Goal: Task Accomplishment & Management: Use online tool/utility

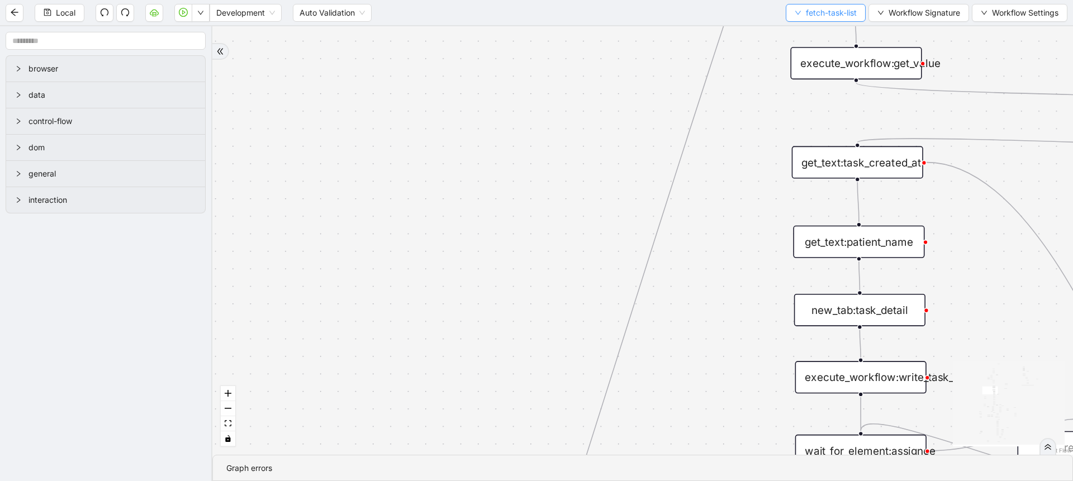
click at [811, 14] on span "fetch-task-list" at bounding box center [831, 13] width 51 height 12
click at [732, 188] on div "Strlen>0 fallback Task already processed fallback stop workflow fallback contro…" at bounding box center [642, 240] width 861 height 429
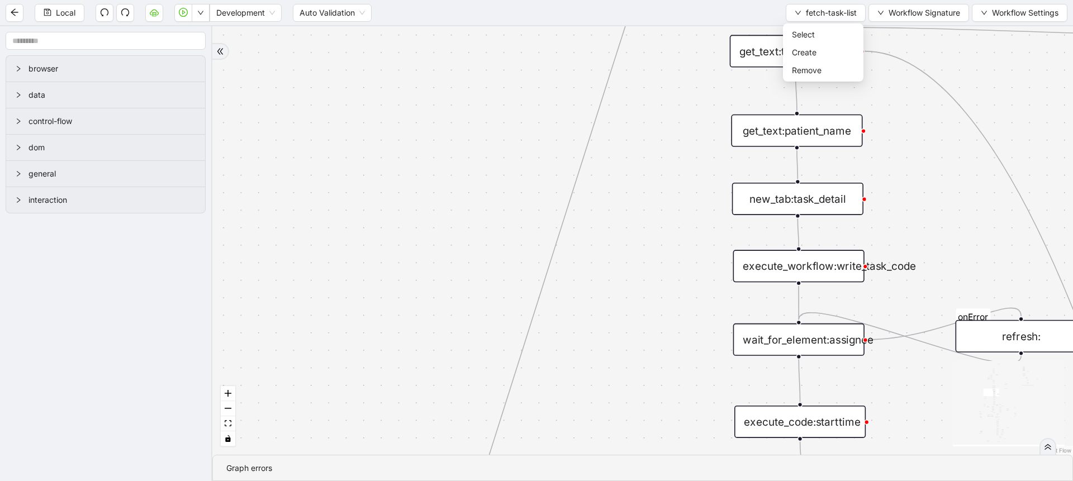
drag, startPoint x: 720, startPoint y: 306, endPoint x: 558, endPoint y: 88, distance: 271.6
click at [560, 92] on div "Strlen>0 fallback Task already processed fallback stop workflow fallback contro…" at bounding box center [642, 240] width 861 height 429
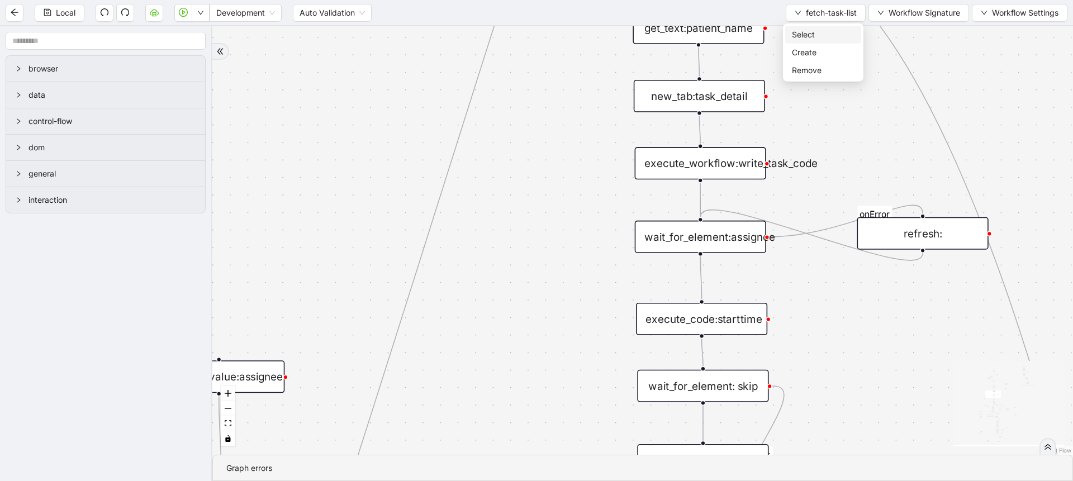
click at [797, 35] on span "Select" at bounding box center [823, 35] width 63 height 12
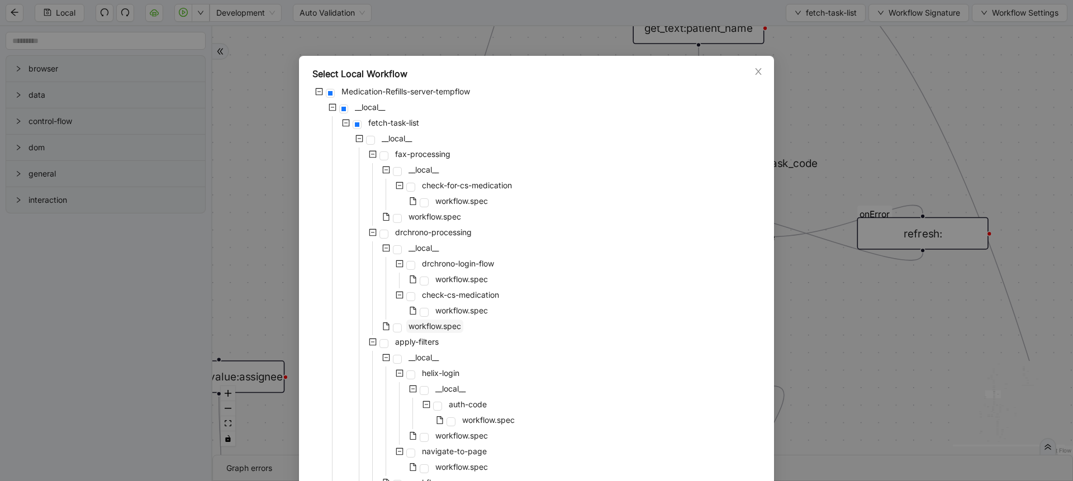
click at [430, 324] on span "workflow.spec" at bounding box center [435, 326] width 53 height 10
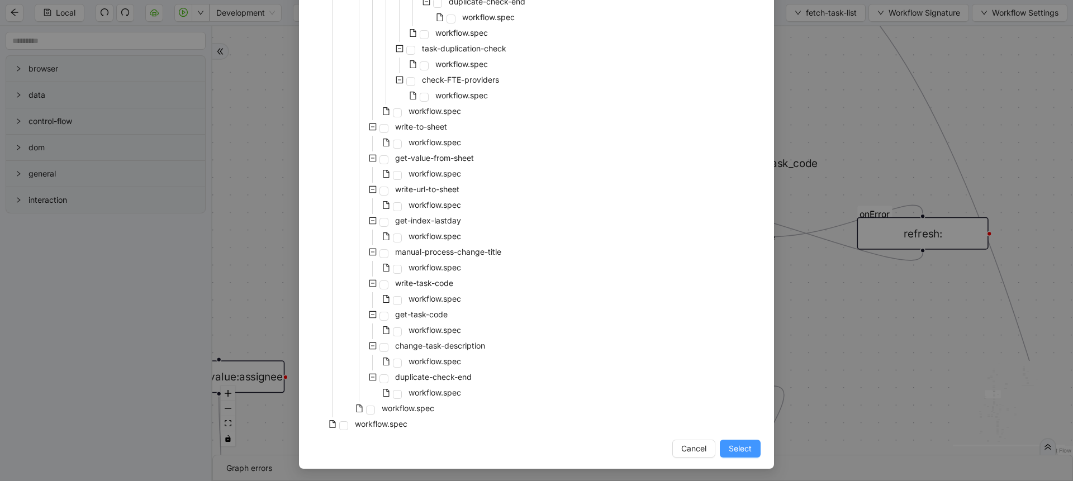
scroll to position [889, 0]
click at [741, 450] on span "Select" at bounding box center [740, 448] width 23 height 12
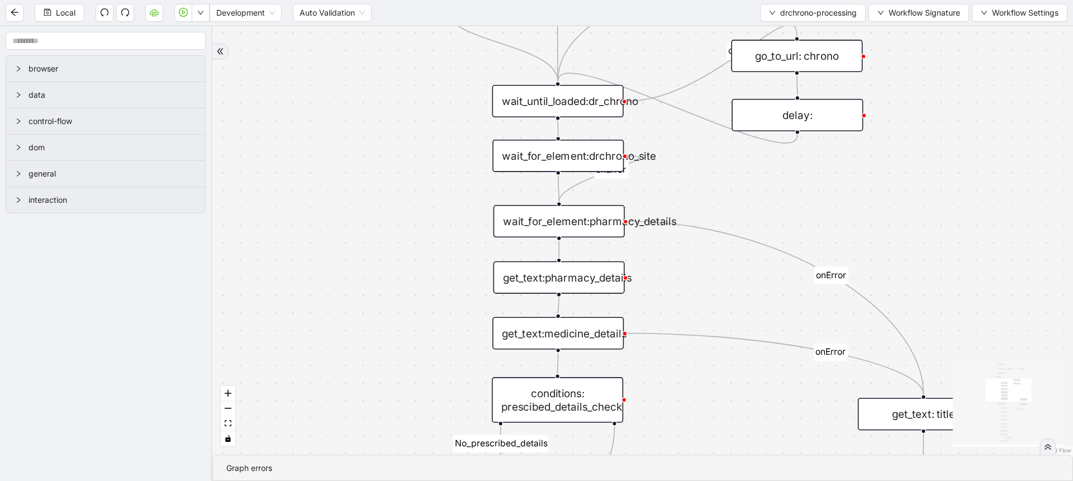
drag, startPoint x: 407, startPoint y: 207, endPoint x: 315, endPoint y: 49, distance: 182.6
click at [315, 52] on div "Not login fallback No_prescribed_details fallback is_changeRequest onError onEr…" at bounding box center [642, 240] width 861 height 429
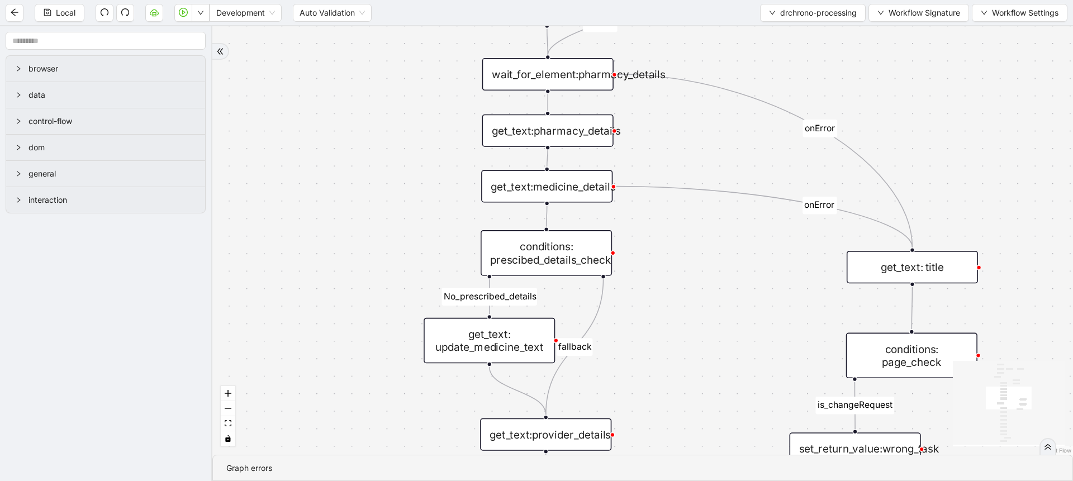
drag, startPoint x: 366, startPoint y: 263, endPoint x: 354, endPoint y: 121, distance: 142.5
click at [354, 122] on div "Not login fallback No_prescribed_details fallback is_changeRequest onError onEr…" at bounding box center [642, 240] width 861 height 429
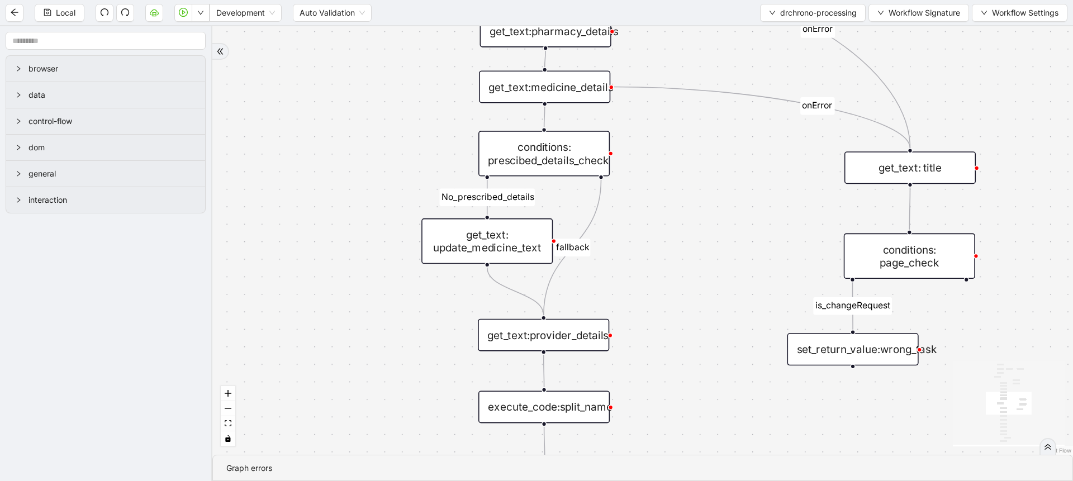
drag, startPoint x: 360, startPoint y: 236, endPoint x: 359, endPoint y: 110, distance: 126.3
click at [357, 107] on div "Not login fallback No_prescribed_details fallback is_changeRequest onError onEr…" at bounding box center [642, 240] width 861 height 429
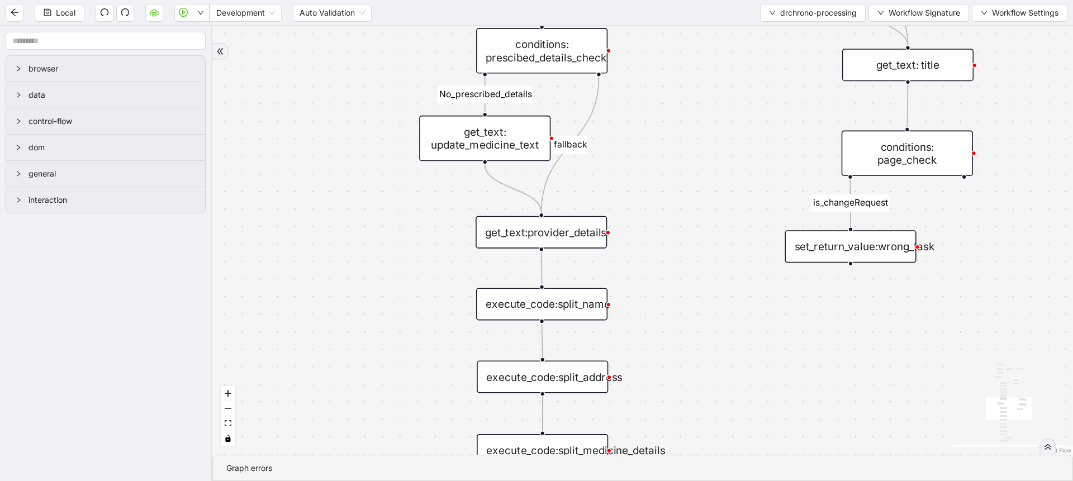
drag, startPoint x: 371, startPoint y: 294, endPoint x: 372, endPoint y: 184, distance: 110.1
click at [372, 187] on div "Not login fallback No_prescribed_details fallback is_changeRequest onError onEr…" at bounding box center [642, 240] width 861 height 429
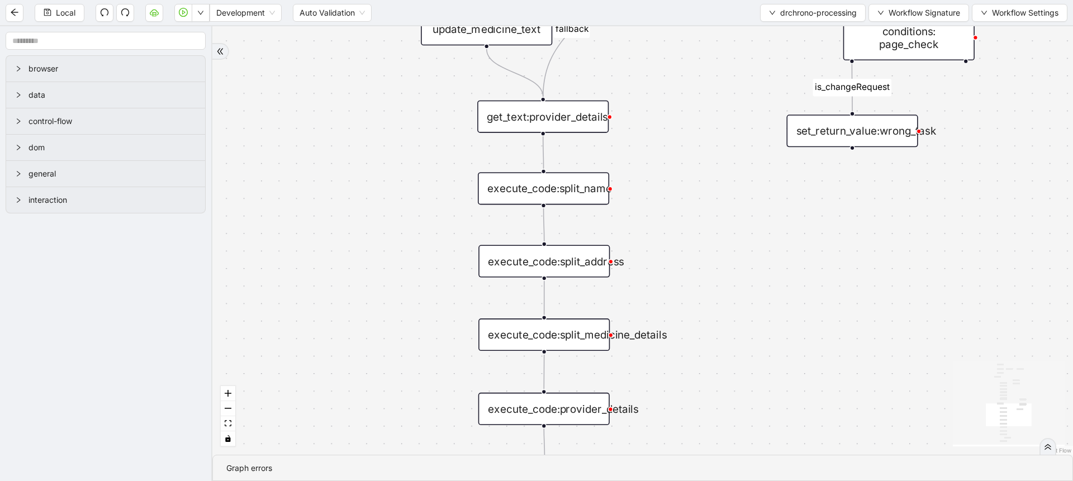
drag, startPoint x: 384, startPoint y: 330, endPoint x: 372, endPoint y: 203, distance: 127.4
click at [372, 206] on div "Not login fallback No_prescribed_details fallback is_changeRequest onError onEr…" at bounding box center [642, 240] width 861 height 429
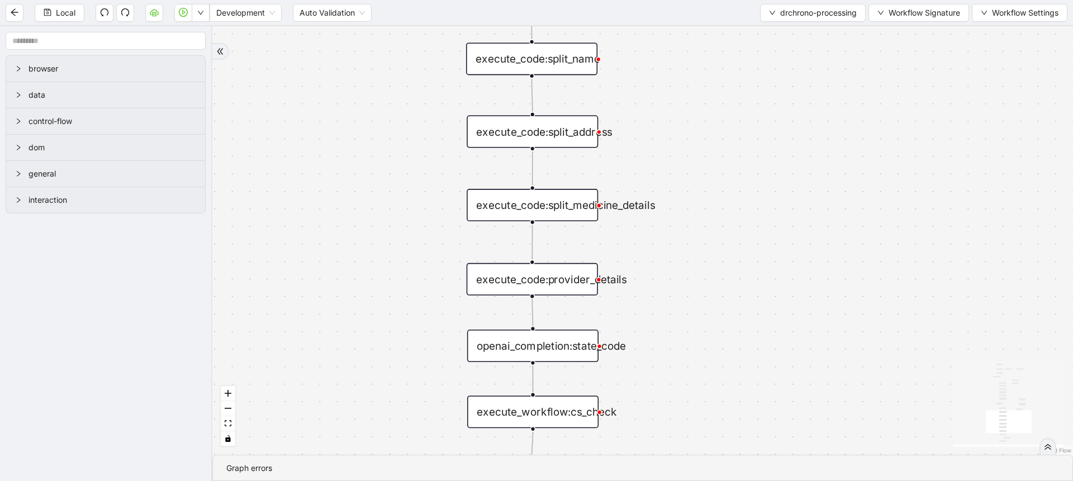
drag, startPoint x: 395, startPoint y: 333, endPoint x: 398, endPoint y: 184, distance: 148.2
click at [398, 185] on div "Not login fallback No_prescribed_details fallback is_changeRequest onError onEr…" at bounding box center [642, 240] width 861 height 429
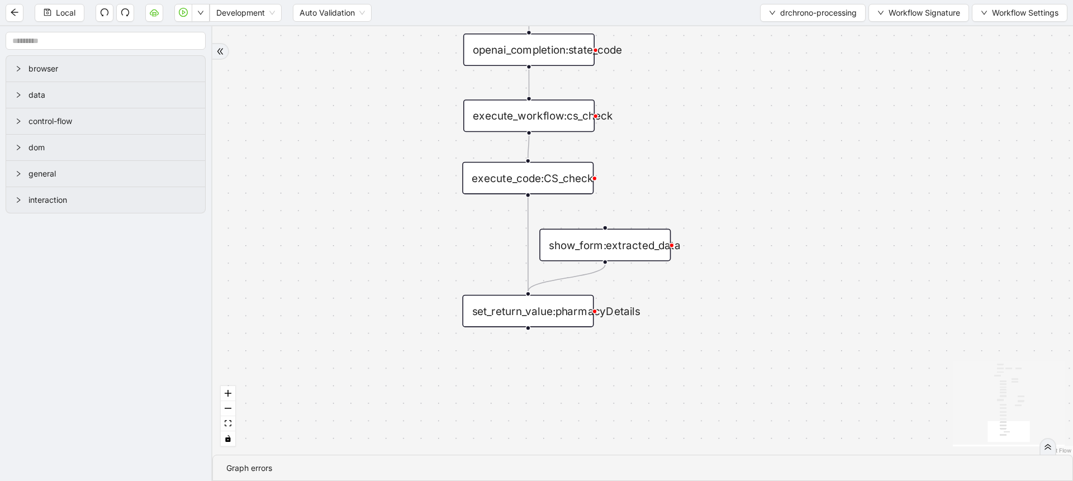
drag, startPoint x: 400, startPoint y: 351, endPoint x: 393, endPoint y: 197, distance: 153.9
click at [393, 197] on div "Not login fallback No_prescribed_details fallback is_changeRequest onError onEr…" at bounding box center [642, 240] width 861 height 429
click at [562, 106] on div "execute_workflow:cs_check" at bounding box center [528, 110] width 131 height 32
click at [564, 120] on div "execute_workflow:cs_check" at bounding box center [528, 110] width 131 height 32
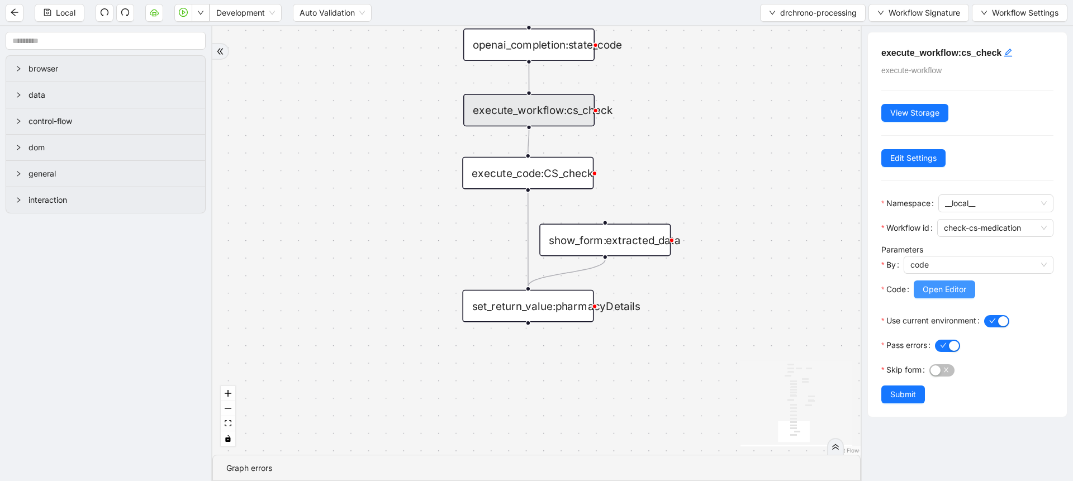
click at [940, 295] on span "Open Editor" at bounding box center [945, 289] width 44 height 12
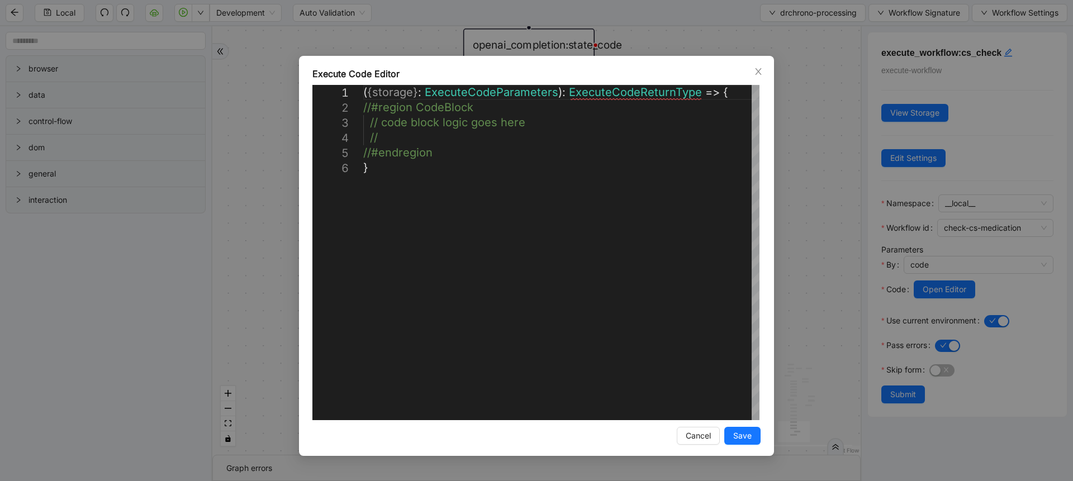
click at [791, 212] on div "**********" at bounding box center [536, 240] width 1073 height 481
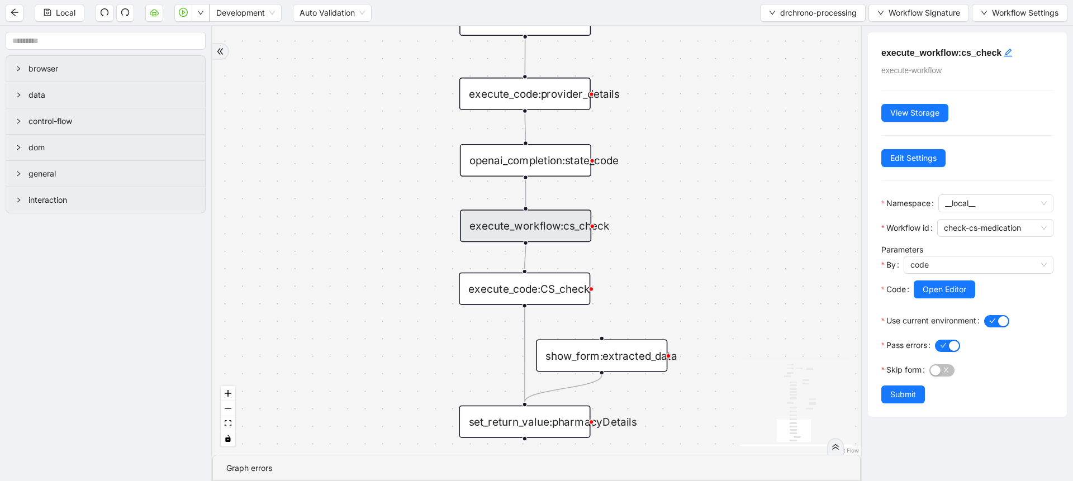
drag, startPoint x: 669, startPoint y: 137, endPoint x: 666, endPoint y: 253, distance: 115.7
click at [666, 253] on div "Not login fallback No_prescribed_details fallback is_changeRequest onError onEr…" at bounding box center [536, 240] width 648 height 429
click at [812, 22] on div "Local Development Auto Validation drchrono-processing Workflow Signature Workfl…" at bounding box center [536, 12] width 1073 height 25
click at [810, 15] on span "drchrono-processing" at bounding box center [818, 13] width 77 height 12
click at [793, 39] on span "Select" at bounding box center [809, 35] width 89 height 12
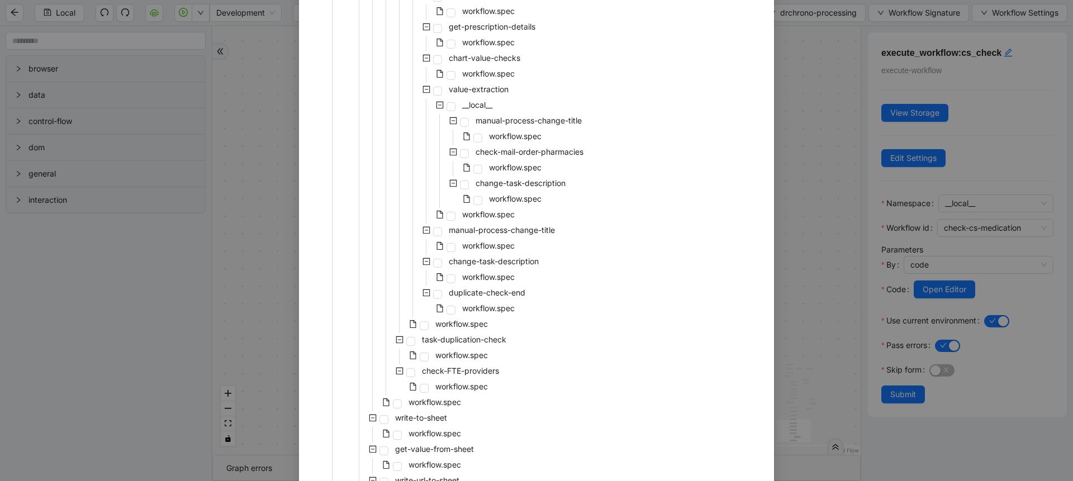
scroll to position [604, 0]
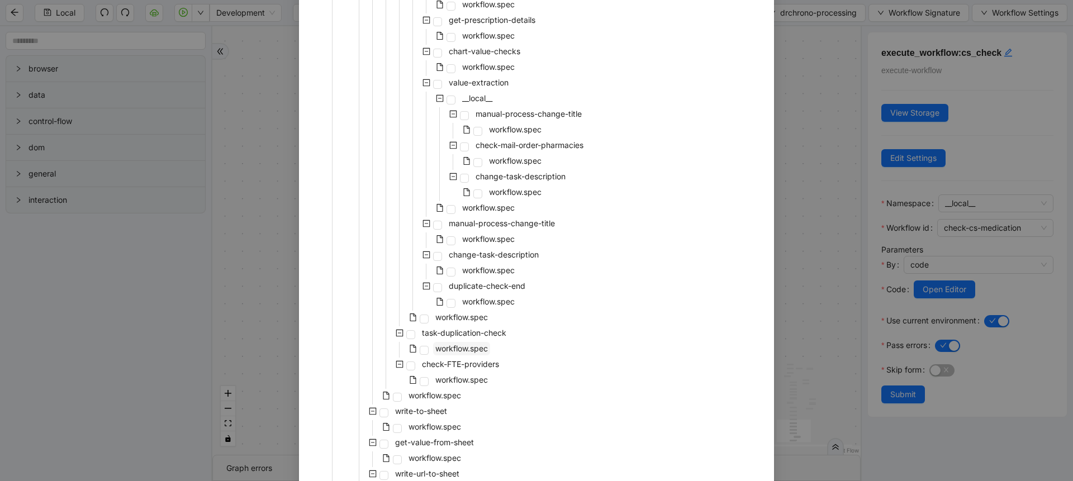
click at [463, 345] on span "workflow.spec" at bounding box center [461, 349] width 53 height 10
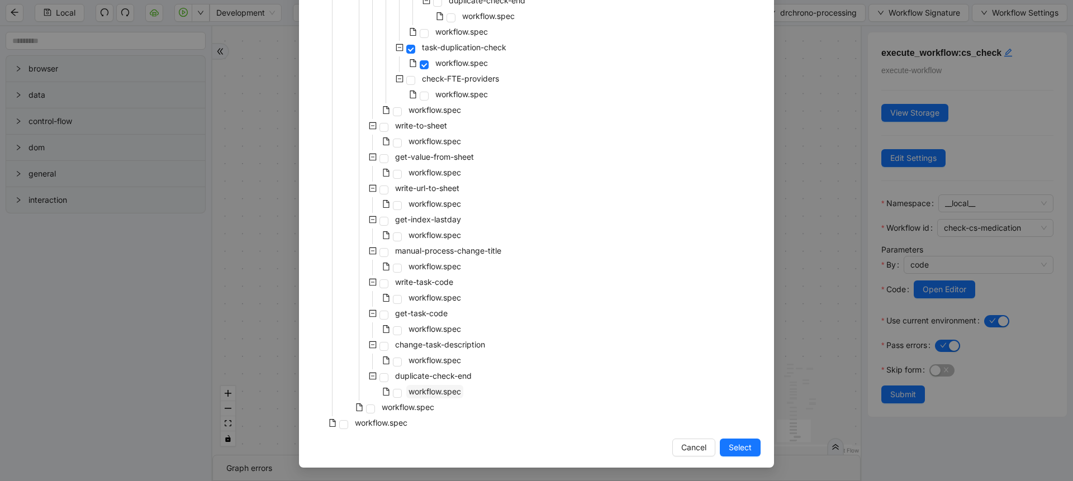
click at [437, 385] on span "workflow.spec" at bounding box center [434, 391] width 57 height 13
click at [720, 447] on button "Select" at bounding box center [740, 448] width 41 height 18
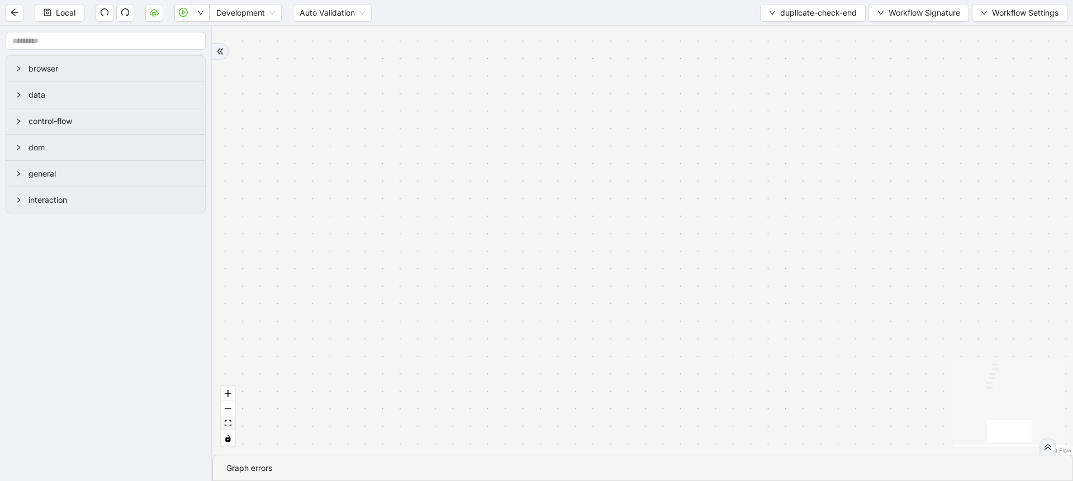
click at [226, 424] on icon "fit view" at bounding box center [228, 423] width 7 height 6
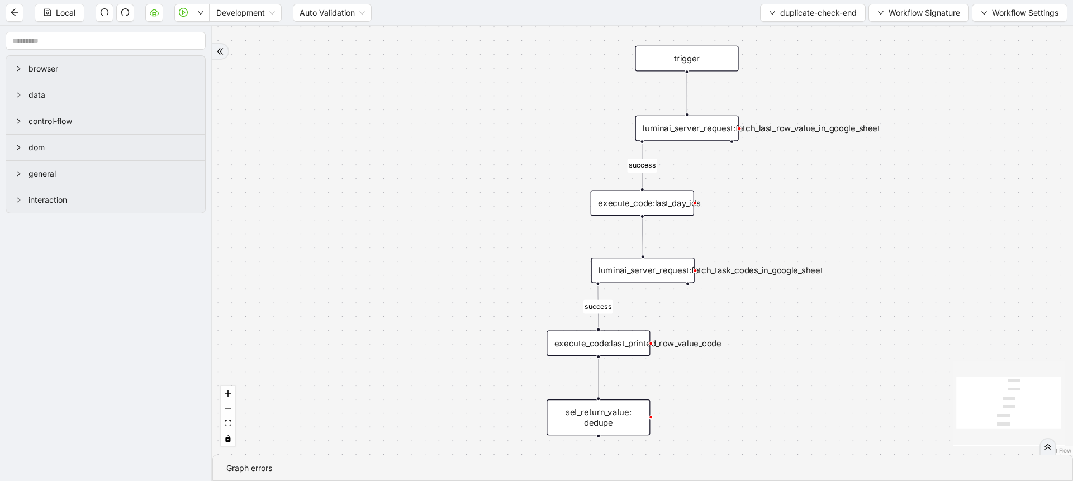
click at [614, 420] on div "set_return_value: dedupe" at bounding box center [598, 418] width 103 height 36
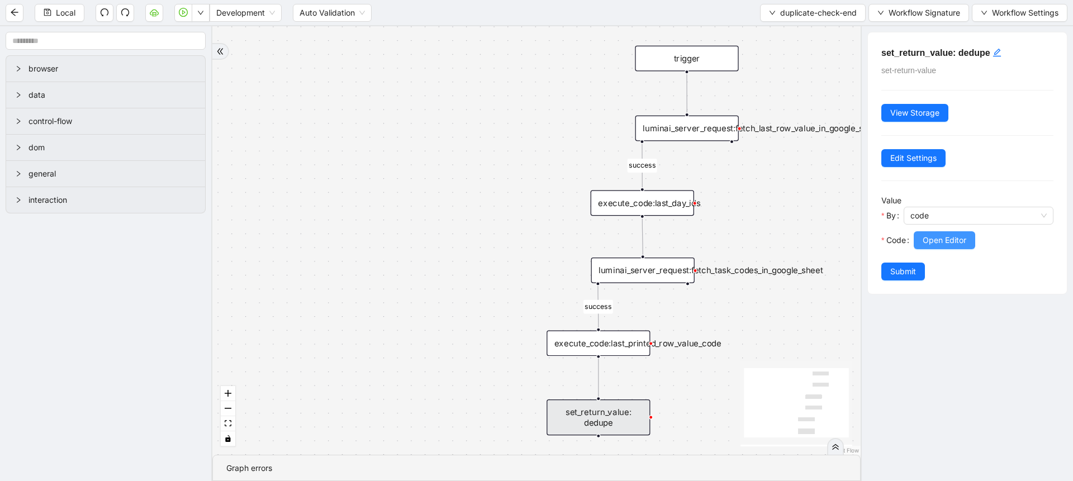
click at [937, 236] on span "Open Editor" at bounding box center [945, 240] width 44 height 12
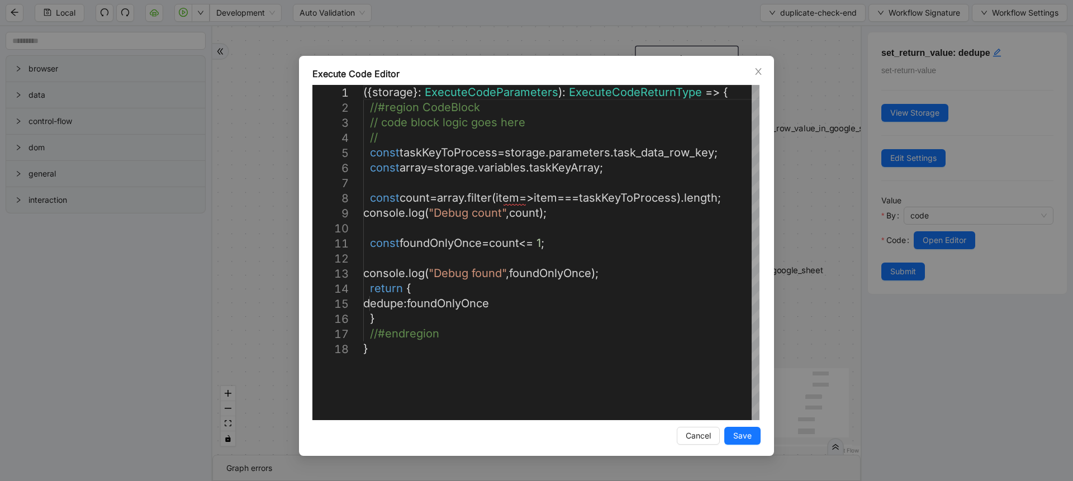
click at [260, 72] on div "Execute Code Editor 1 2 3 4 5 6 7 8 9 10 11 12 13 14 15 16 17 18 ({ storage }: …" at bounding box center [536, 240] width 1073 height 481
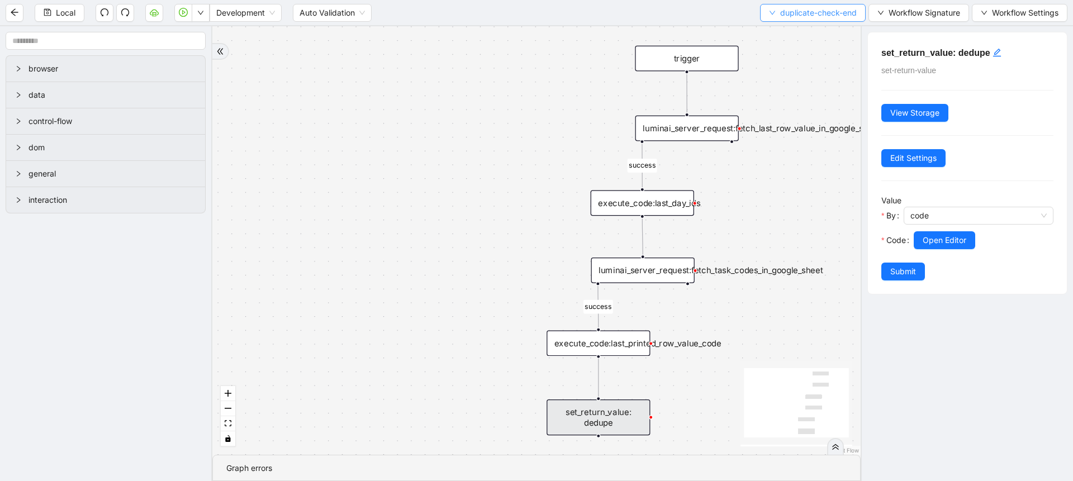
click at [817, 17] on span "duplicate-check-end" at bounding box center [818, 13] width 77 height 12
click at [803, 36] on span "Select" at bounding box center [810, 35] width 88 height 12
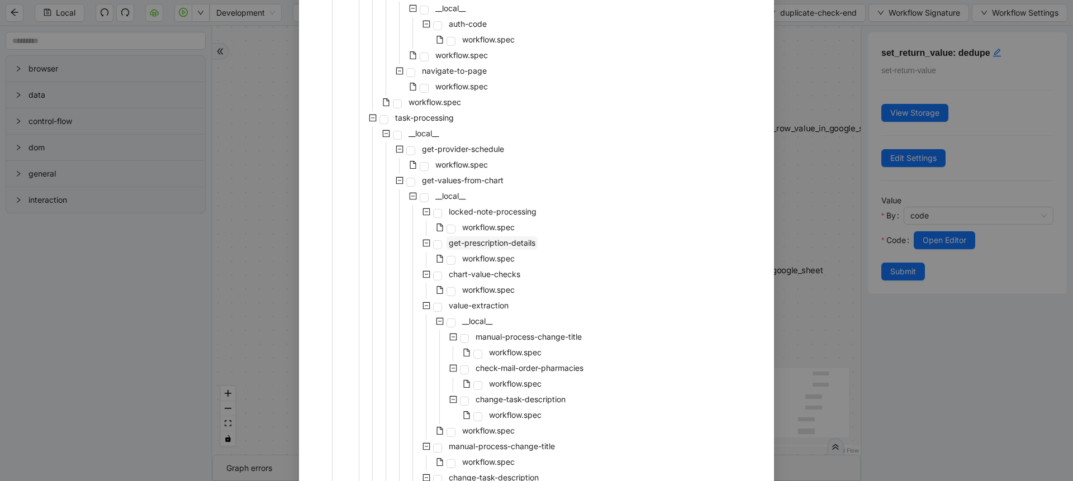
scroll to position [402, 0]
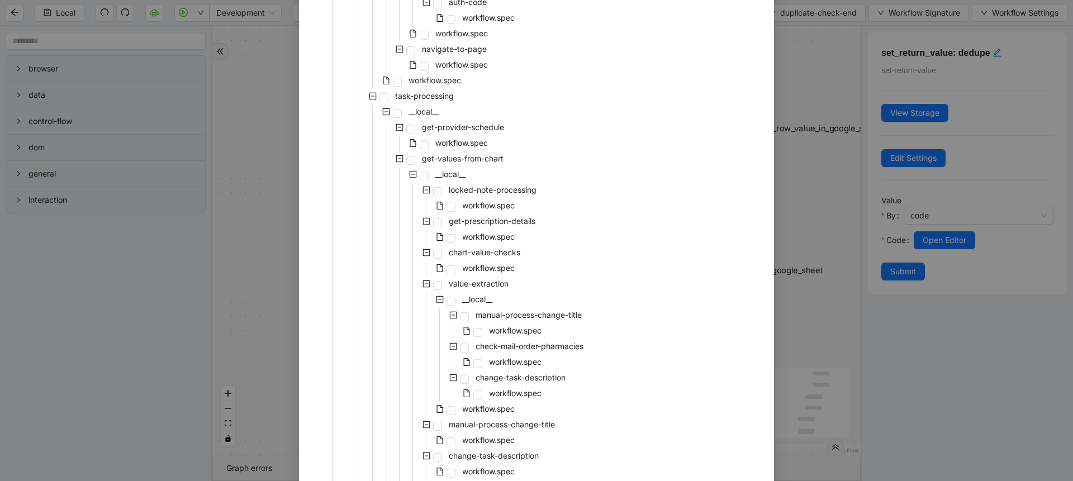
click at [423, 288] on span at bounding box center [426, 283] width 13 height 13
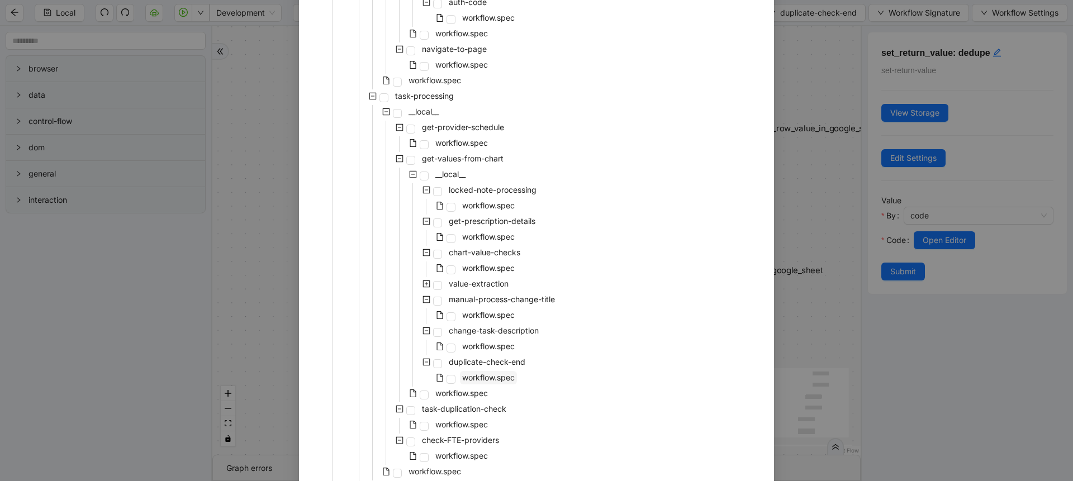
click at [465, 374] on span "workflow.spec" at bounding box center [488, 378] width 53 height 10
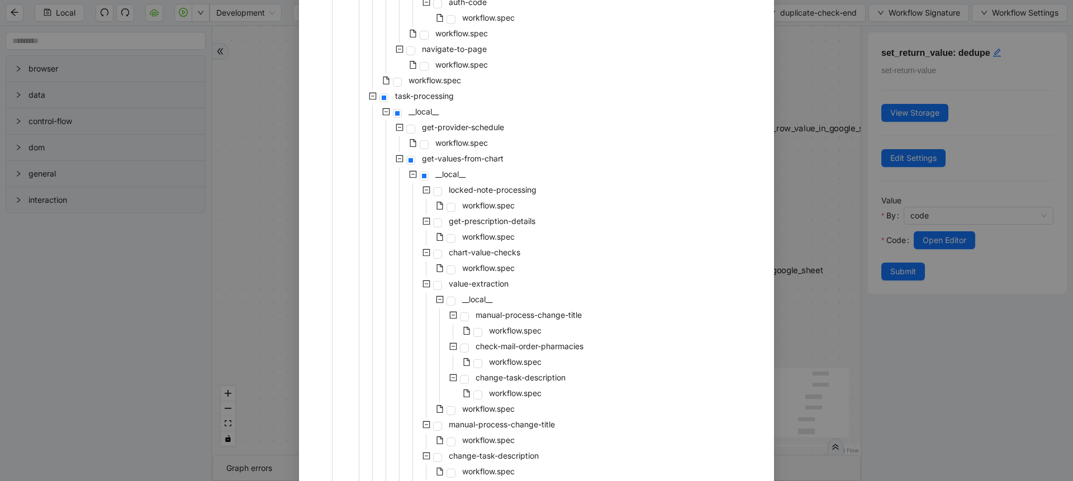
click at [423, 283] on icon "minus-square" at bounding box center [427, 284] width 8 height 8
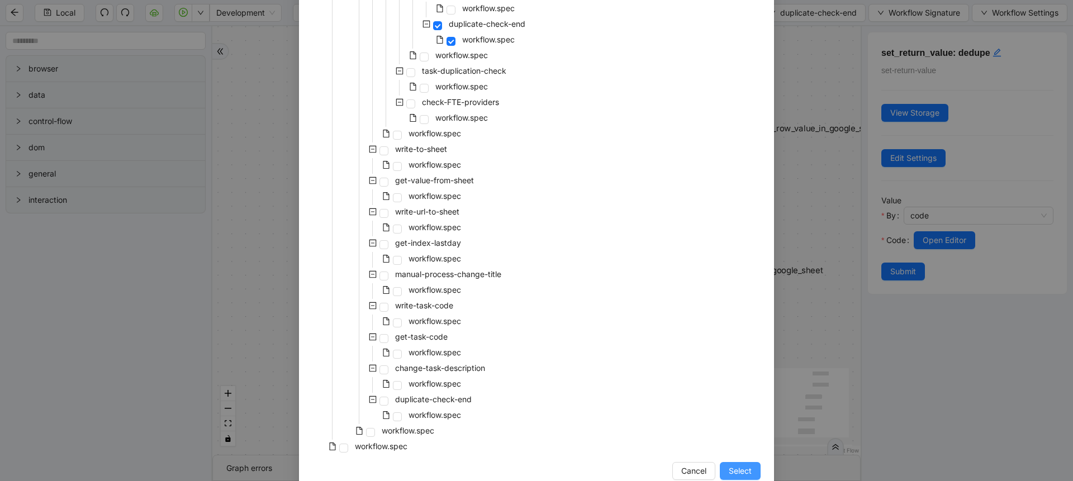
scroll to position [764, 0]
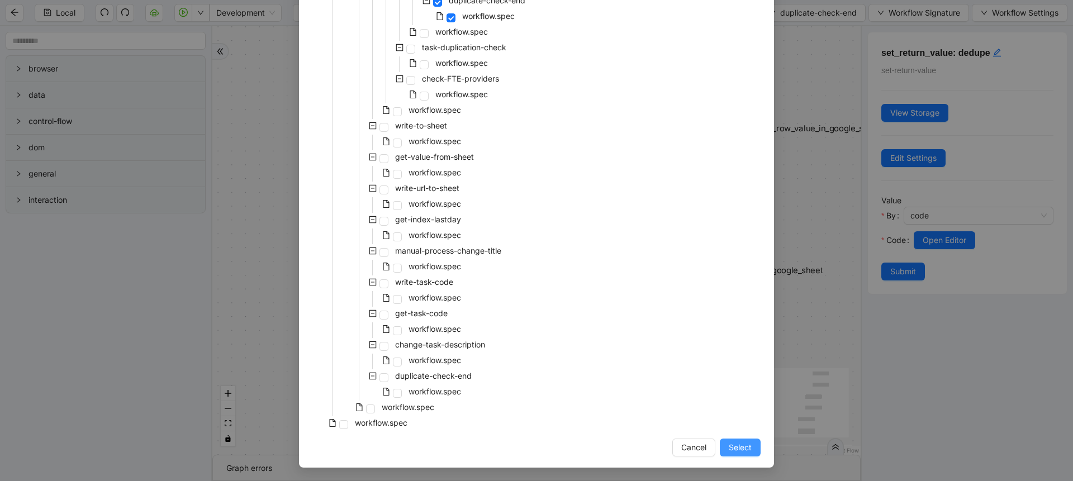
click at [729, 443] on span "Select" at bounding box center [740, 448] width 23 height 12
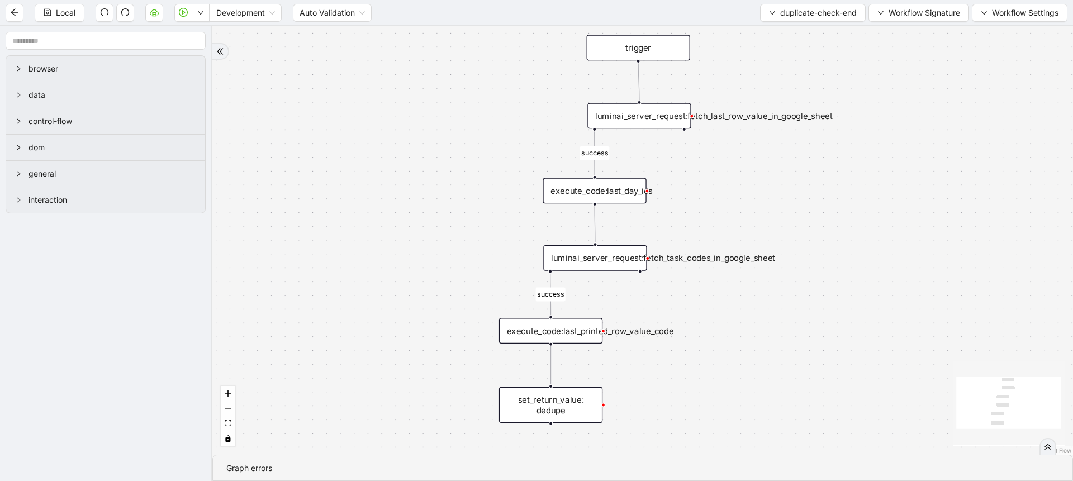
drag, startPoint x: 430, startPoint y: 240, endPoint x: 386, endPoint y: 159, distance: 92.0
click at [385, 149] on div "success success trigger luminai_server_request:fetch_last_row_value_in_google_s…" at bounding box center [642, 240] width 861 height 429
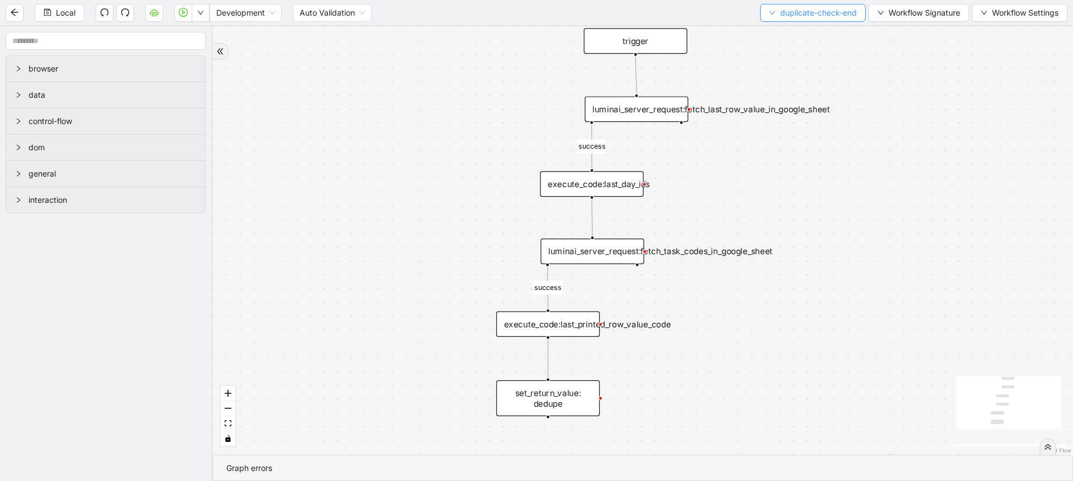
click at [787, 12] on span "duplicate-check-end" at bounding box center [818, 13] width 77 height 12
click at [790, 30] on span "Select" at bounding box center [810, 35] width 88 height 12
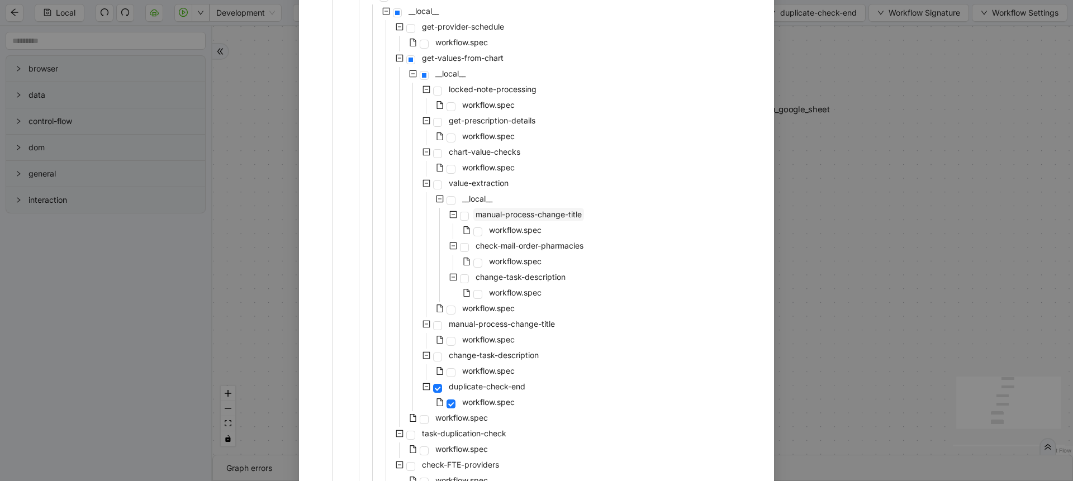
scroll to position [604, 0]
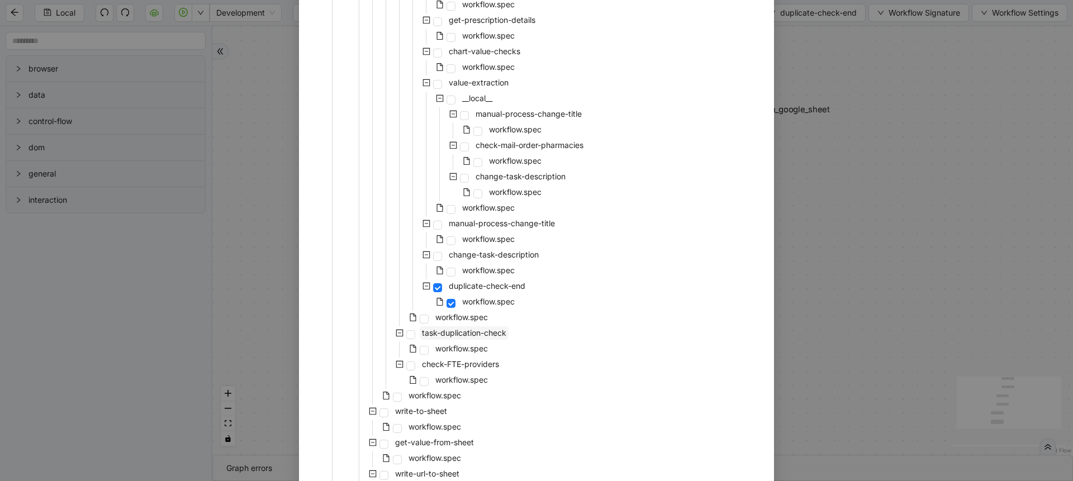
click at [480, 330] on span "task-duplication-check" at bounding box center [464, 333] width 84 height 10
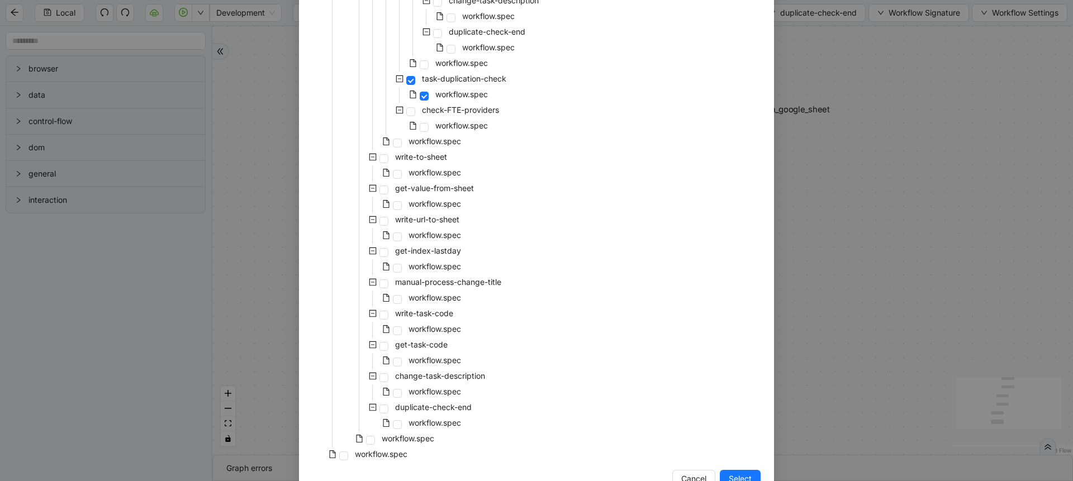
scroll to position [889, 0]
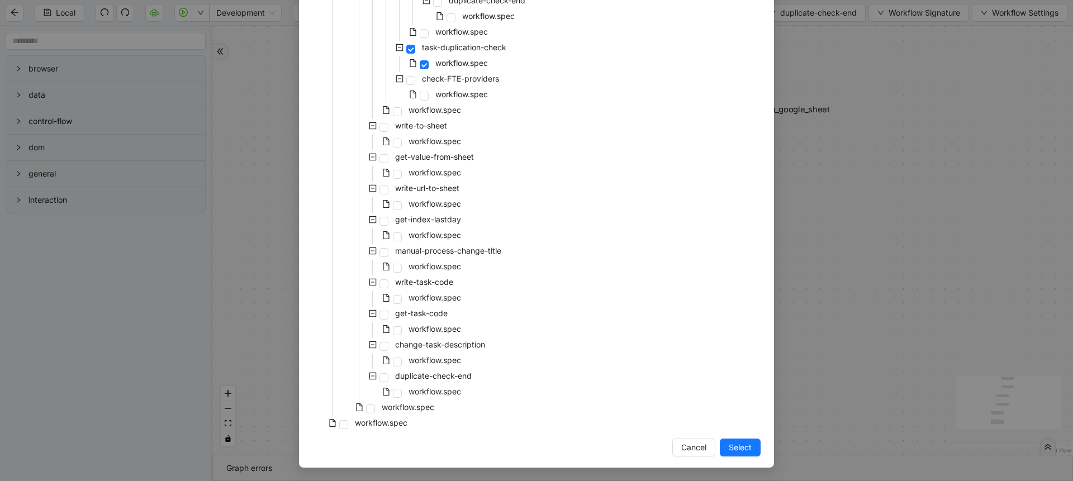
click at [712, 445] on div "Cancel Select" at bounding box center [536, 448] width 448 height 18
click at [720, 451] on button "Select" at bounding box center [740, 448] width 41 height 18
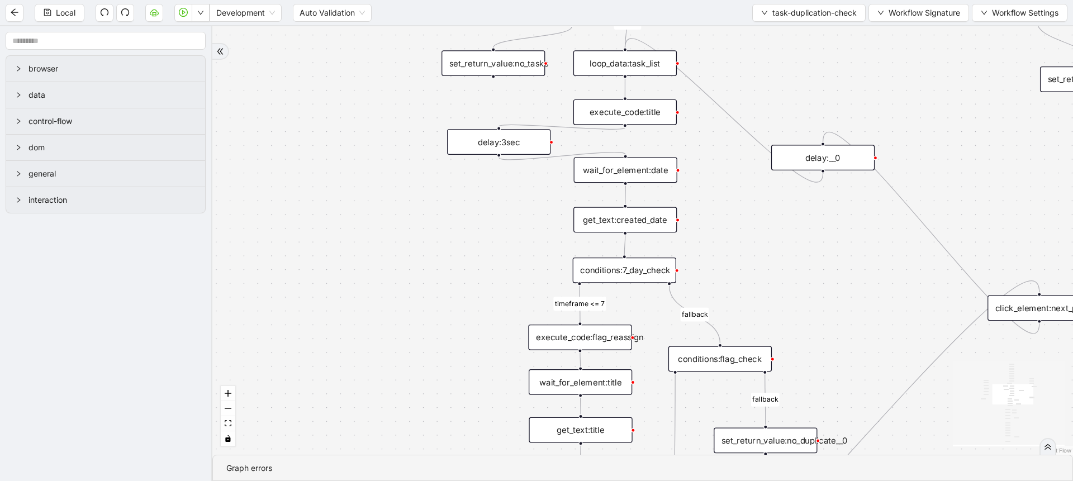
drag, startPoint x: 696, startPoint y: 249, endPoint x: 705, endPoint y: 98, distance: 150.6
click at [706, 99] on div "continue task loopFrom exitFrom pending status fallback fallback timeframe <= 7…" at bounding box center [642, 240] width 861 height 429
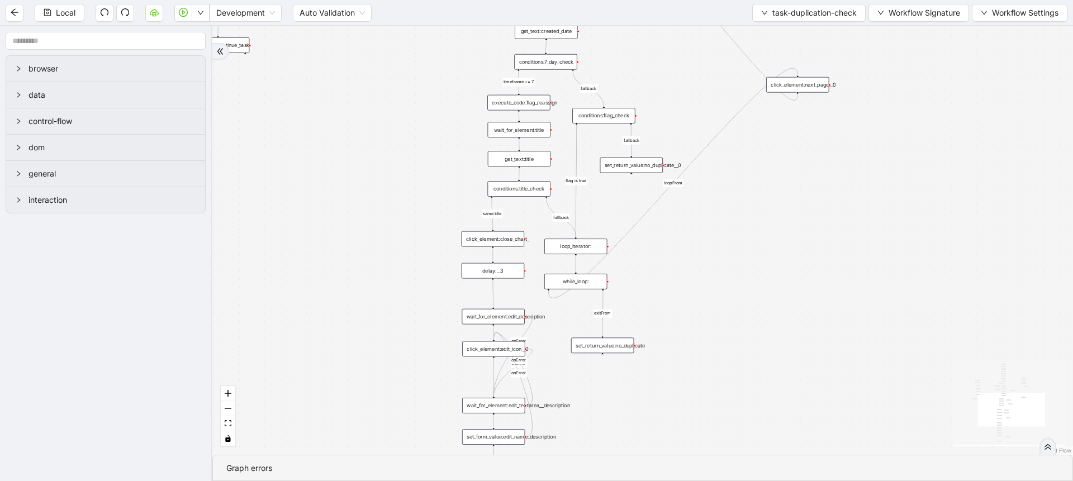
drag, startPoint x: 403, startPoint y: 153, endPoint x: 404, endPoint y: 110, distance: 42.5
click at [404, 110] on div "continue task loopFrom exitFrom pending status fallback fallback timeframe <= 7…" at bounding box center [642, 240] width 861 height 429
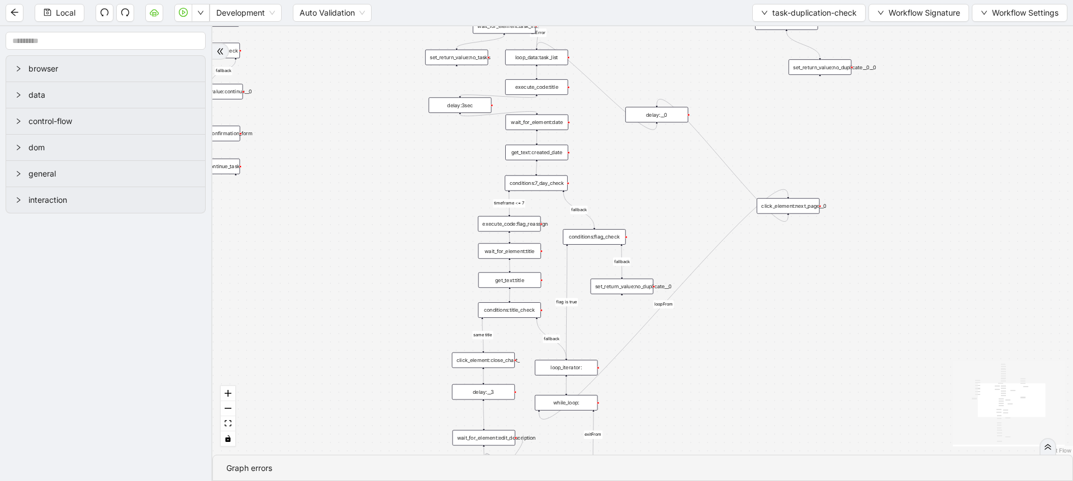
drag, startPoint x: 790, startPoint y: 251, endPoint x: 788, endPoint y: 325, distance: 73.2
click at [788, 325] on div "continue task loopFrom exitFrom pending status fallback fallback timeframe <= 7…" at bounding box center [642, 240] width 861 height 429
click at [511, 313] on div "conditions:title_check" at bounding box center [509, 310] width 63 height 16
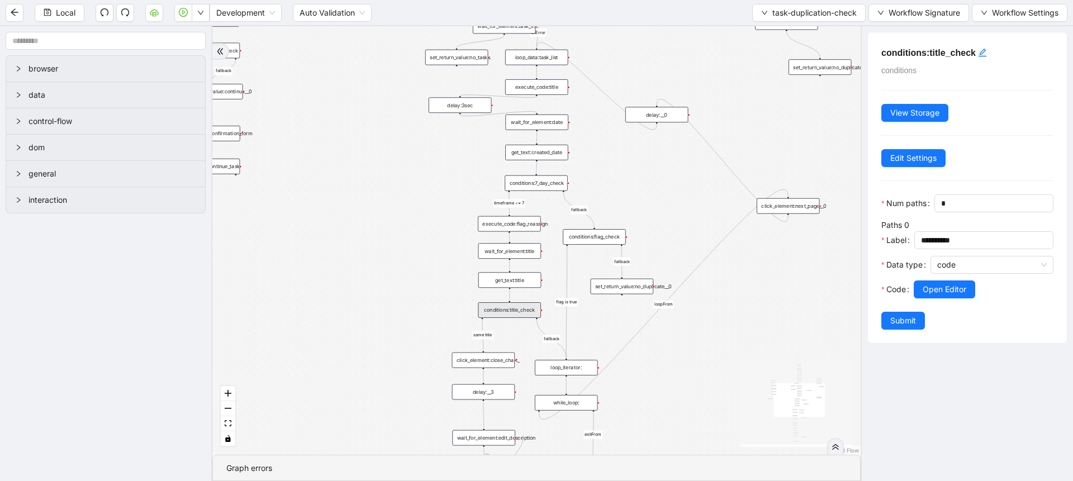
click at [932, 312] on div at bounding box center [984, 304] width 140 height 13
click at [932, 296] on span "Open Editor" at bounding box center [945, 289] width 44 height 12
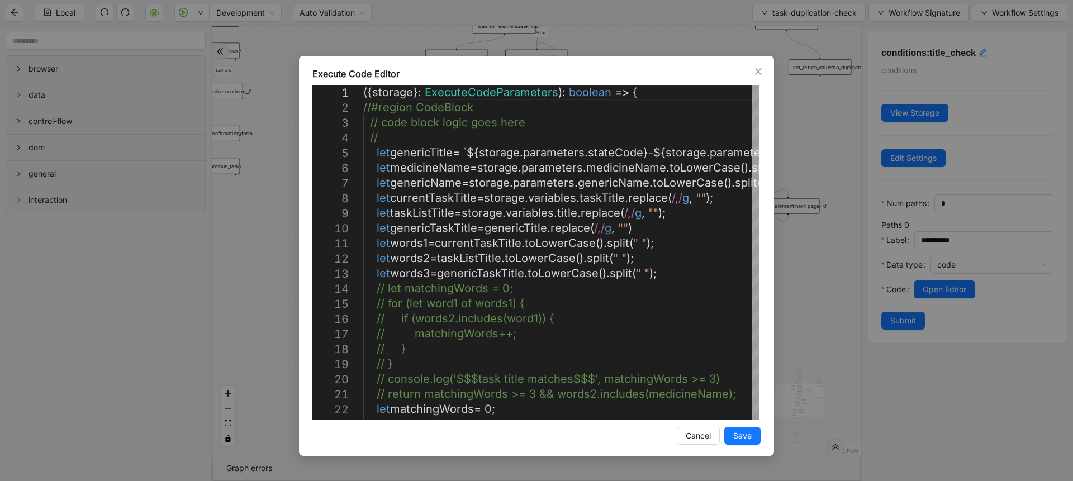
click at [847, 308] on div "Execute Code Editor 1 2 3 4 5 6 7 8 9 10 11 12 13 14 15 16 17 18 19 20 21 22 23…" at bounding box center [536, 240] width 1073 height 481
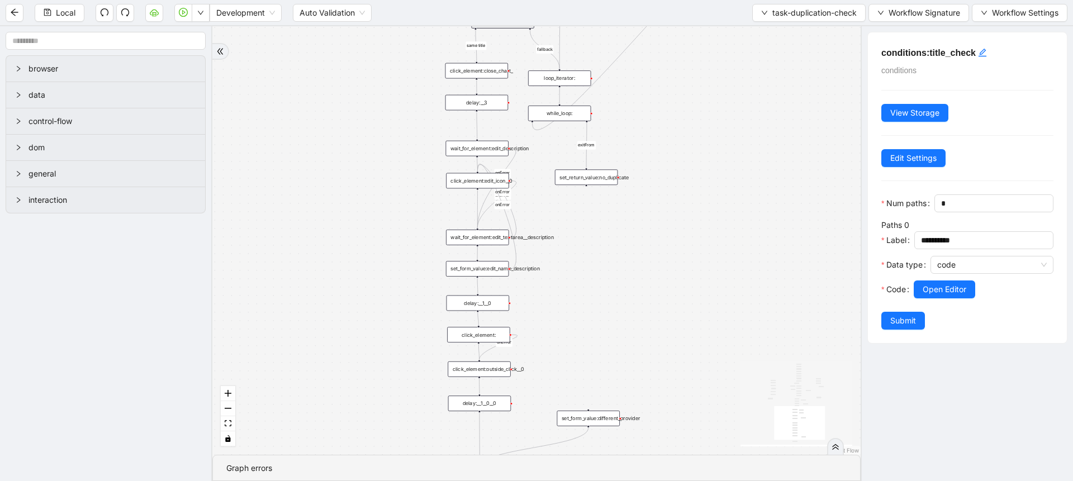
drag, startPoint x: 353, startPoint y: 358, endPoint x: 344, endPoint y: 77, distance: 281.2
click at [344, 77] on div "continue task loopFrom exitFrom pending status fallback fallback timeframe <= 7…" at bounding box center [536, 240] width 648 height 429
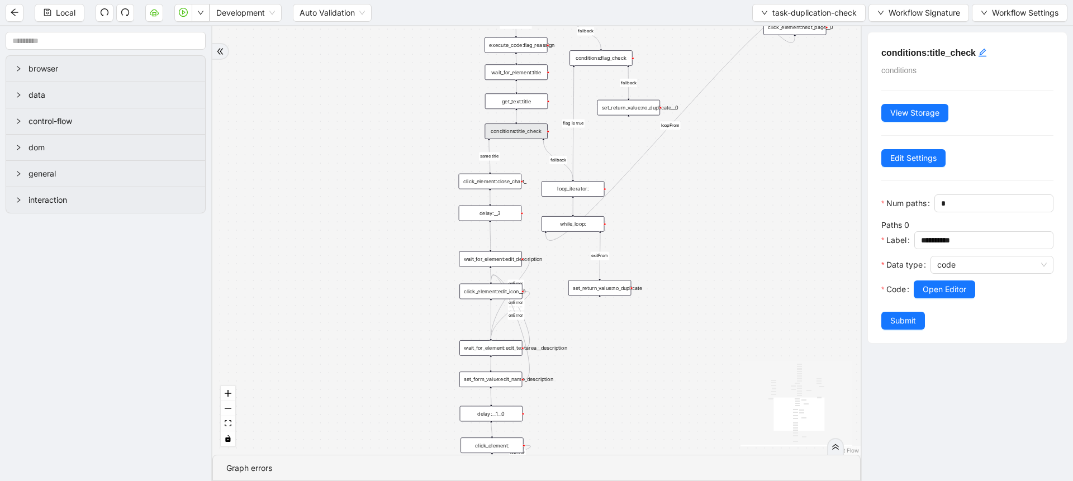
drag, startPoint x: 692, startPoint y: 136, endPoint x: 706, endPoint y: 224, distance: 88.2
click at [706, 224] on div "continue task loopFrom exitFrom pending status fallback fallback timeframe <= 7…" at bounding box center [536, 240] width 648 height 429
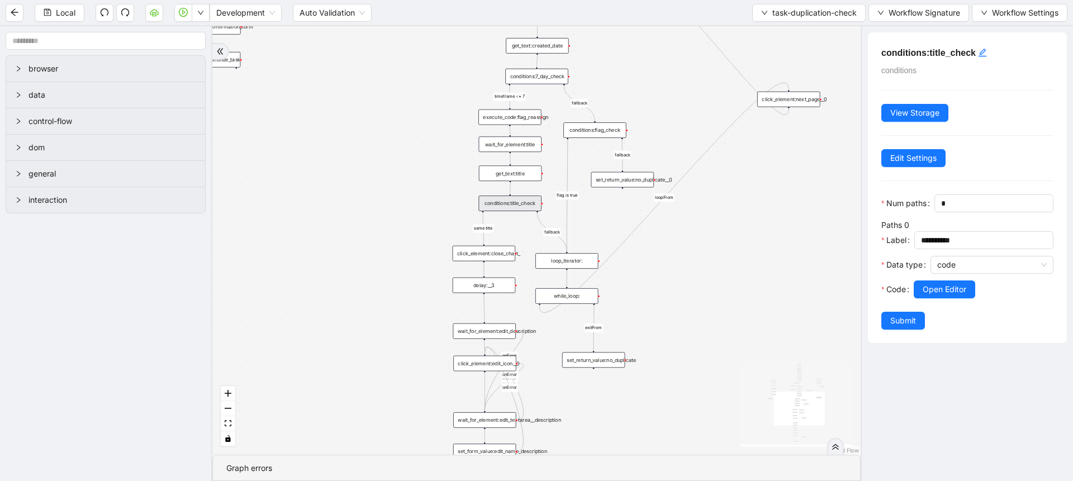
drag, startPoint x: 698, startPoint y: 181, endPoint x: 694, endPoint y: 241, distance: 60.5
click at [694, 241] on div "continue task loopFrom exitFrom pending status fallback fallback timeframe <= 7…" at bounding box center [536, 240] width 648 height 429
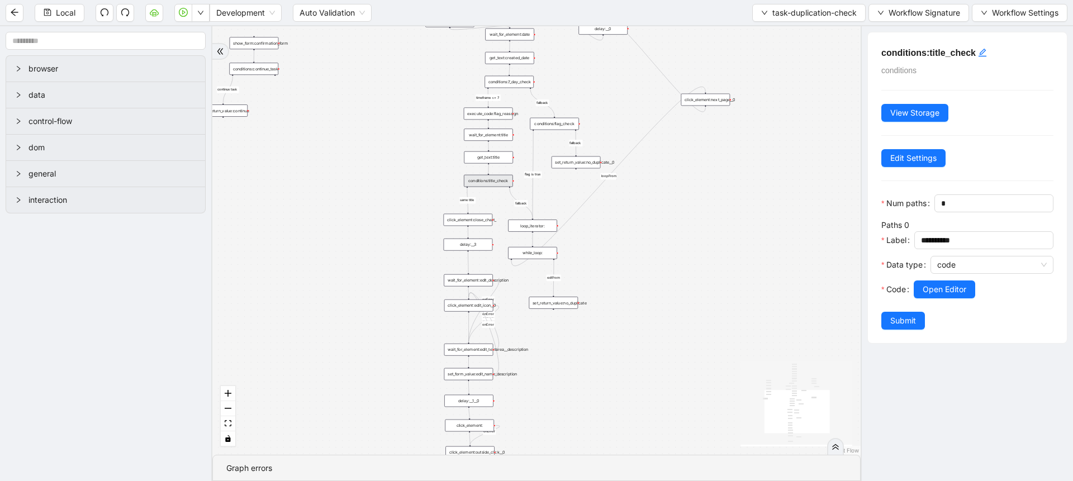
click at [411, 99] on div "continue task loopFrom exitFrom pending status fallback fallback timeframe <= 7…" at bounding box center [536, 240] width 648 height 429
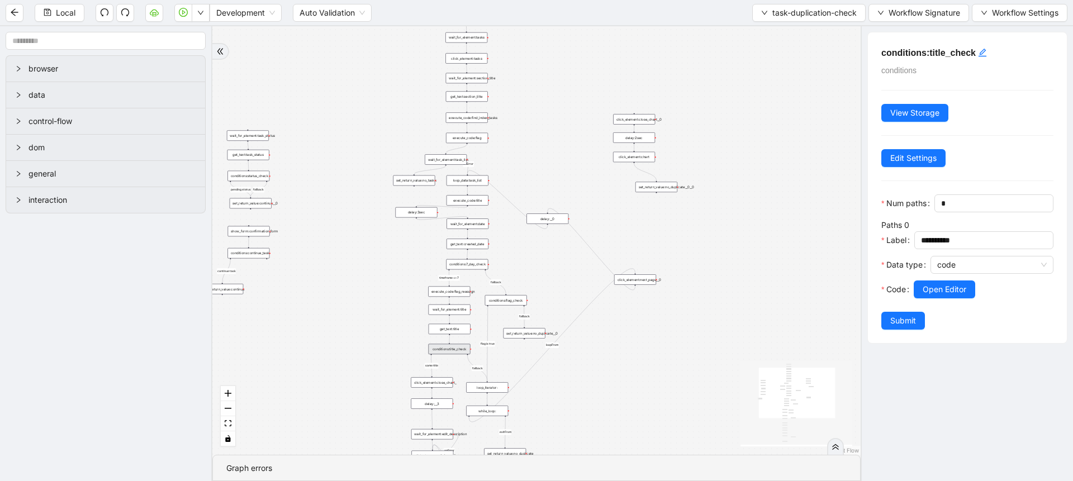
drag, startPoint x: 409, startPoint y: 94, endPoint x: 382, endPoint y: 276, distance: 183.1
click at [382, 276] on div "continue task loopFrom exitFrom pending status fallback fallback timeframe <= 7…" at bounding box center [536, 240] width 648 height 429
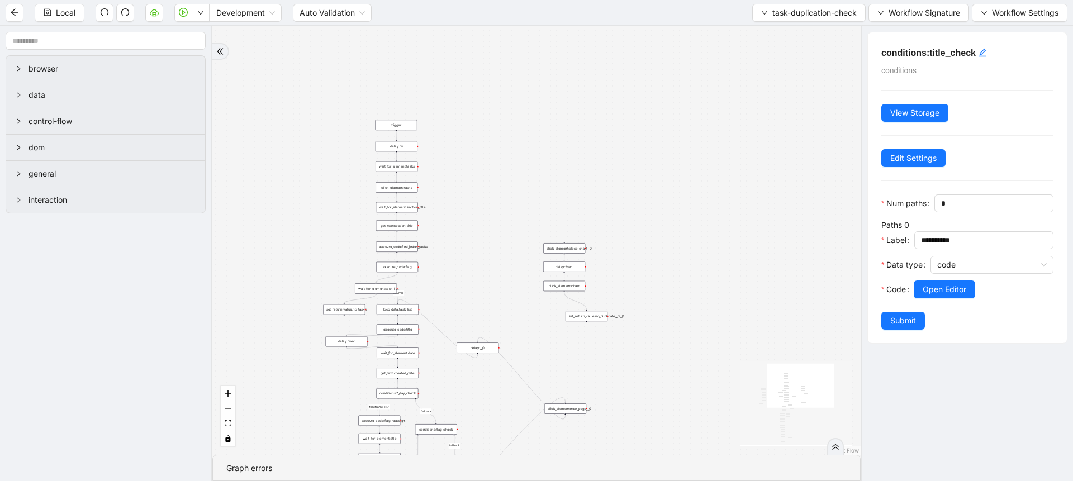
drag, startPoint x: 329, startPoint y: 77, endPoint x: 666, endPoint y: 83, distance: 337.1
click at [261, 195] on div "continue task loopFrom exitFrom pending status fallback fallback timeframe <= 7…" at bounding box center [536, 240] width 648 height 429
click at [923, 15] on span "Workflow Signature" at bounding box center [925, 13] width 72 height 12
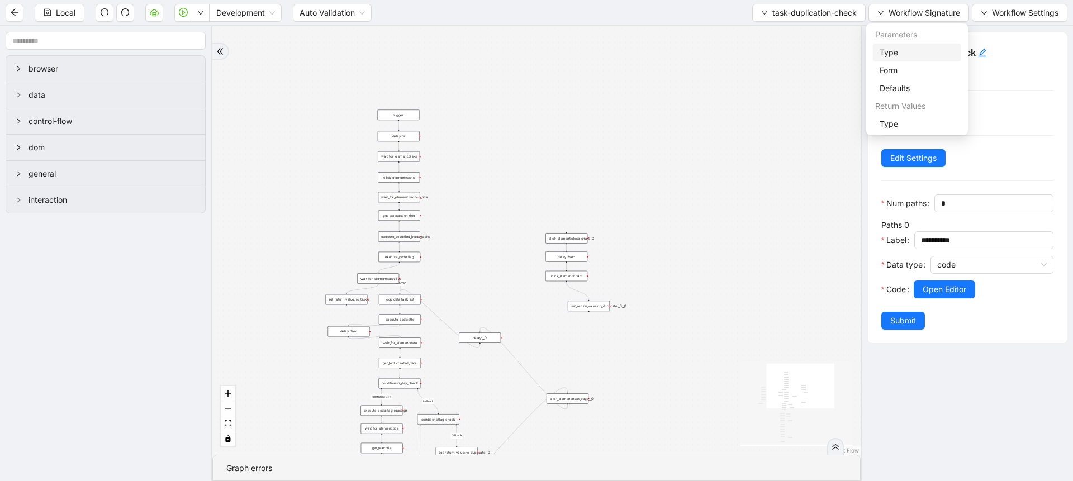
click at [894, 59] on li "Type" at bounding box center [917, 53] width 88 height 18
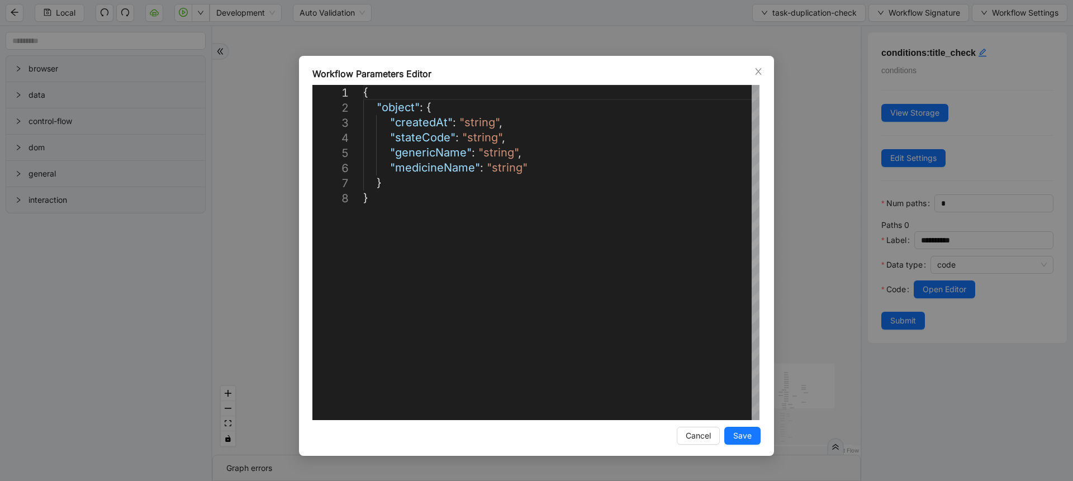
click at [795, 64] on div "**********" at bounding box center [536, 240] width 1073 height 481
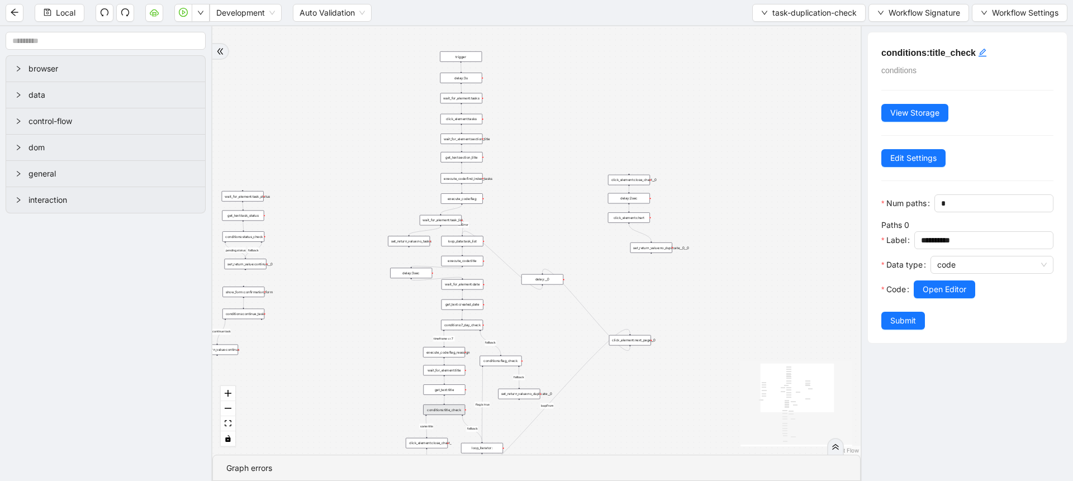
drag, startPoint x: 737, startPoint y: 237, endPoint x: 746, endPoint y: 227, distance: 13.5
click at [746, 227] on div "continue task loopFrom exitFrom pending status fallback fallback timeframe <= 7…" at bounding box center [536, 240] width 648 height 429
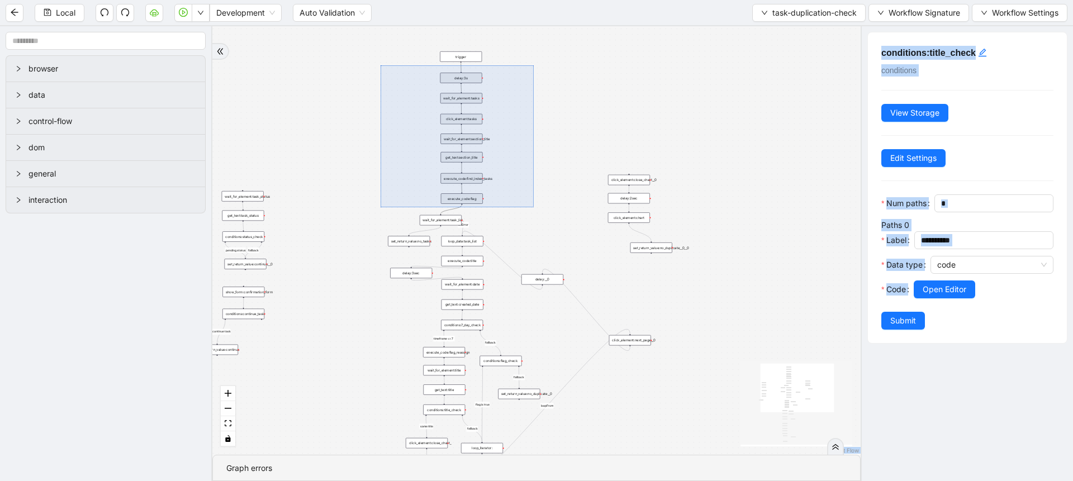
drag, startPoint x: 381, startPoint y: 65, endPoint x: 534, endPoint y: 207, distance: 208.8
click at [534, 207] on div "continue task loopFrom exitFrom pending status fallback fallback timeframe <= 7…" at bounding box center [536, 240] width 648 height 429
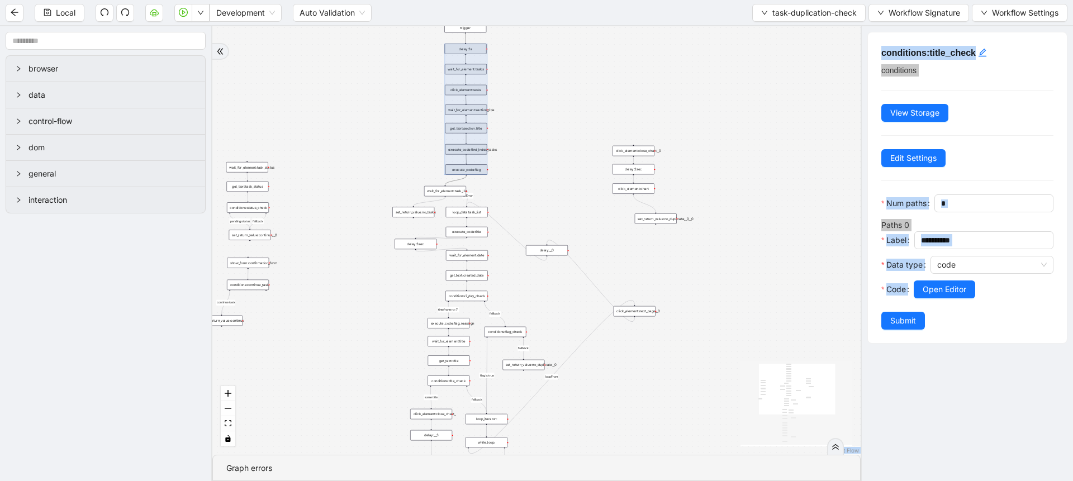
drag, startPoint x: 381, startPoint y: 188, endPoint x: 385, endPoint y: 169, distance: 19.4
click at [385, 169] on div "continue task loopFrom exitFrom pending status fallback fallback timeframe <= 7…" at bounding box center [536, 240] width 648 height 429
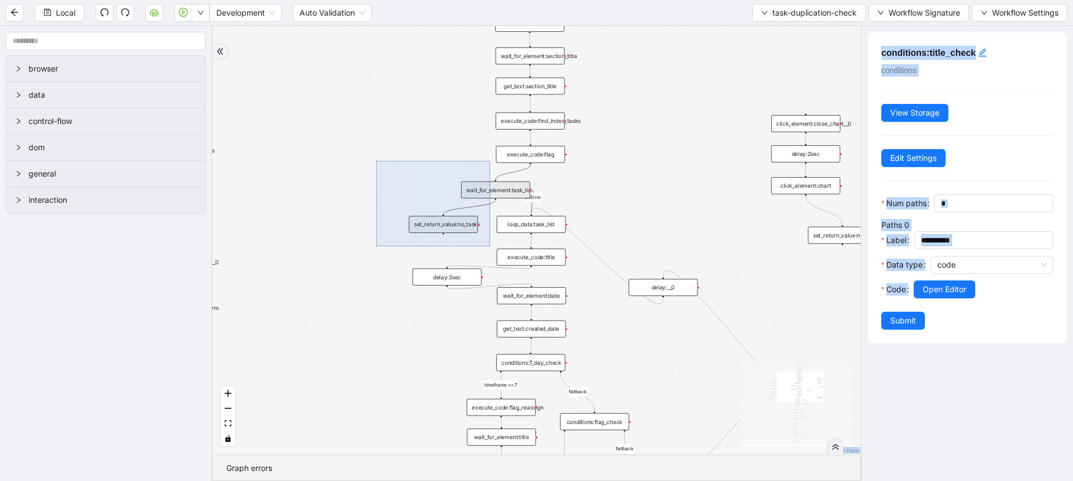
drag, startPoint x: 376, startPoint y: 161, endPoint x: 490, endPoint y: 246, distance: 142.5
click at [490, 246] on div "continue task loopFrom exitFrom pending status fallback fallback timeframe <= 7…" at bounding box center [536, 240] width 648 height 429
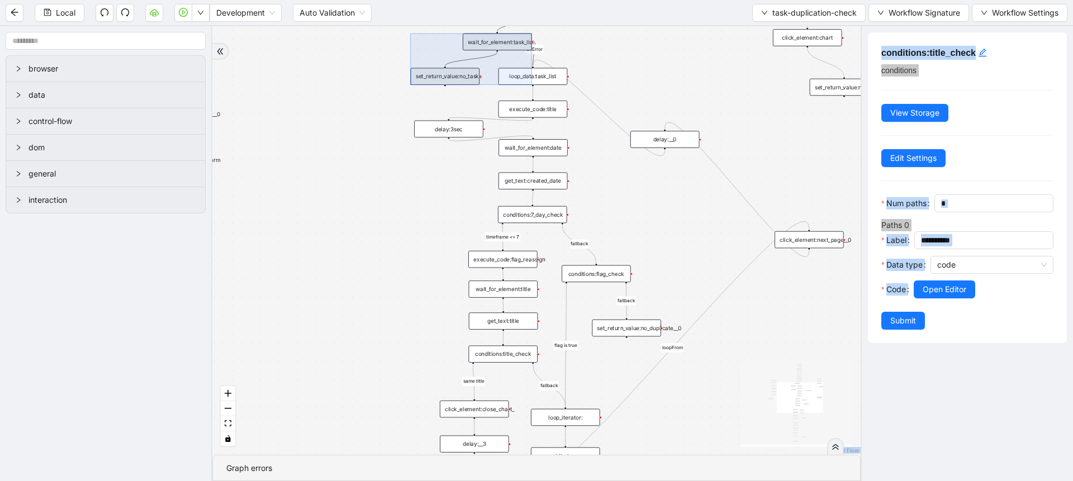
drag, startPoint x: 624, startPoint y: 198, endPoint x: 624, endPoint y: 63, distance: 135.2
click at [624, 63] on div "continue task loopFrom exitFrom pending status fallback fallback timeframe <= 7…" at bounding box center [536, 240] width 648 height 429
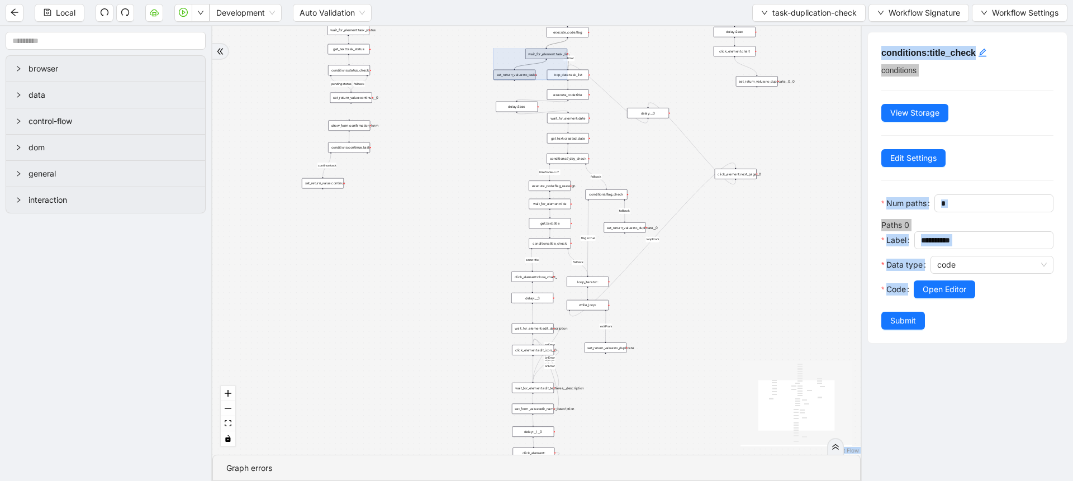
click at [718, 268] on div "continue task loopFrom exitFrom pending status fallback fallback timeframe <= 7…" at bounding box center [536, 240] width 648 height 429
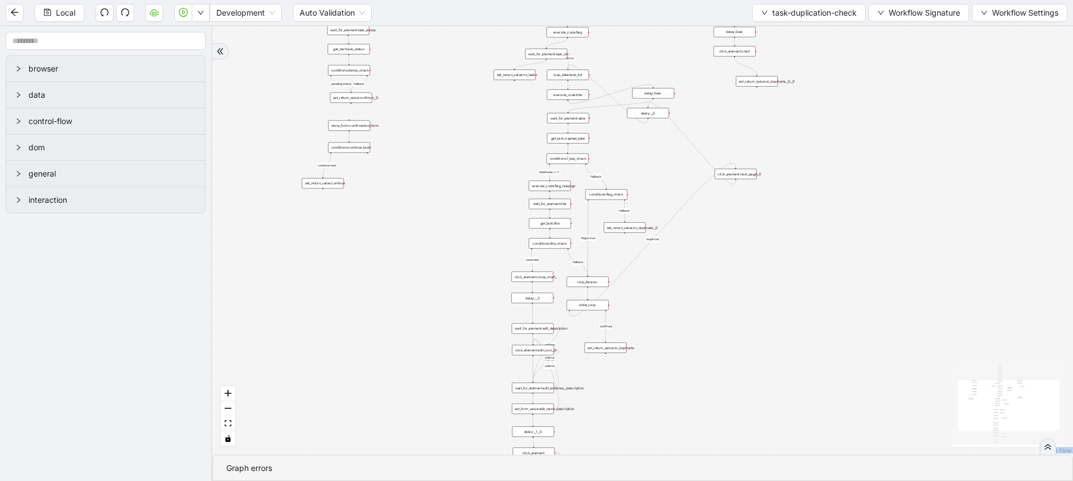
drag, startPoint x: 520, startPoint y: 107, endPoint x: 656, endPoint y: 94, distance: 137.0
click at [656, 94] on div "delay:3sec" at bounding box center [653, 93] width 42 height 11
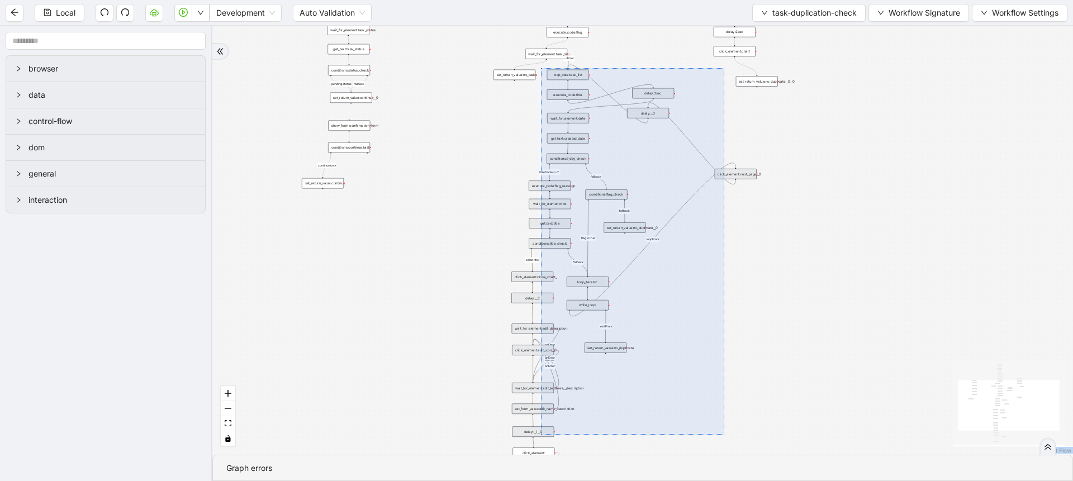
drag, startPoint x: 541, startPoint y: 68, endPoint x: 724, endPoint y: 435, distance: 409.9
click at [724, 435] on div "continue task loopFrom exitFrom pending status fallback fallback timeframe <= 7…" at bounding box center [642, 240] width 861 height 429
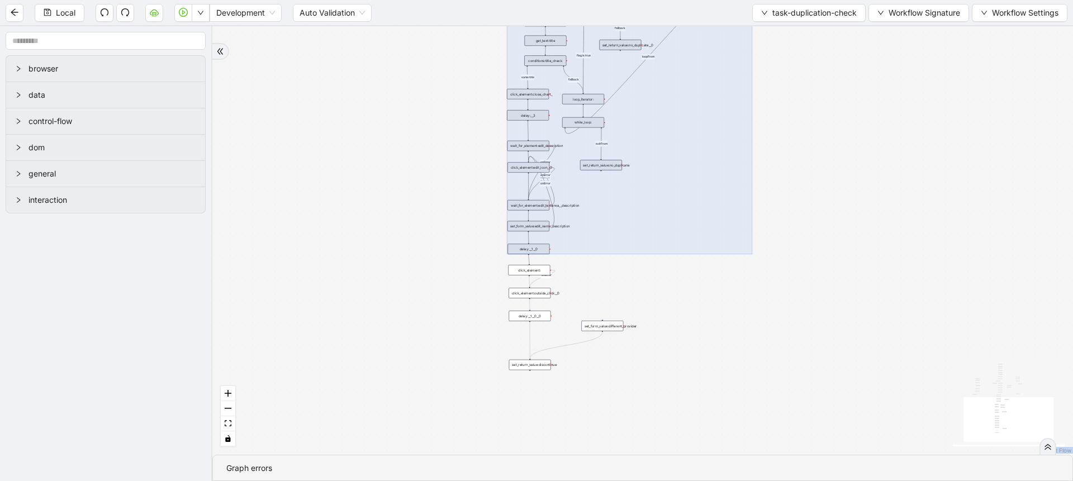
drag, startPoint x: 880, startPoint y: 326, endPoint x: 867, endPoint y: 112, distance: 215.0
click at [874, 102] on div "continue task loopFrom exitFrom pending status fallback fallback timeframe <= 7…" at bounding box center [642, 240] width 861 height 429
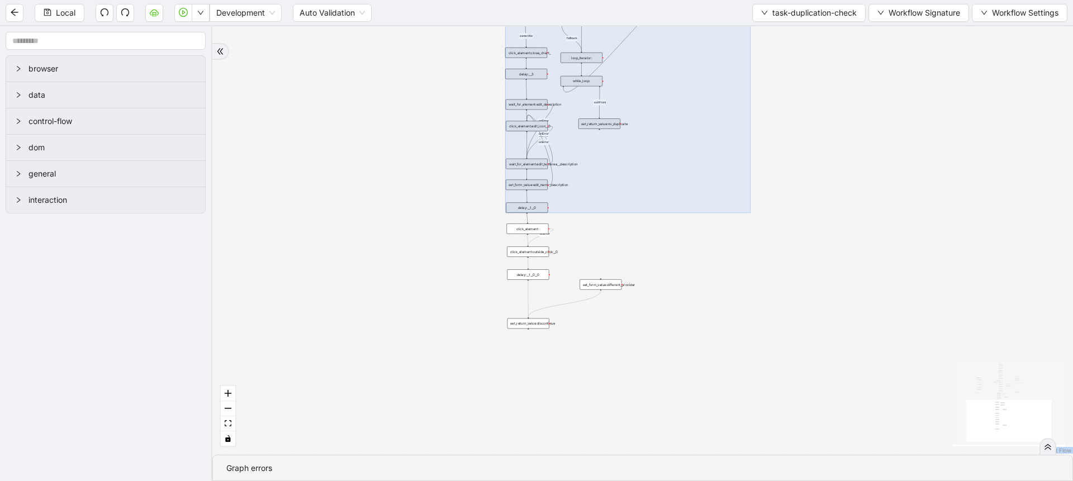
click at [796, 278] on div "continue task loopFrom exitFrom pending status fallback fallback timeframe <= 7…" at bounding box center [642, 240] width 861 height 429
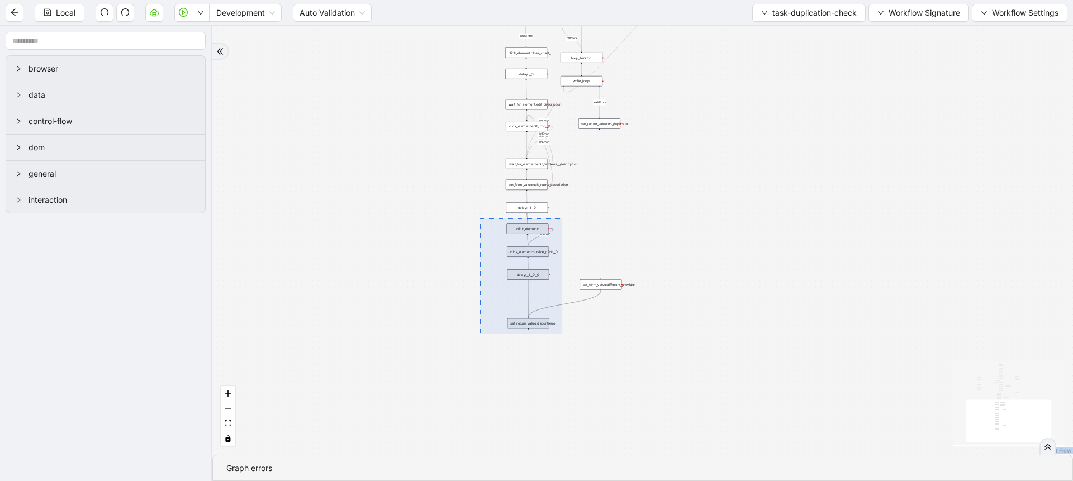
drag, startPoint x: 480, startPoint y: 219, endPoint x: 562, endPoint y: 334, distance: 141.9
click at [562, 334] on div "continue task loopFrom exitFrom pending status fallback fallback timeframe <= 7…" at bounding box center [642, 240] width 861 height 429
click at [770, 222] on div "continue task loopFrom exitFrom pending status fallback fallback timeframe <= 7…" at bounding box center [642, 240] width 861 height 429
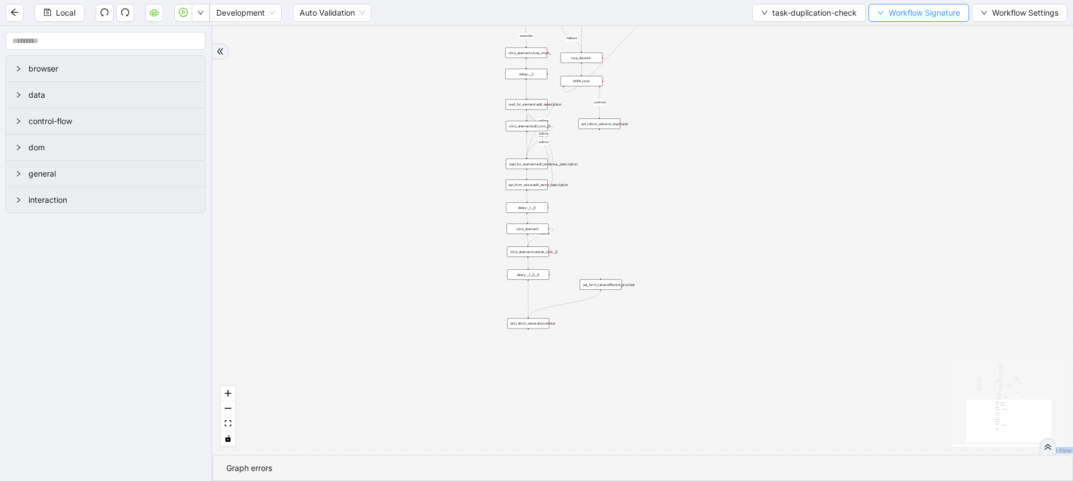
click at [919, 7] on span "Workflow Signature" at bounding box center [925, 13] width 72 height 12
click at [882, 48] on span "Type" at bounding box center [917, 52] width 75 height 12
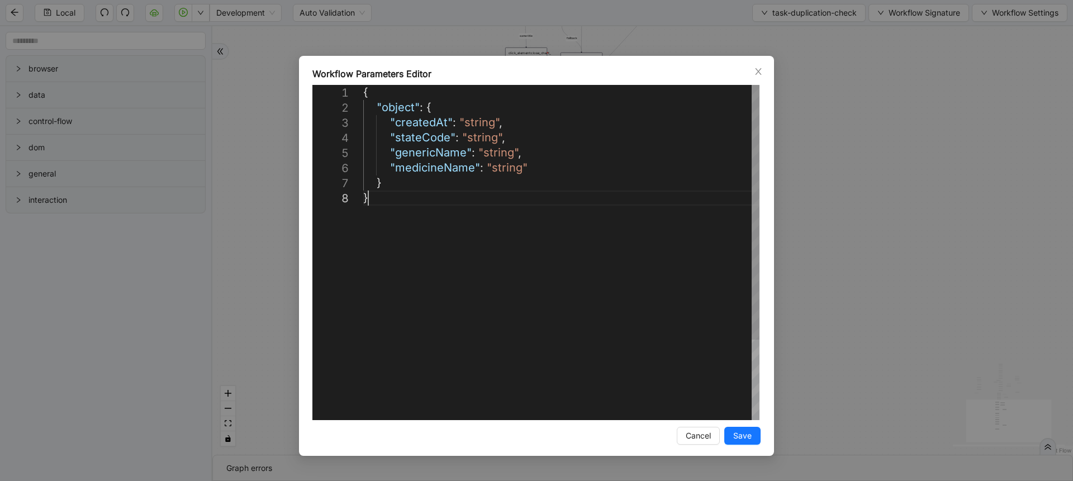
click at [450, 250] on div "{ "object" : { "createdAt" : "string" , "stateCode" : "string" , "genericName" …" at bounding box center [561, 305] width 396 height 441
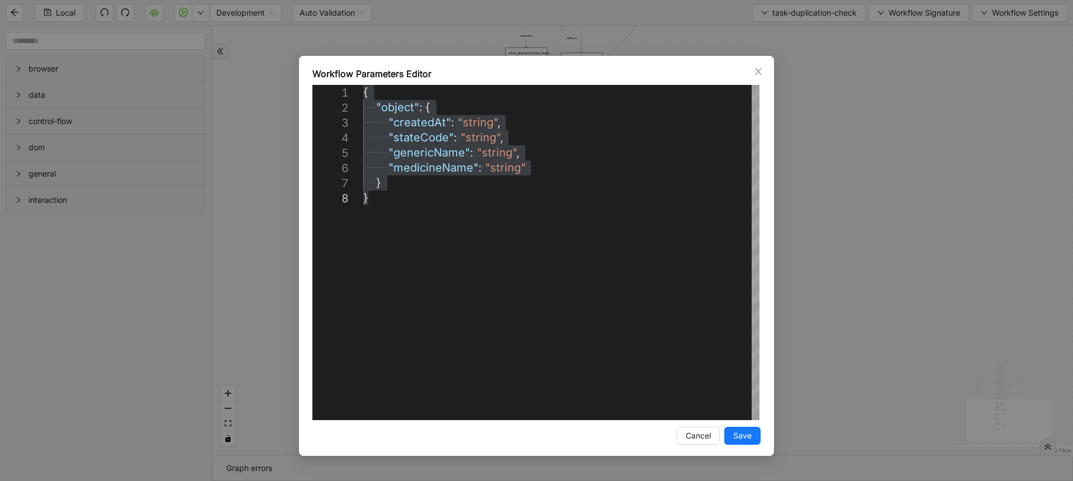
click at [836, 99] on div "**********" at bounding box center [536, 240] width 1073 height 481
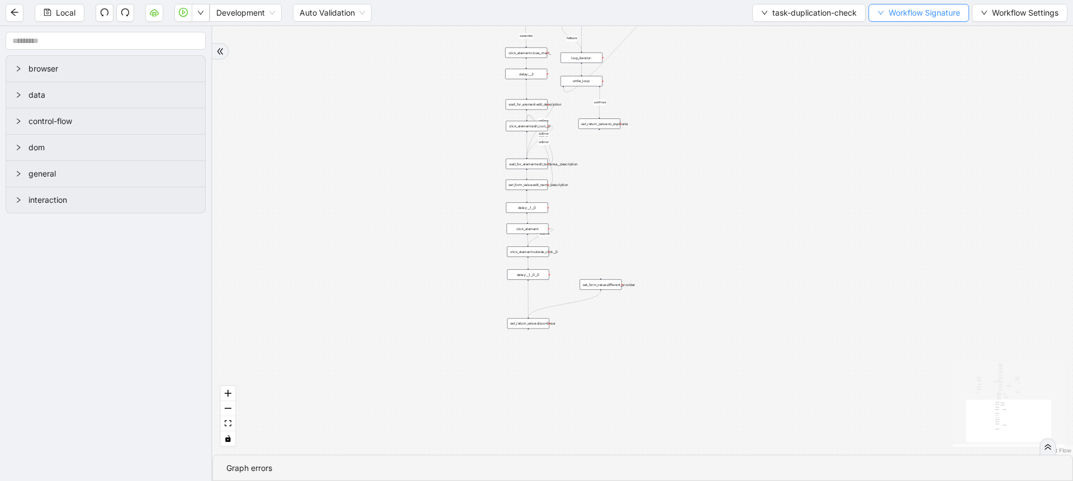
click at [912, 16] on span "Workflow Signature" at bounding box center [925, 13] width 72 height 12
click at [886, 71] on span "Form" at bounding box center [917, 70] width 75 height 12
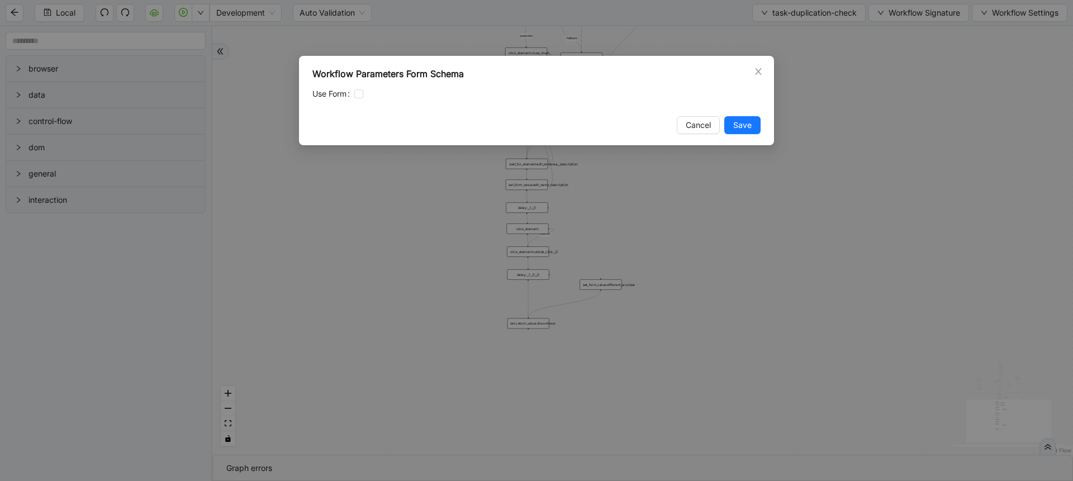
click at [889, 70] on div "Workflow Parameters Form Schema Use Form Cancel Save" at bounding box center [536, 240] width 1073 height 481
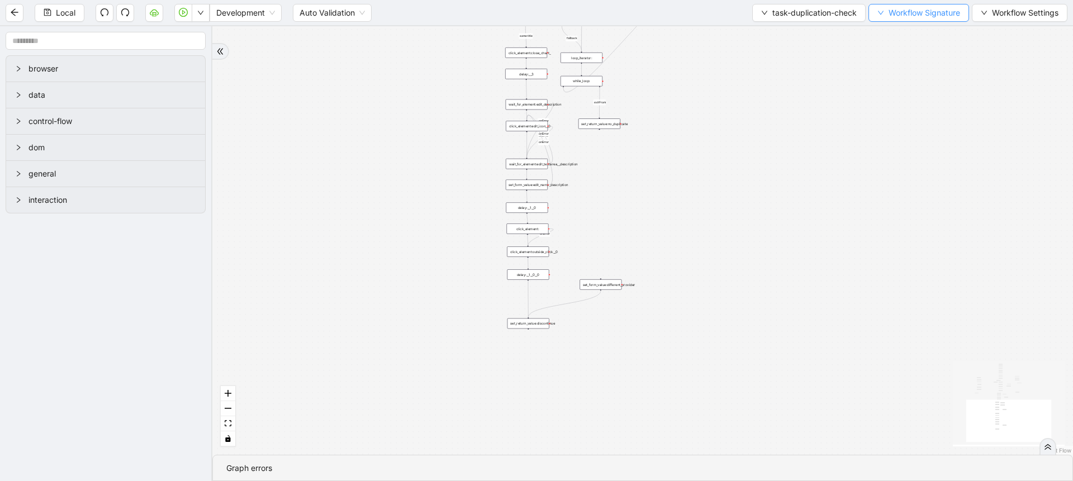
click at [912, 15] on span "Workflow Signature" at bounding box center [925, 13] width 72 height 12
click at [904, 86] on span "Defaults" at bounding box center [917, 88] width 75 height 12
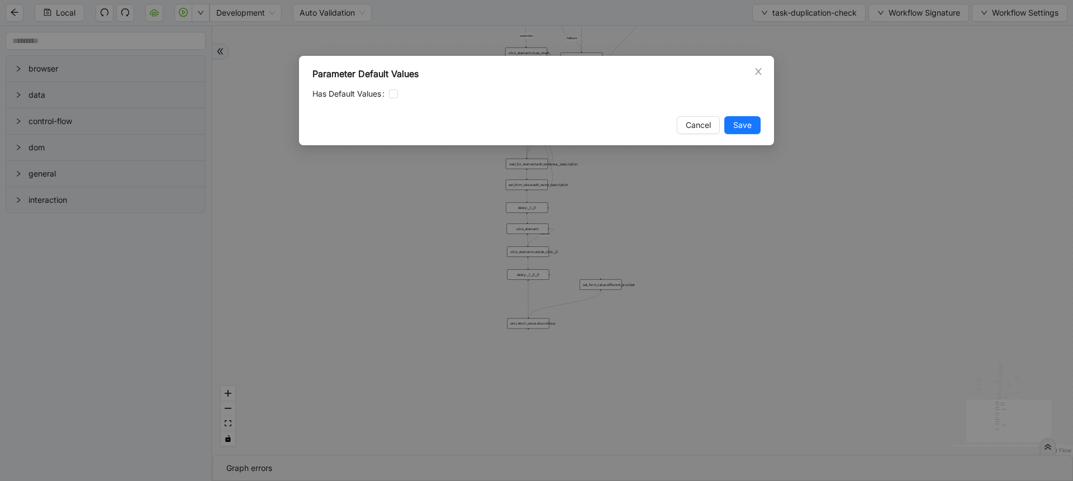
click at [904, 86] on div "Parameter Default Values Has Default Values Cancel Save" at bounding box center [536, 240] width 1073 height 481
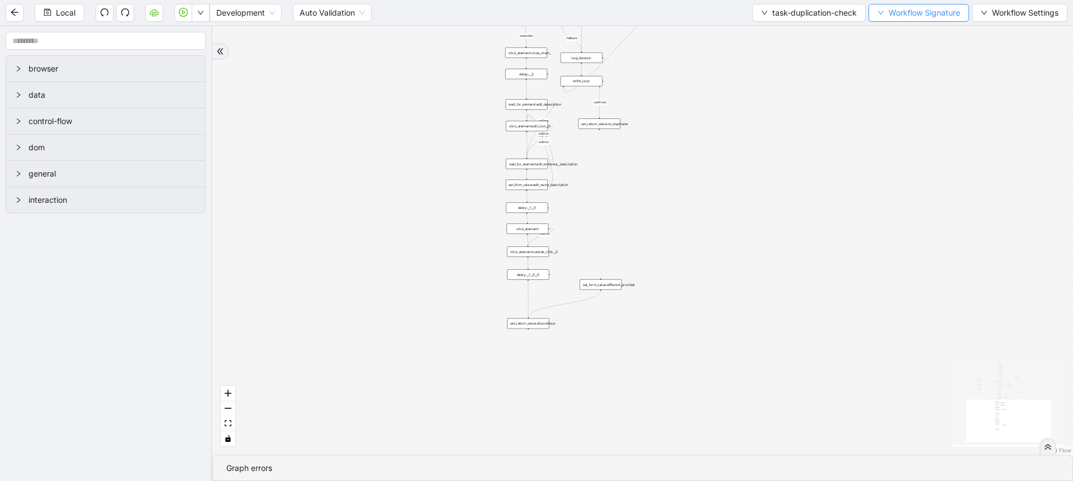
click at [906, 21] on button "Workflow Signature" at bounding box center [918, 13] width 101 height 18
click at [894, 122] on span "Type" at bounding box center [917, 124] width 75 height 12
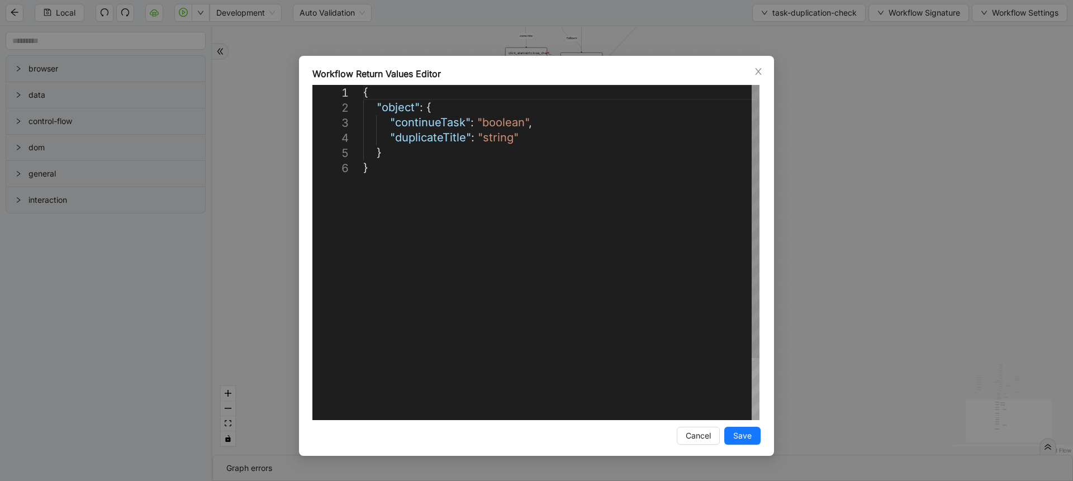
click at [528, 226] on div "{ "object" : { "continueTask" : "boolean" , "duplicateTitle" : "string" } }" at bounding box center [561, 290] width 396 height 411
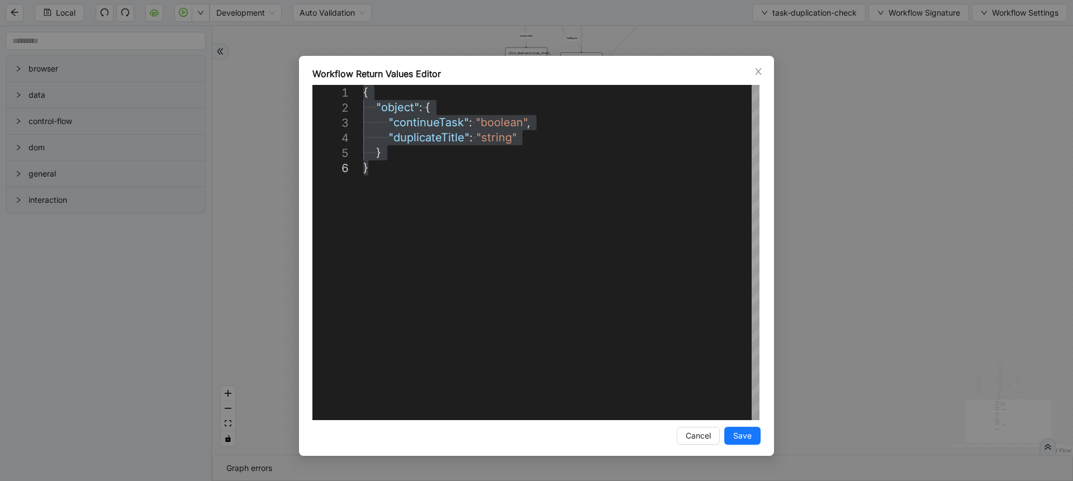
click at [825, 92] on div "**********" at bounding box center [536, 240] width 1073 height 481
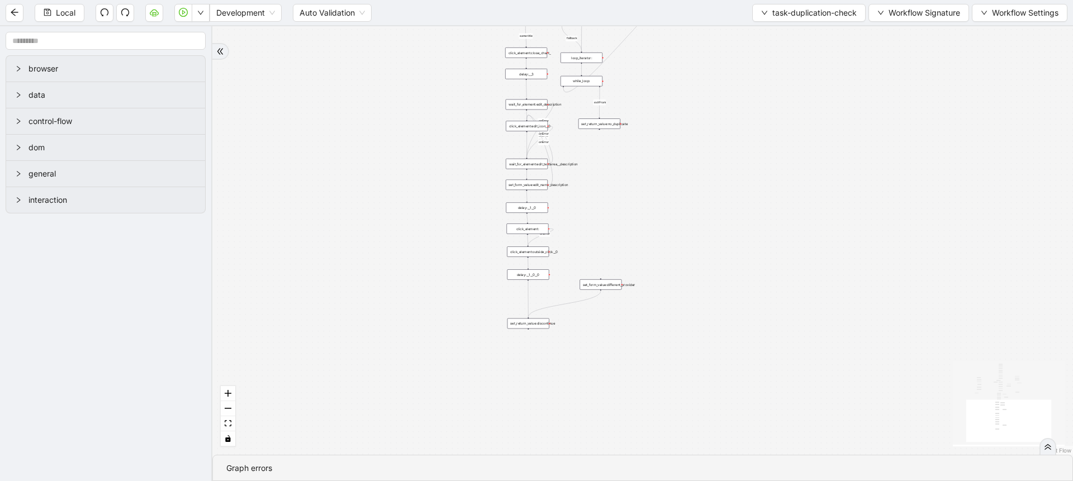
drag, startPoint x: 726, startPoint y: 238, endPoint x: 744, endPoint y: 399, distance: 162.0
click at [744, 398] on div "continue task loopFrom exitFrom pending status fallback fallback timeframe <= 7…" at bounding box center [642, 240] width 861 height 429
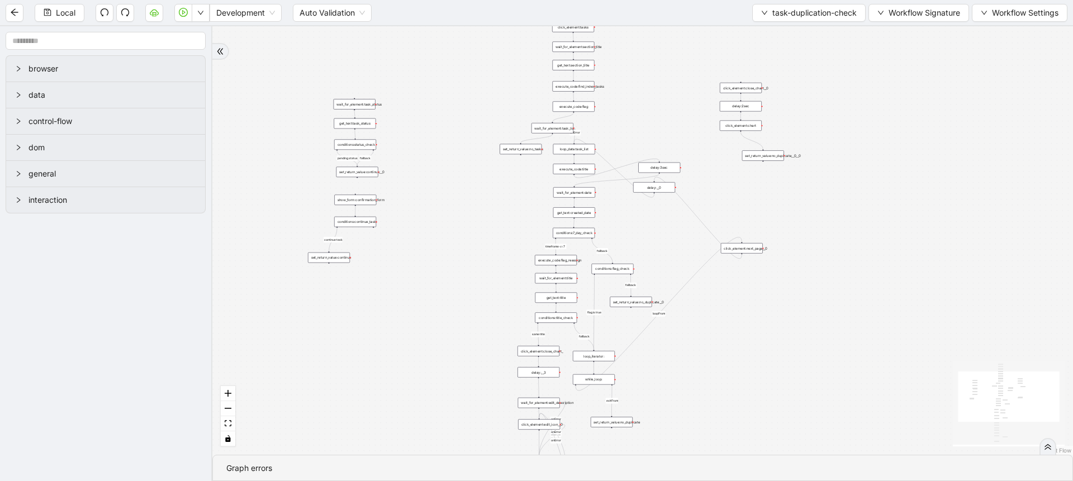
drag, startPoint x: 678, startPoint y: 92, endPoint x: 662, endPoint y: 300, distance: 208.5
click at [666, 303] on div "continue task loopFrom exitFrom pending status fallback fallback timeframe <= 7…" at bounding box center [642, 240] width 861 height 429
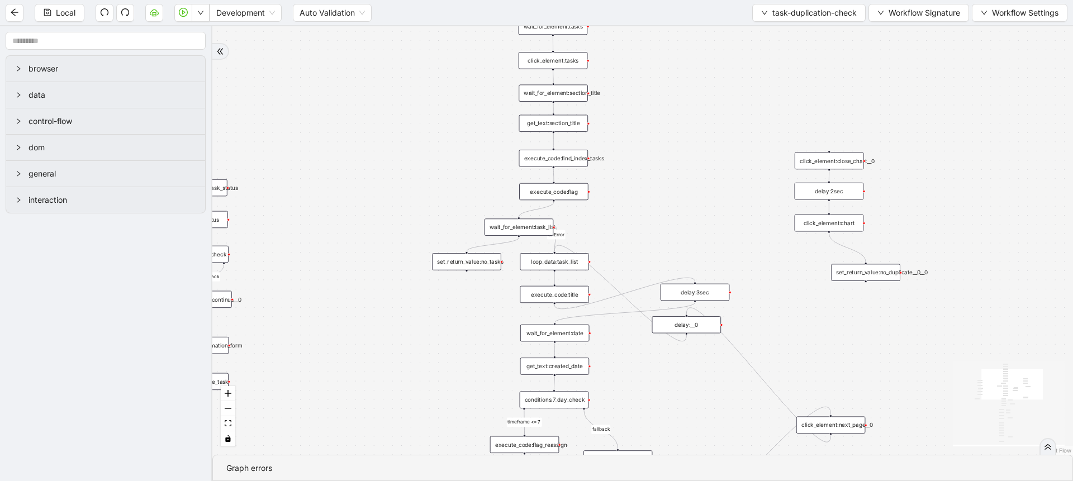
drag, startPoint x: 618, startPoint y: 306, endPoint x: 625, endPoint y: 134, distance: 171.7
click at [625, 134] on div "continue task loopFrom exitFrom pending status fallback fallback timeframe <= 7…" at bounding box center [642, 240] width 861 height 429
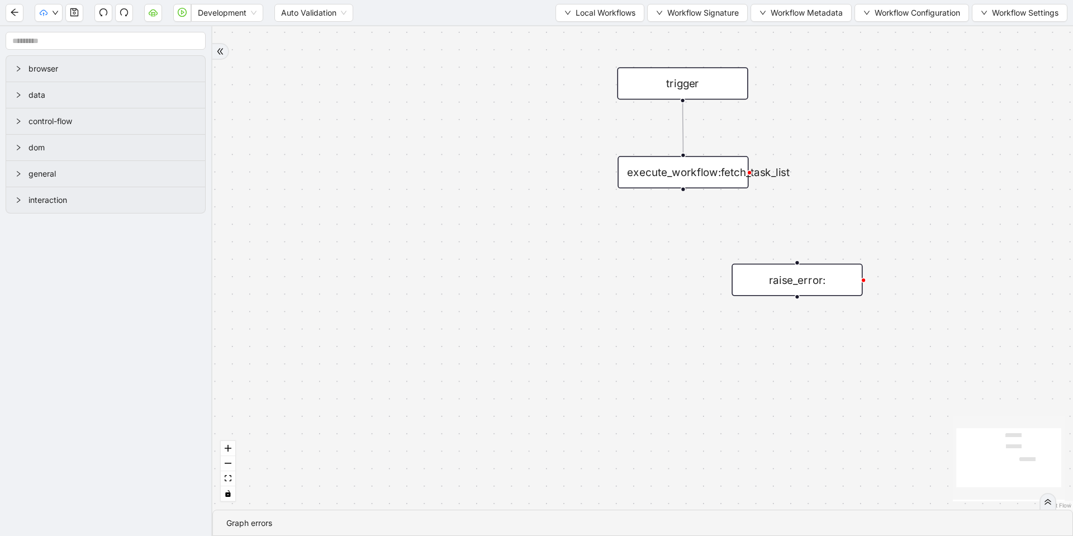
drag, startPoint x: 359, startPoint y: 124, endPoint x: 355, endPoint y: 136, distance: 13.3
click at [355, 136] on div "trigger execute_workflow:fetch_task_list raise_error:" at bounding box center [642, 267] width 861 height 483
click at [13, 8] on icon "arrow-left" at bounding box center [14, 12] width 9 height 9
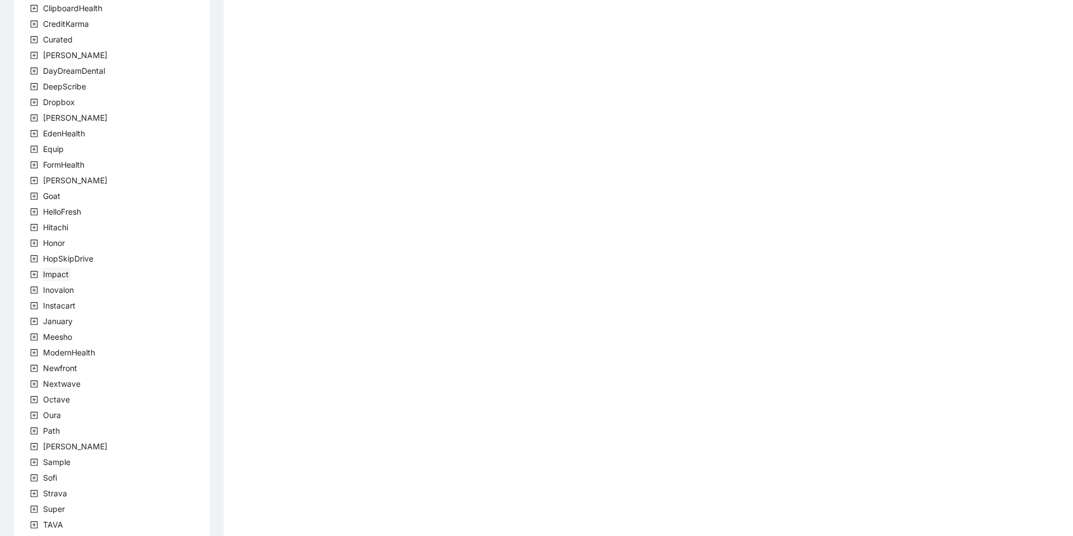
scroll to position [188, 0]
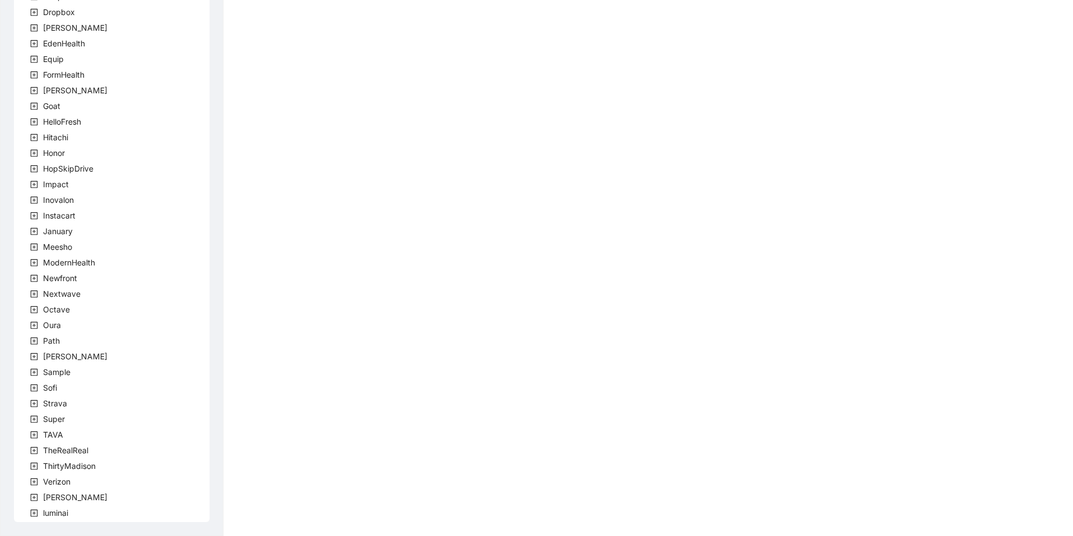
click at [30, 508] on span at bounding box center [33, 512] width 13 height 13
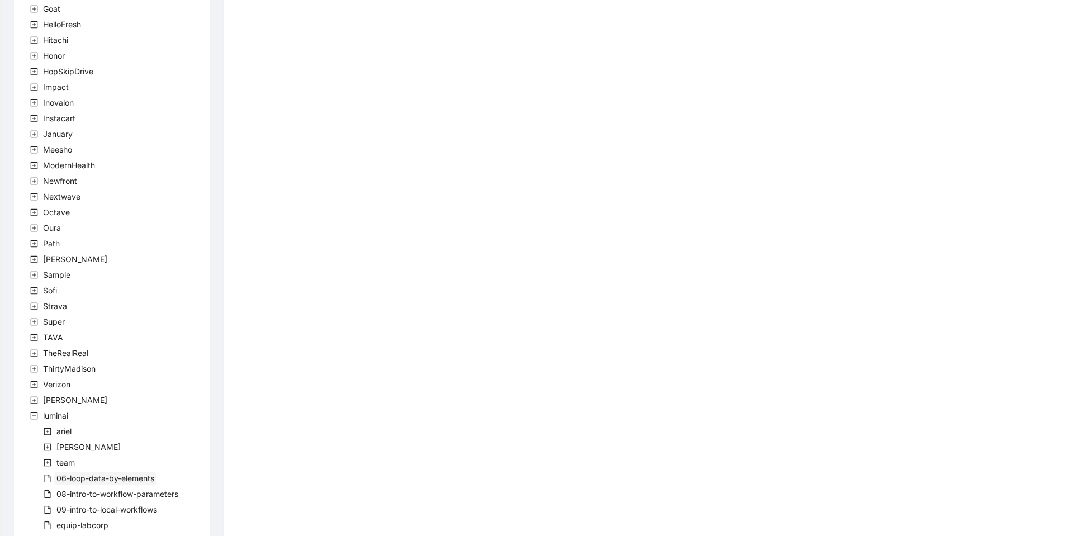
scroll to position [360, 0]
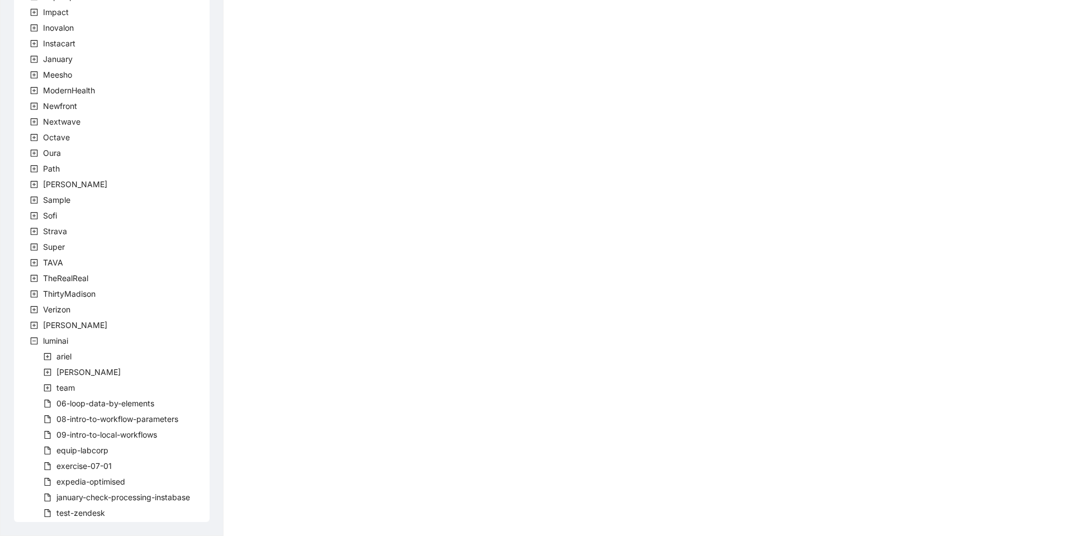
click at [50, 387] on icon "plus-square" at bounding box center [47, 388] width 7 height 7
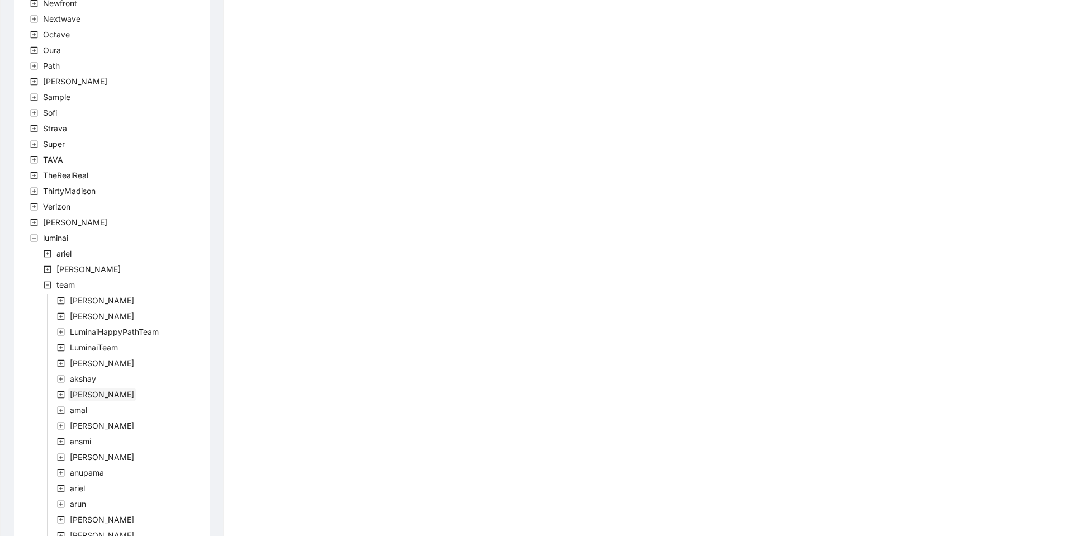
scroll to position [562, 0]
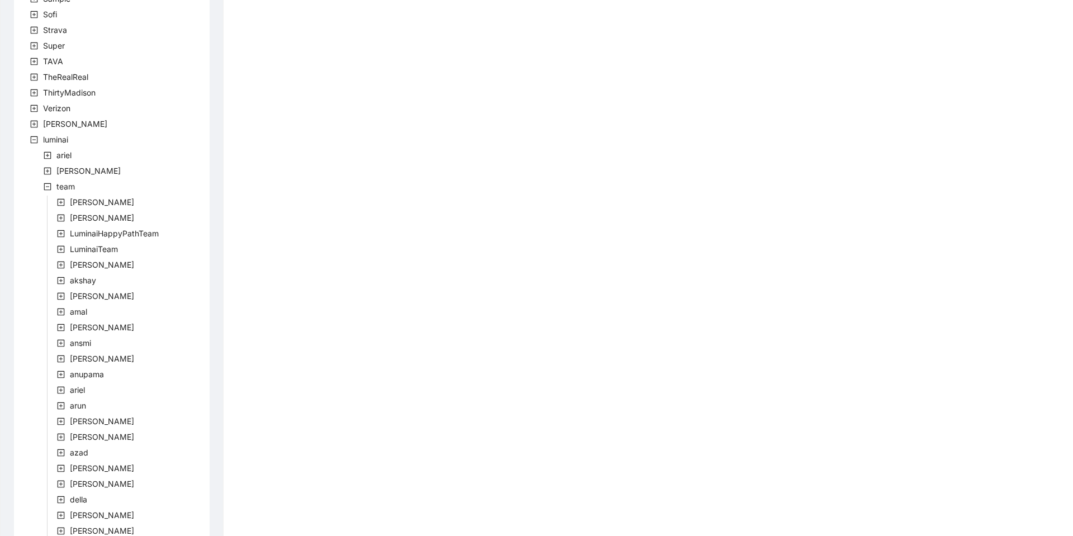
click at [60, 404] on icon "plus-square" at bounding box center [61, 406] width 8 height 8
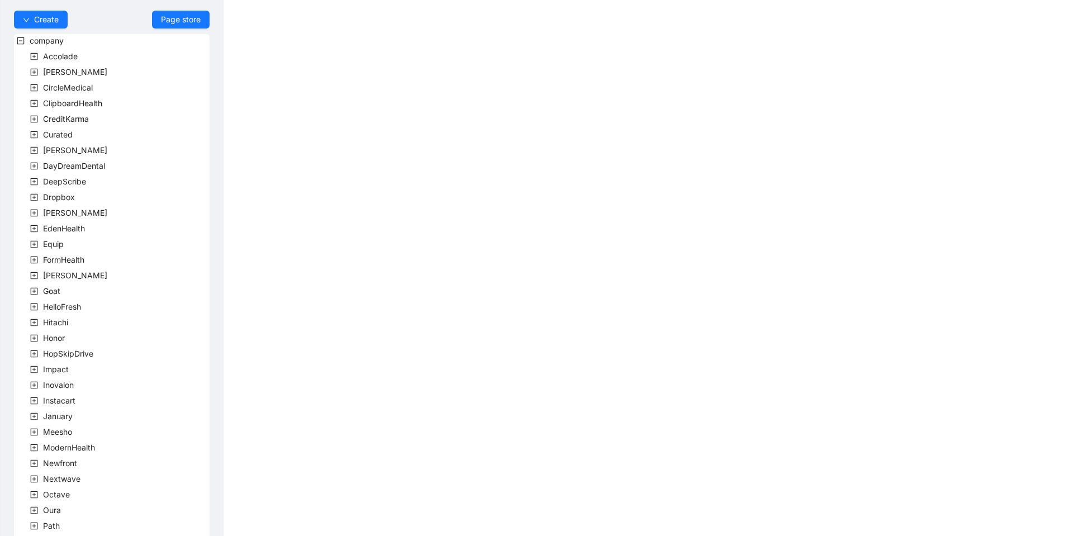
scroll to position [0, 0]
click at [51, 30] on button "Create" at bounding box center [41, 23] width 54 height 18
click at [48, 48] on span "Workflow" at bounding box center [41, 45] width 36 height 12
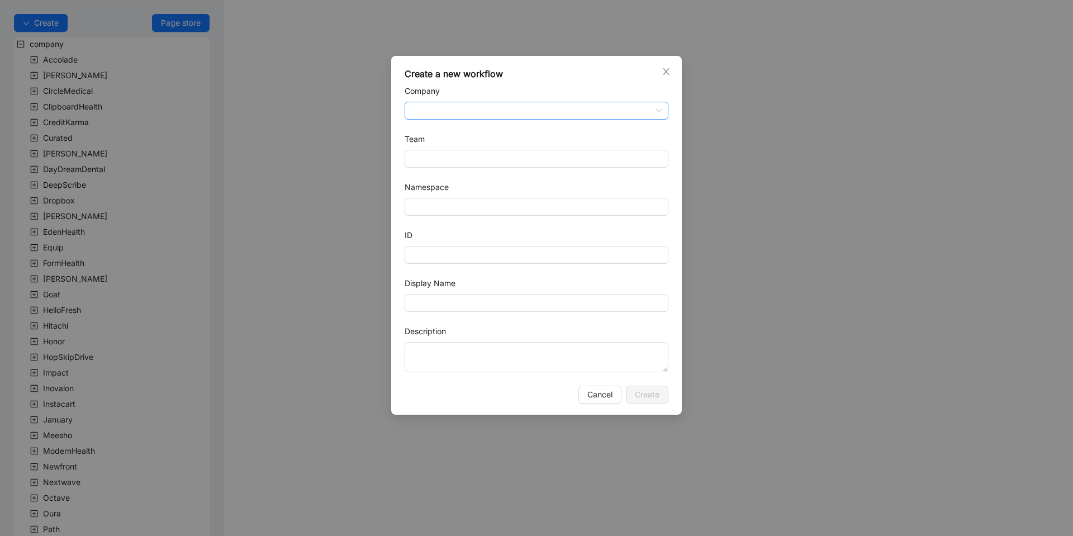
click at [425, 111] on input "Company" at bounding box center [536, 110] width 250 height 17
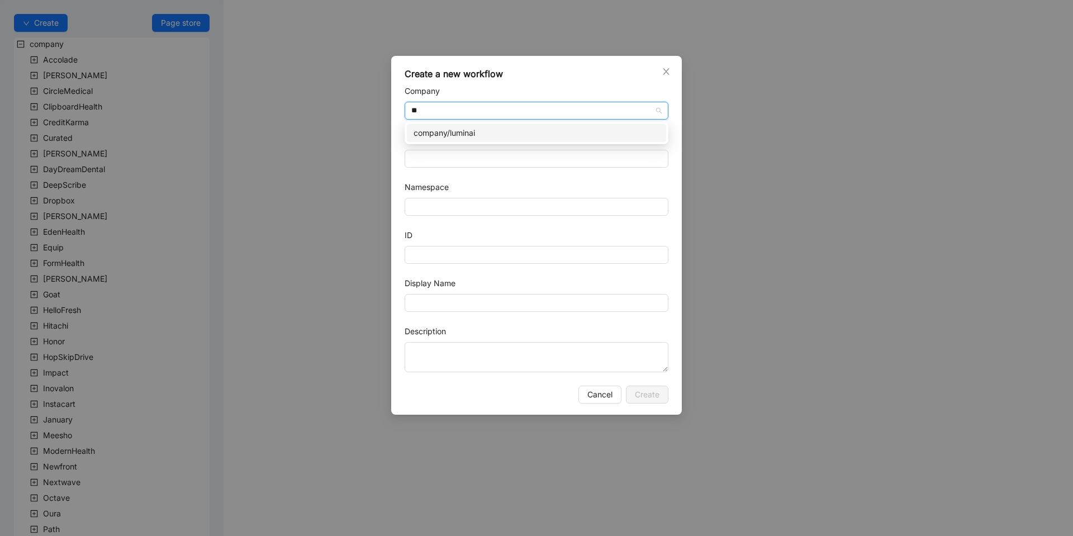
type input "**"
click at [541, 143] on body "Create Page store company Accolade Alma CircleMedical ClipboardHealth CreditKar…" at bounding box center [536, 268] width 1073 height 536
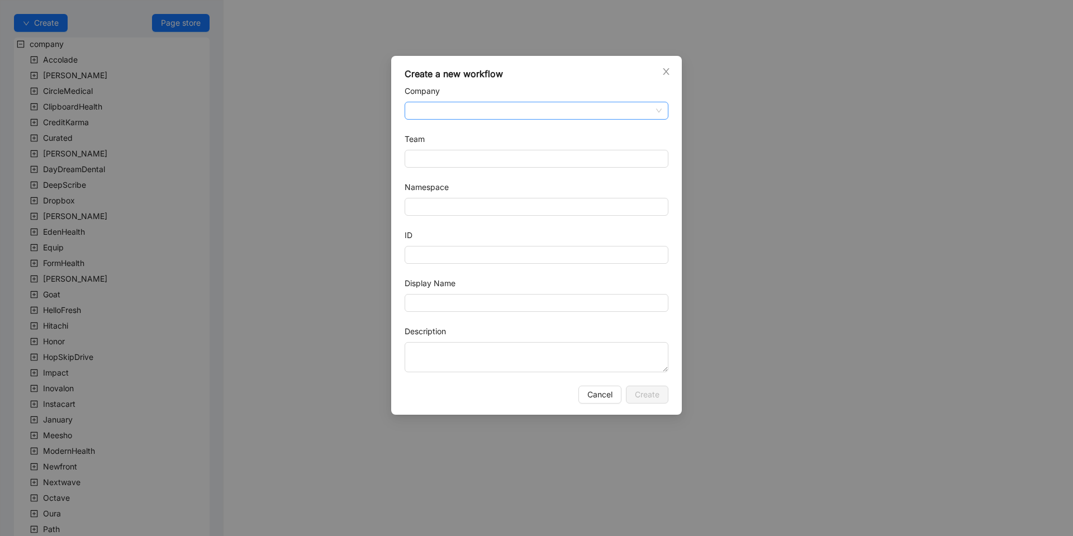
click at [426, 110] on input "Company" at bounding box center [536, 110] width 250 height 17
type input "*"
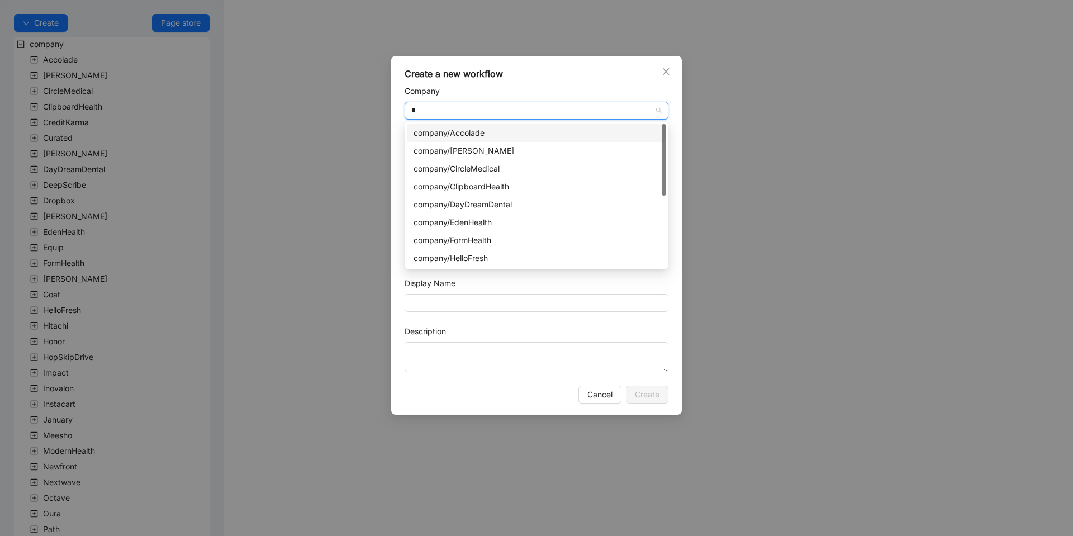
type input "**"
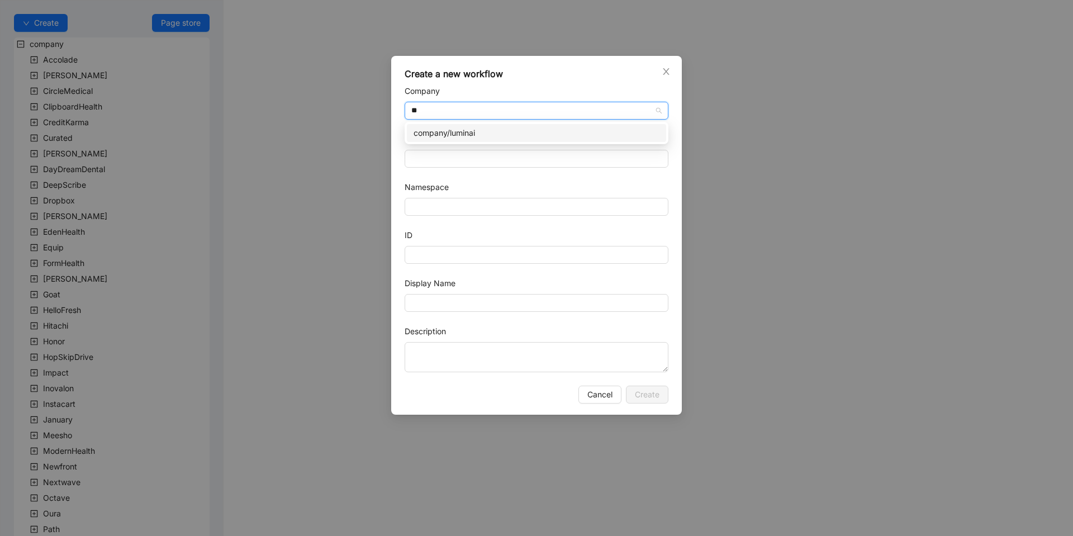
click at [435, 137] on div "company/luminai" at bounding box center [537, 133] width 246 height 12
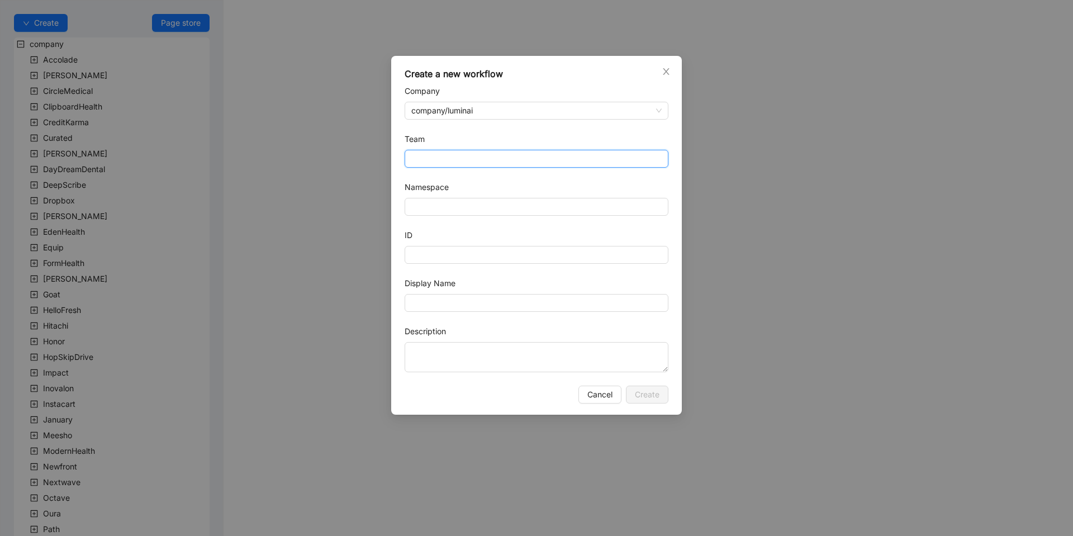
click at [438, 166] on input "Team" at bounding box center [536, 158] width 250 height 17
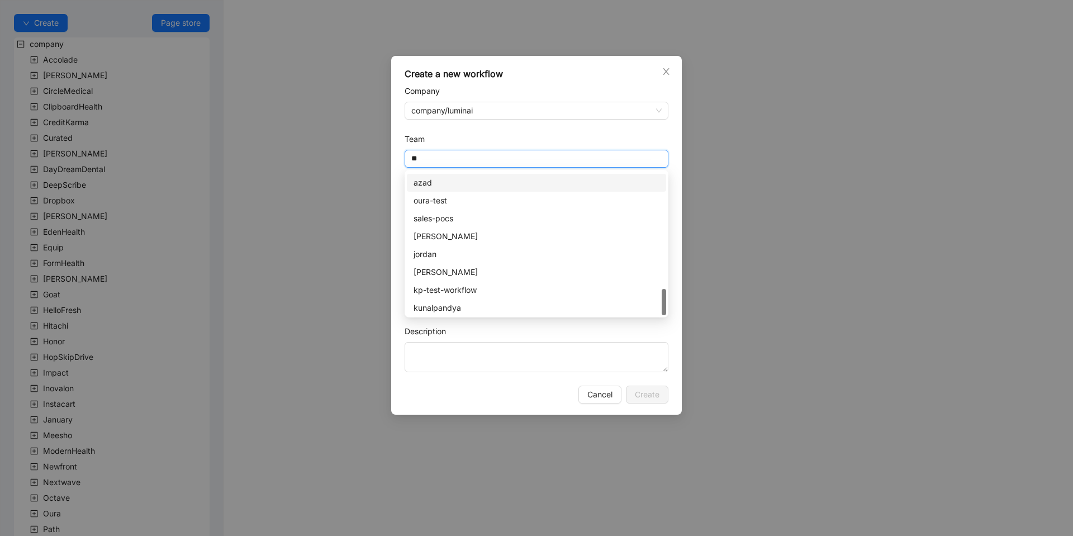
scroll to position [823, 0]
drag, startPoint x: 663, startPoint y: 281, endPoint x: 667, endPoint y: 312, distance: 31.5
click at [667, 312] on div "arun azad oura-test arun azad oura-test sales-pocs Abhiram jordan Simarjeet kp-…" at bounding box center [537, 244] width 264 height 148
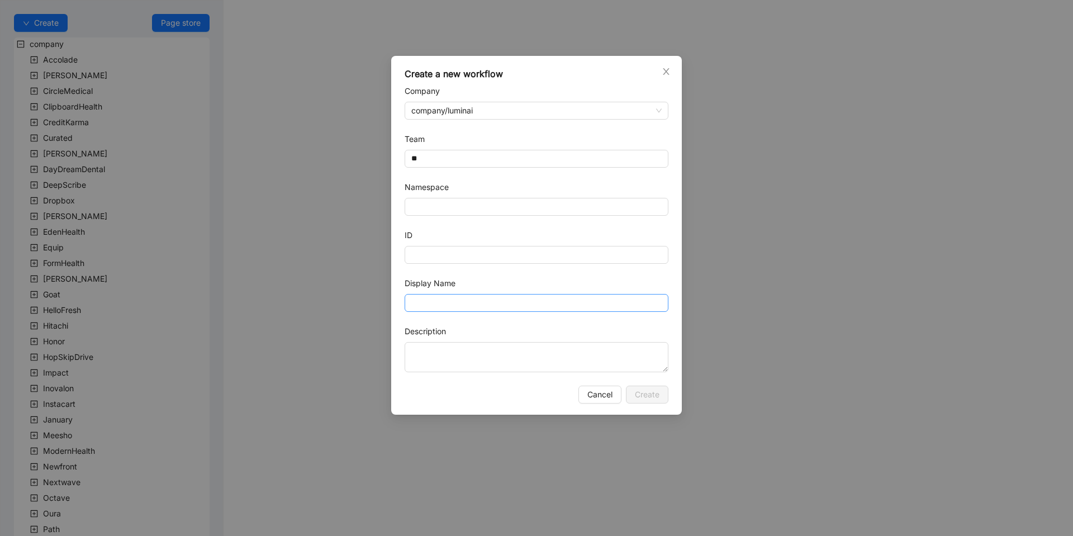
click at [667, 311] on body "Create Page store company Accolade Alma CircleMedical ClipboardHealth CreditKar…" at bounding box center [536, 268] width 1073 height 536
click at [478, 166] on input "**" at bounding box center [536, 158] width 250 height 17
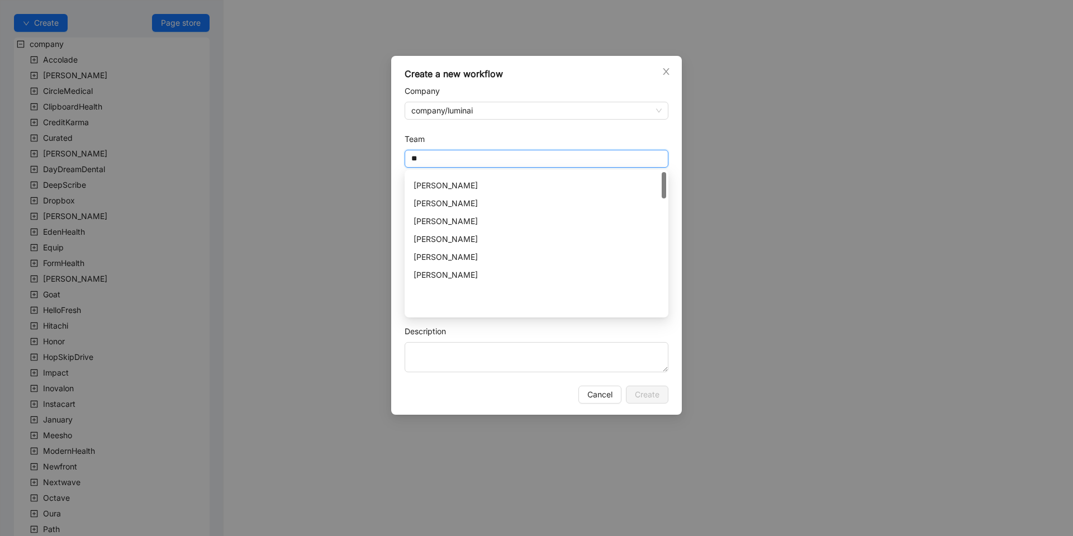
scroll to position [0, 0]
drag, startPoint x: 662, startPoint y: 303, endPoint x: 629, endPoint y: 177, distance: 131.2
click at [671, 168] on body "Create Page store company Accolade Alma CircleMedical ClipboardHealth CreditKar…" at bounding box center [536, 268] width 1073 height 536
click at [463, 184] on div "luminai" at bounding box center [537, 181] width 246 height 12
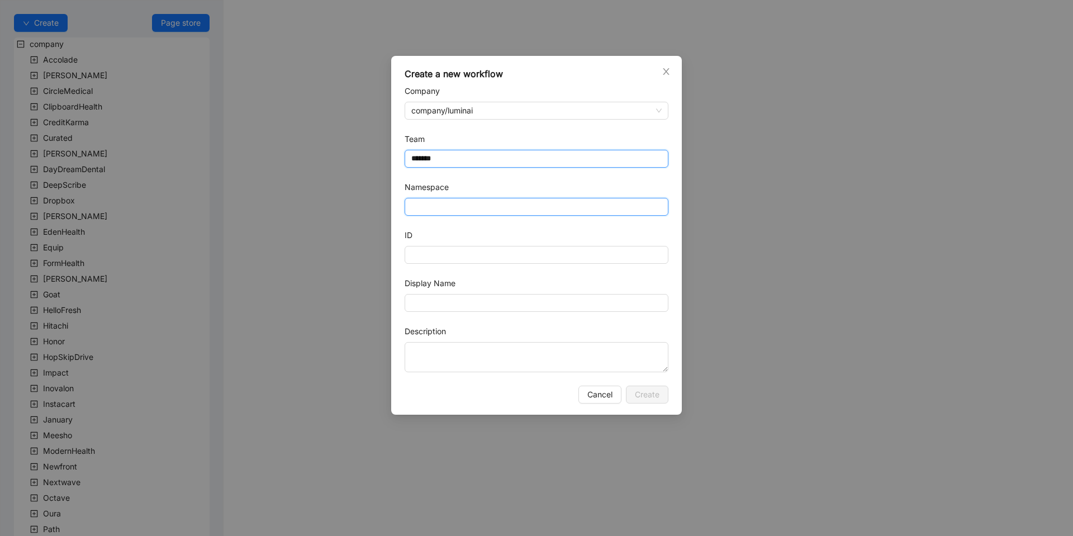
click at [444, 202] on input "Namespace" at bounding box center [537, 207] width 264 height 18
click at [443, 175] on form "Company company/luminai Team ******* Namespace ID Display Name Description" at bounding box center [537, 228] width 264 height 287
click at [443, 163] on input "*******" at bounding box center [536, 158] width 250 height 17
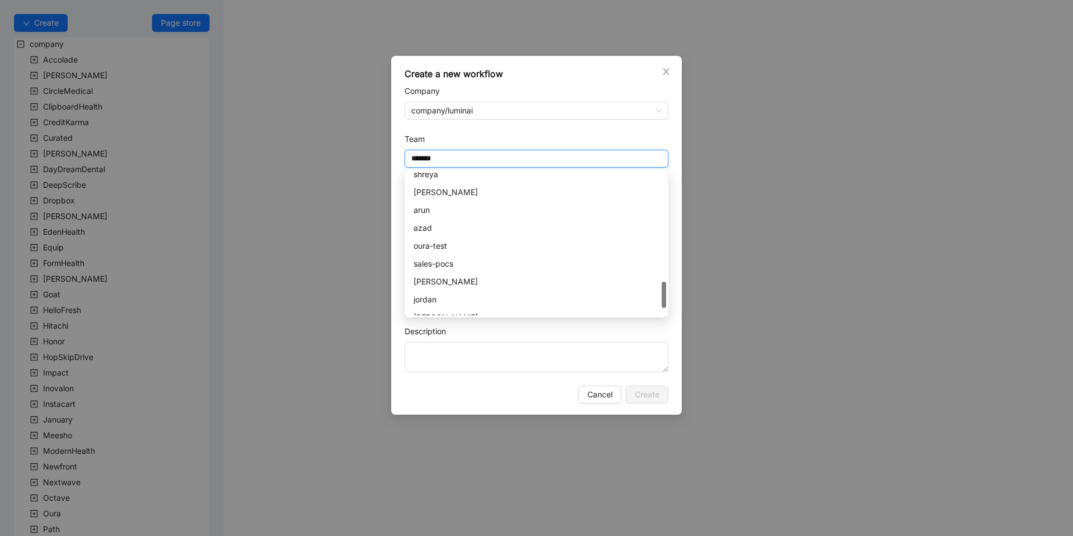
scroll to position [772, 0]
drag, startPoint x: 663, startPoint y: 183, endPoint x: 668, endPoint y: 293, distance: 109.7
click at [668, 293] on div "luminai test-workflow shreya arundhati arun azad oura-test sales-pocs Abhiram j…" at bounding box center [537, 244] width 264 height 148
click at [444, 219] on div "arun" at bounding box center [537, 214] width 246 height 12
type input "****"
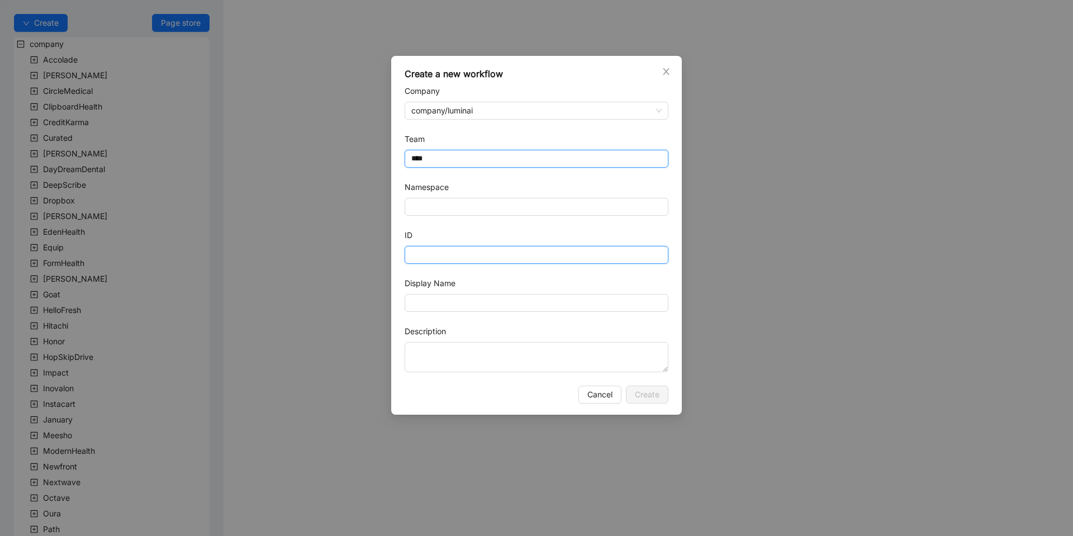
click at [433, 260] on input "ID" at bounding box center [537, 255] width 264 height 18
type input "*********"
click at [430, 306] on input "Display Name" at bounding box center [537, 303] width 264 height 18
click at [467, 302] on input "**********" at bounding box center [537, 303] width 264 height 18
type input "**********"
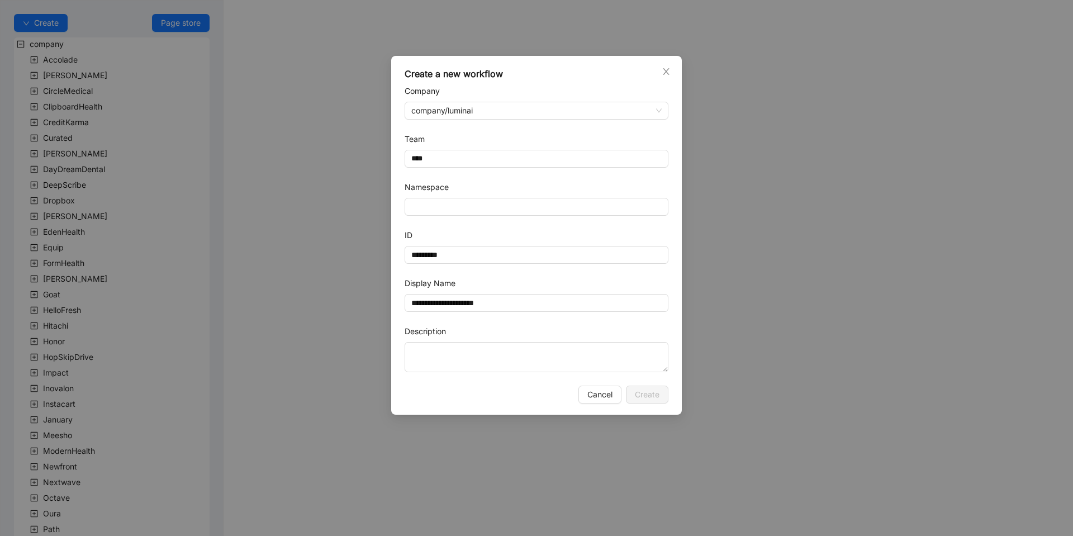
click at [619, 323] on form "**********" at bounding box center [537, 228] width 264 height 287
click at [425, 255] on input "*********" at bounding box center [537, 255] width 264 height 18
click at [496, 249] on input "*********" at bounding box center [537, 255] width 264 height 18
type input "**********"
click at [646, 402] on button "Create" at bounding box center [647, 395] width 42 height 18
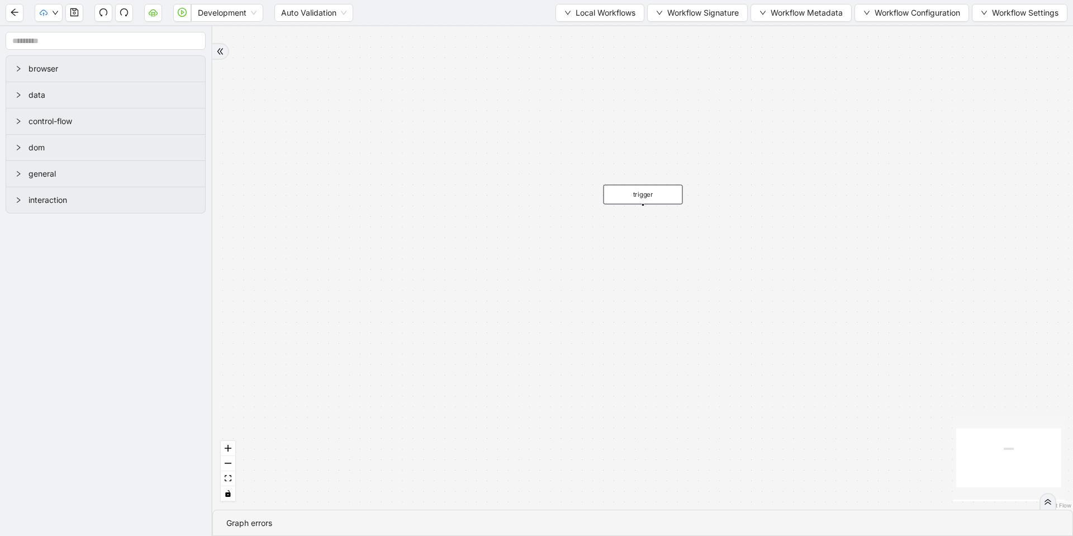
click at [570, 267] on div "trigger" at bounding box center [642, 267] width 861 height 483
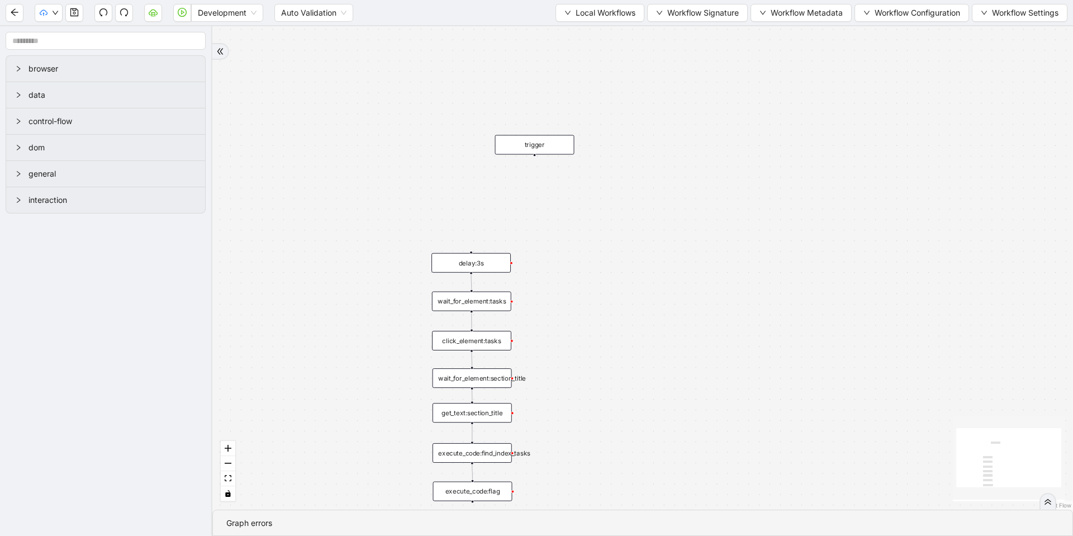
drag, startPoint x: 600, startPoint y: 62, endPoint x: 523, endPoint y: 136, distance: 106.7
click at [522, 137] on div "trigger click_element:tasks get_text:section_title execute_code:find_index_task…" at bounding box center [642, 267] width 861 height 483
drag, startPoint x: 512, startPoint y: 159, endPoint x: 464, endPoint y: 208, distance: 68.4
click at [464, 208] on div "trigger" at bounding box center [464, 216] width 79 height 20
drag, startPoint x: 463, startPoint y: 225, endPoint x: 464, endPoint y: 253, distance: 28.0
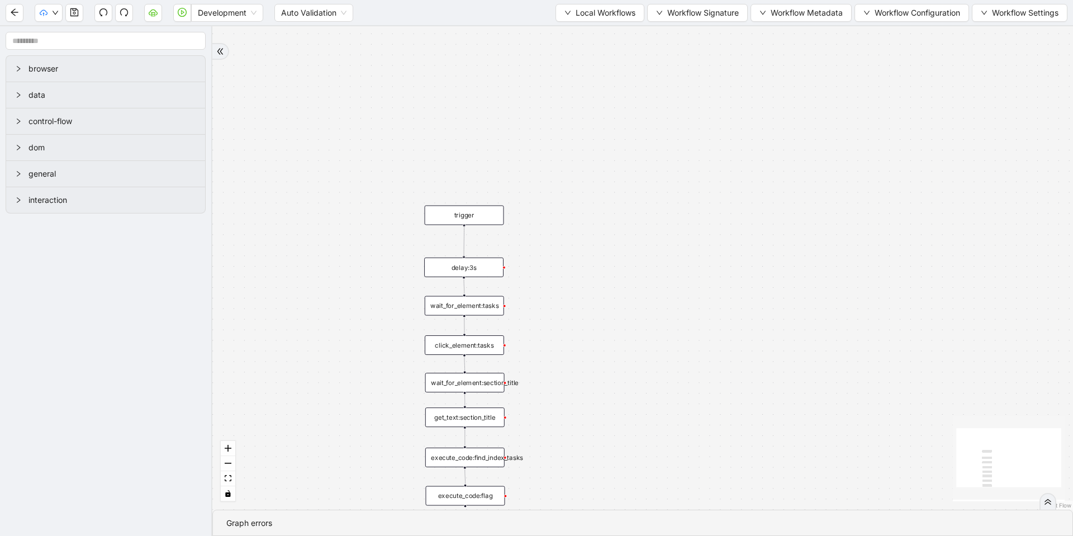
click at [464, 253] on div "trigger click_element:tasks get_text:section_title execute_code:find_index_task…" at bounding box center [642, 267] width 861 height 483
click at [462, 207] on div "trigger" at bounding box center [463, 215] width 79 height 20
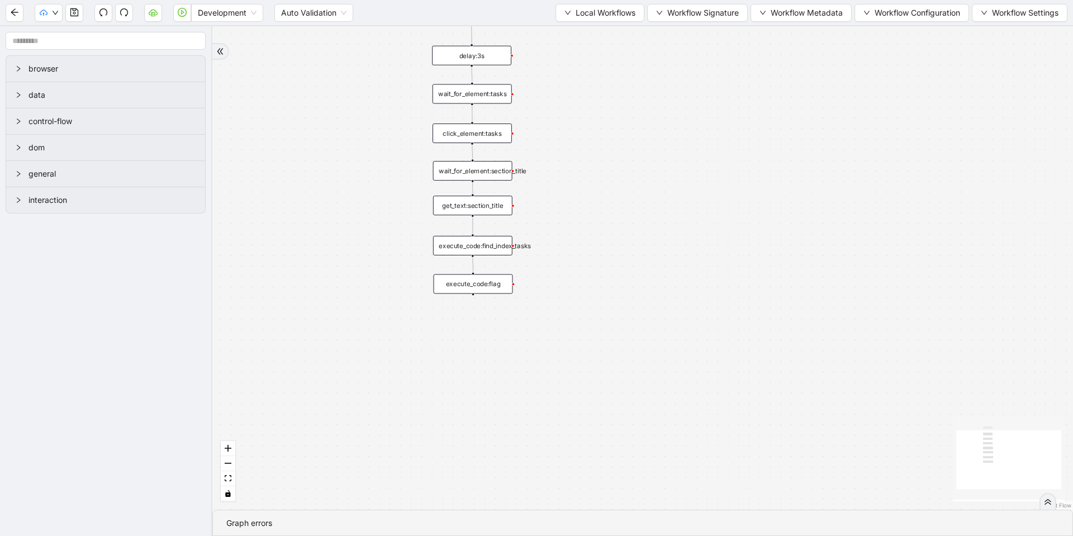
drag, startPoint x: 633, startPoint y: 400, endPoint x: 441, endPoint y: 210, distance: 270.3
click at [640, 180] on div "trigger click_element:tasks get_text:section_title execute_code:find_index_task…" at bounding box center [642, 267] width 861 height 483
click at [464, 306] on div "trigger click_element:tasks get_text:section_title execute_code:find_index_task…" at bounding box center [642, 267] width 861 height 483
click at [337, 326] on div "trigger click_element:tasks get_text:section_title execute_code:find_index_task…" at bounding box center [642, 267] width 861 height 483
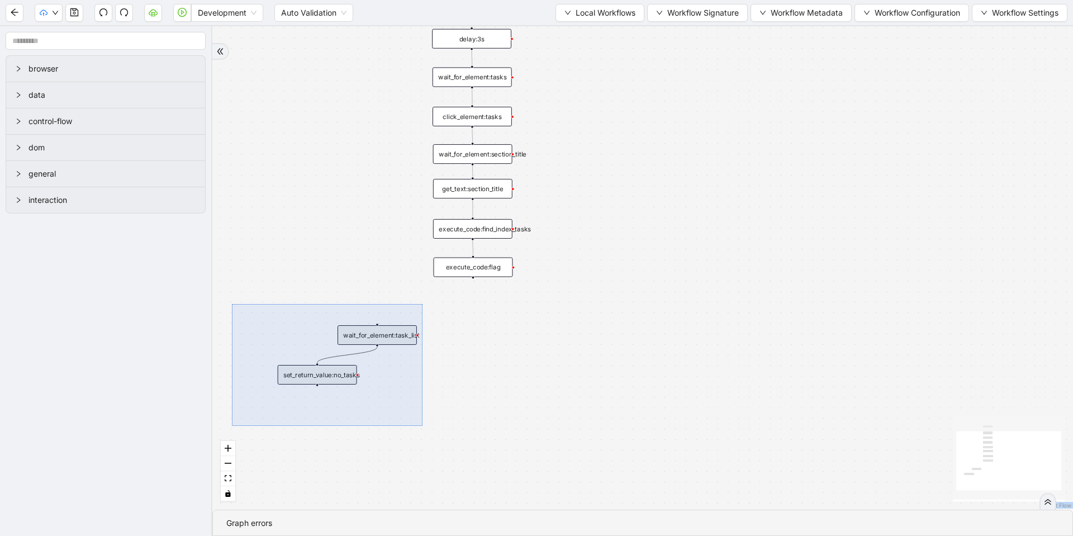
drag, startPoint x: 242, startPoint y: 322, endPoint x: 383, endPoint y: 387, distance: 155.3
click at [422, 425] on div "trigger click_element:tasks get_text:section_title execute_code:find_index_task…" at bounding box center [642, 267] width 861 height 483
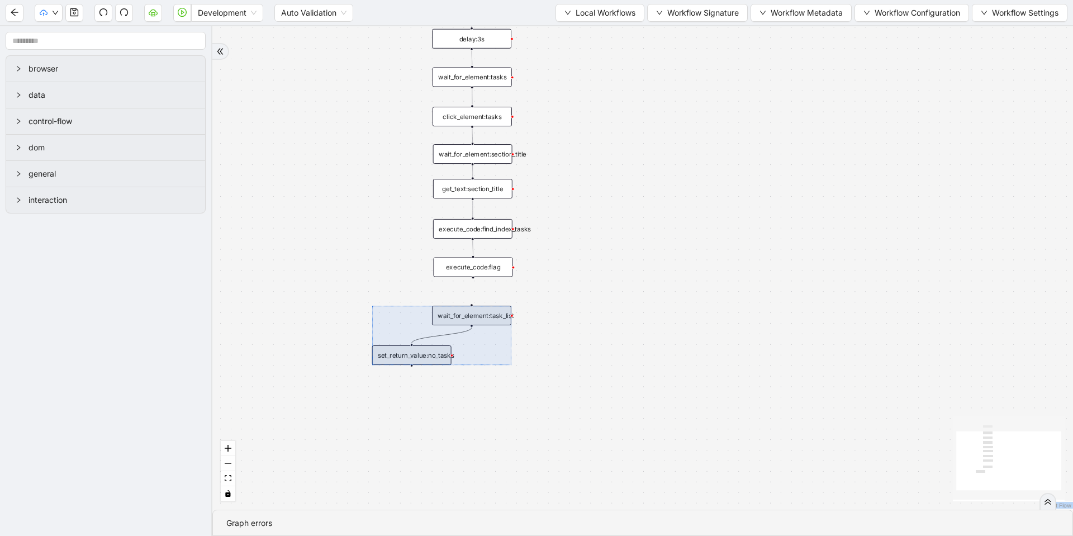
click at [447, 336] on div at bounding box center [441, 335] width 139 height 59
click at [577, 292] on div "trigger click_element:tasks get_text:section_title execute_code:find_index_task…" at bounding box center [642, 267] width 861 height 483
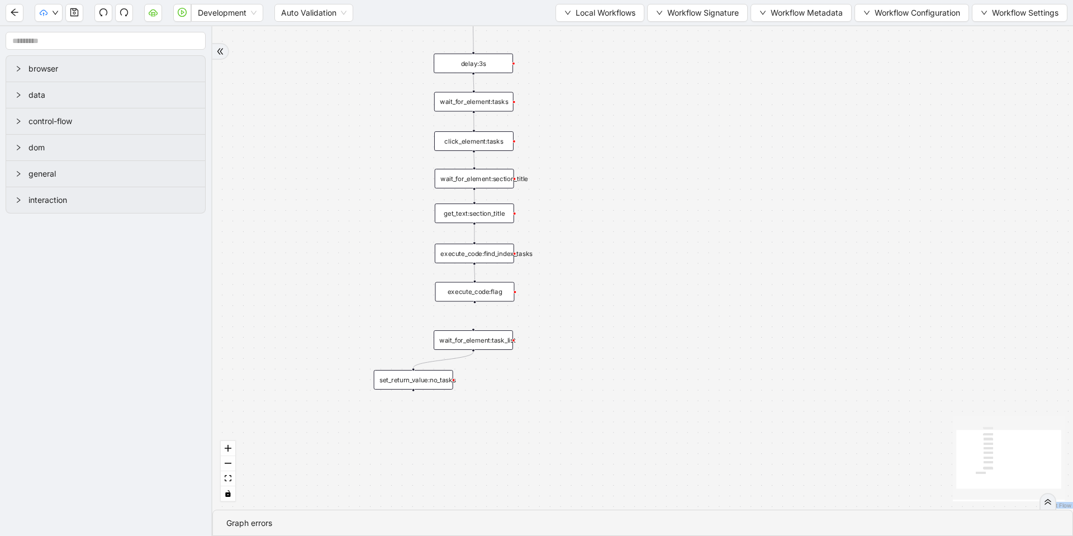
drag, startPoint x: 473, startPoint y: 280, endPoint x: 474, endPoint y: 303, distance: 22.9
click at [475, 305] on div "trigger click_element:tasks get_text:section_title execute_code:find_index_task…" at bounding box center [642, 267] width 861 height 483
drag, startPoint x: 474, startPoint y: 302, endPoint x: 476, endPoint y: 328, distance: 25.7
click at [476, 328] on div "trigger click_element:tasks get_text:section_title execute_code:find_index_task…" at bounding box center [642, 267] width 861 height 483
click at [536, 334] on div "trigger click_element:tasks get_text:section_title execute_code:find_index_task…" at bounding box center [642, 267] width 861 height 483
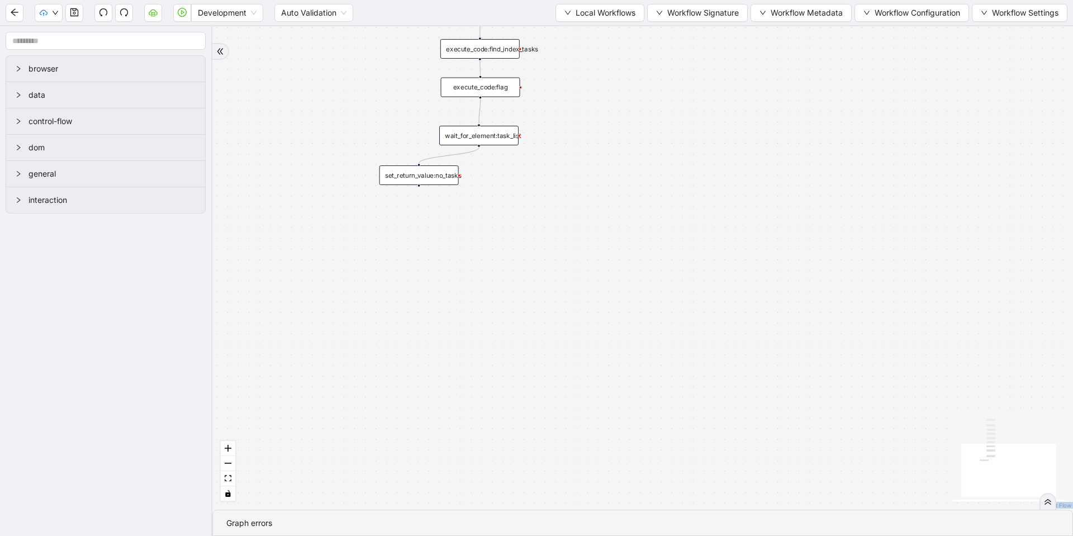
drag, startPoint x: 558, startPoint y: 253, endPoint x: 572, endPoint y: 148, distance: 105.5
click at [572, 149] on div "trigger click_element:tasks get_text:section_title execute_code:find_index_task…" at bounding box center [642, 267] width 861 height 483
click at [695, 298] on div "trigger click_element:tasks get_text:section_title execute_code:find_index_task…" at bounding box center [642, 267] width 861 height 483
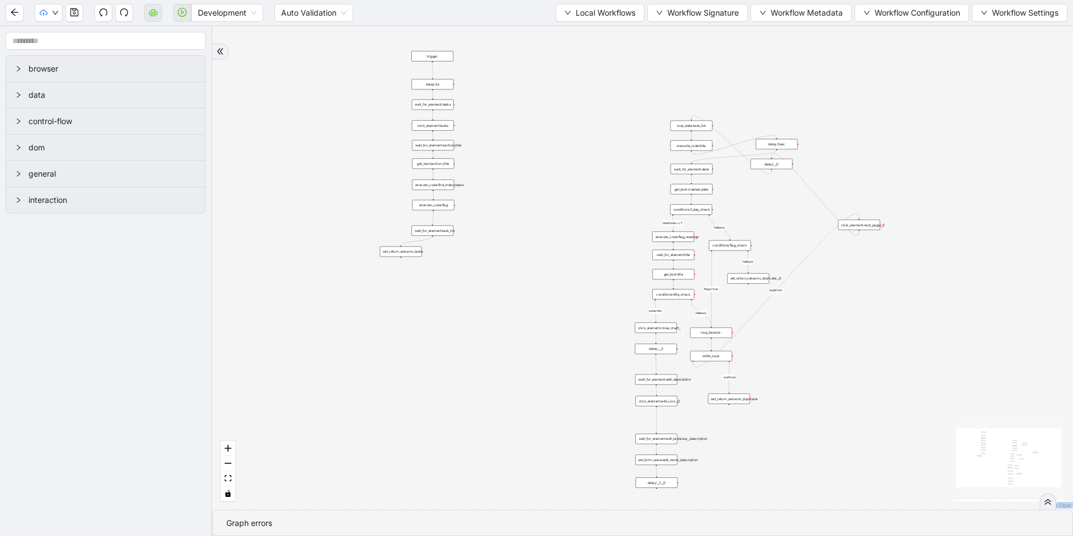
drag, startPoint x: 568, startPoint y: 247, endPoint x: 562, endPoint y: 274, distance: 28.1
click at [563, 276] on div "loopFrom exitFrom fallback timeframe <= 7 fallback flag is true fallback same t…" at bounding box center [642, 267] width 861 height 483
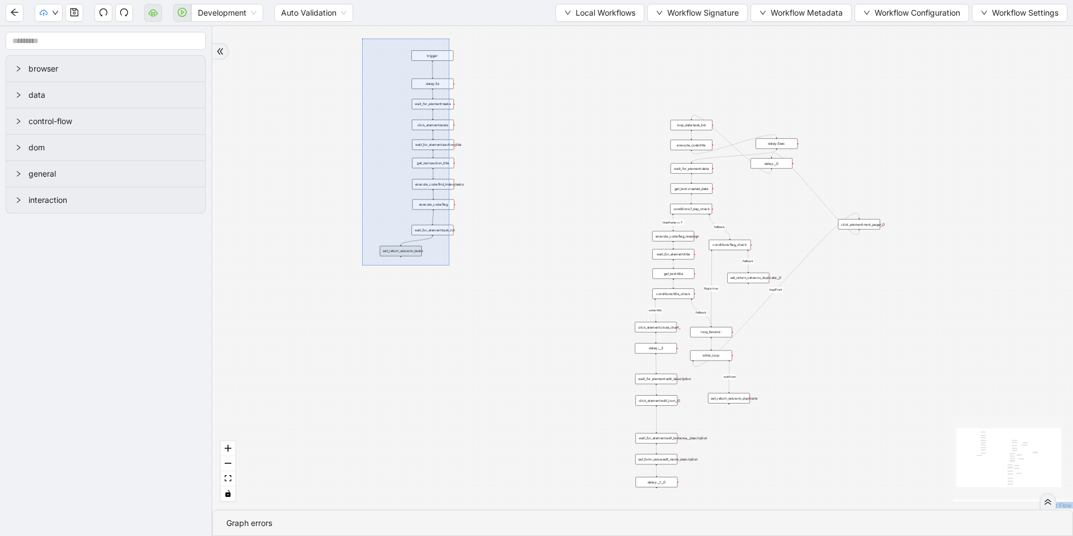
drag, startPoint x: 362, startPoint y: 39, endPoint x: 466, endPoint y: 282, distance: 264.2
click at [467, 287] on div "loopFrom exitFrom fallback timeframe <= 7 fallback flag is true fallback same t…" at bounding box center [642, 267] width 861 height 483
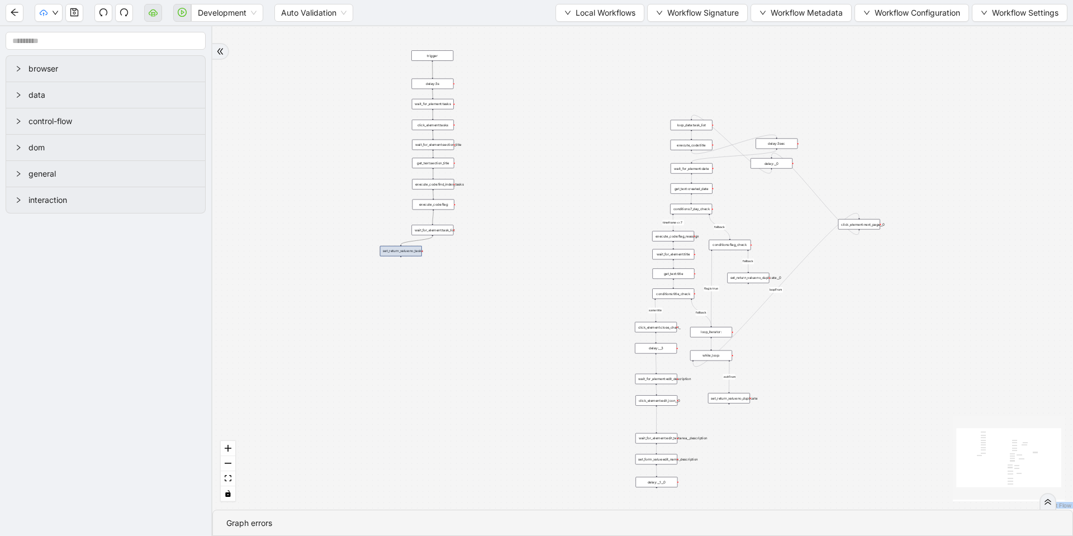
click at [334, 81] on div "loopFrom exitFrom fallback timeframe <= 7 fallback flag is true fallback same t…" at bounding box center [642, 267] width 861 height 483
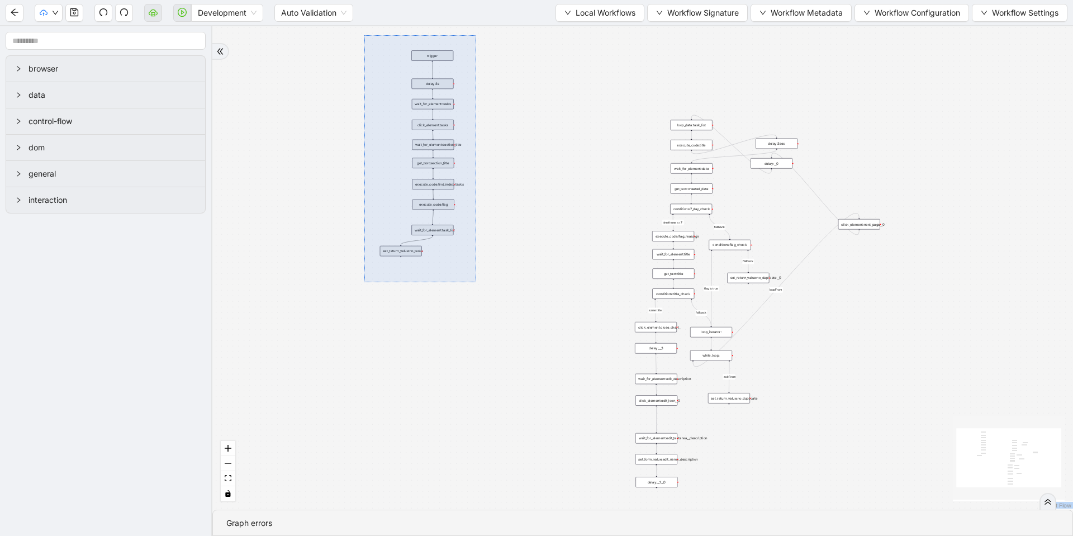
drag, startPoint x: 364, startPoint y: 35, endPoint x: 476, endPoint y: 282, distance: 271.1
click at [476, 282] on div "loopFrom exitFrom fallback timeframe <= 7 fallback flag is true fallback same t…" at bounding box center [642, 267] width 861 height 483
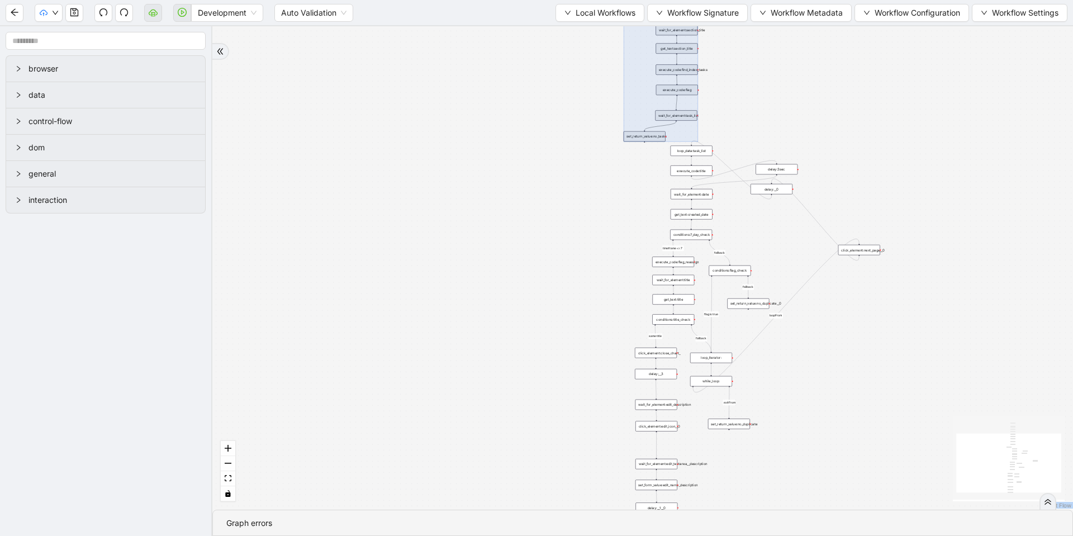
drag, startPoint x: 462, startPoint y: 252, endPoint x: 668, endPoint y: 96, distance: 259.3
click at [668, 96] on div at bounding box center [661, 39] width 74 height 206
click at [705, 96] on div "loopFrom exitFrom fallback timeframe <= 7 fallback flag is true fallback same t…" at bounding box center [642, 267] width 861 height 483
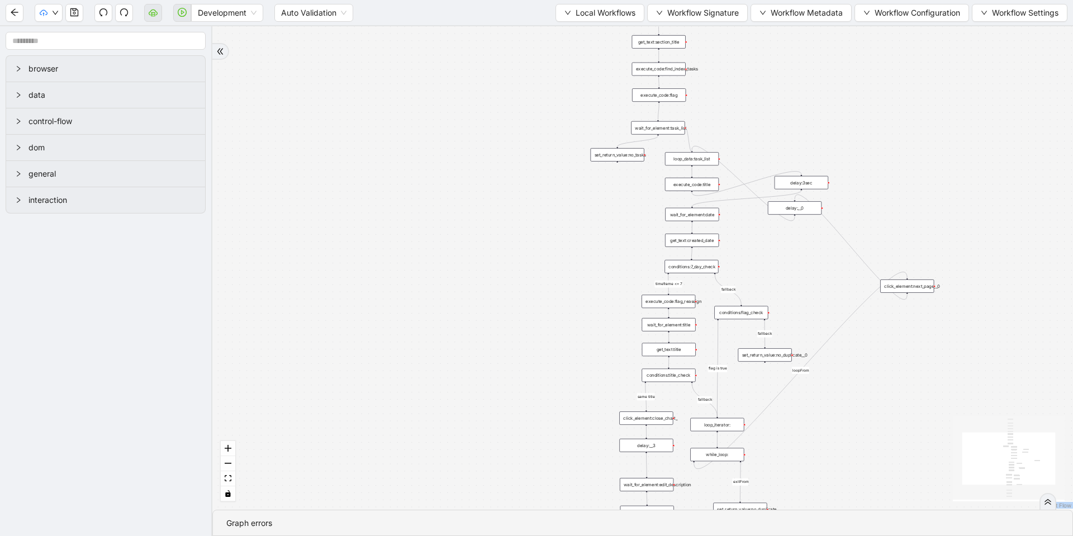
drag, startPoint x: 685, startPoint y: 127, endPoint x: 696, endPoint y: 148, distance: 23.5
click at [696, 148] on div "loopFrom exitFrom fallback timeframe <= 7 fallback flag is true fallback same t…" at bounding box center [652, 174] width 552 height 310
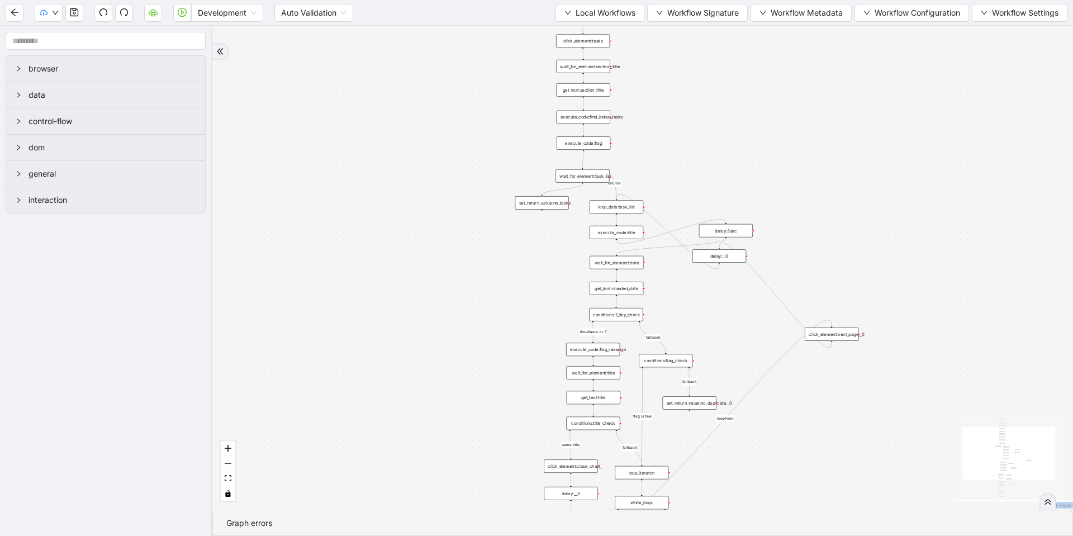
drag, startPoint x: 500, startPoint y: 136, endPoint x: 442, endPoint y: 167, distance: 65.8
click at [442, 167] on div "loopFrom exitFrom fallback timeframe <= 7 fallback flag is true fallback same t…" at bounding box center [642, 267] width 861 height 483
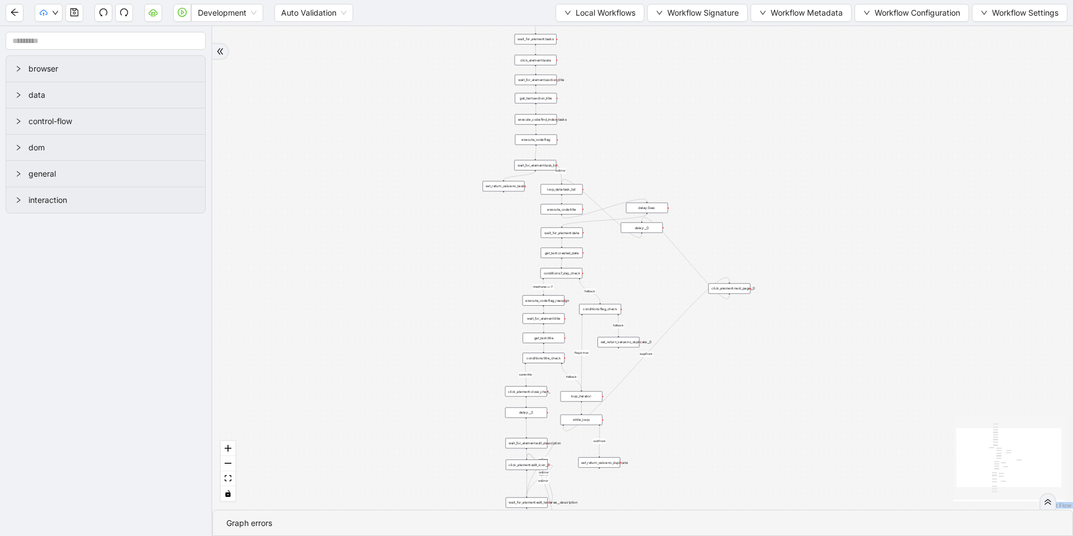
drag, startPoint x: 417, startPoint y: 141, endPoint x: 408, endPoint y: 107, distance: 35.4
click at [408, 107] on div "loopFrom exitFrom fallback timeframe <= 7 fallback flag is true fallback same t…" at bounding box center [642, 267] width 861 height 483
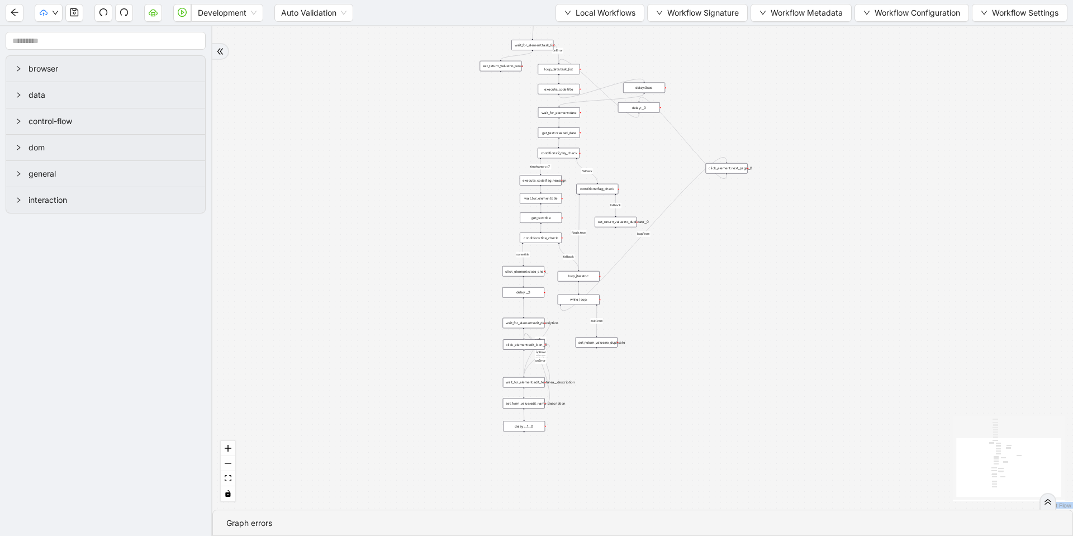
drag, startPoint x: 423, startPoint y: 289, endPoint x: 416, endPoint y: 146, distance: 143.2
click at [416, 146] on div "loopFrom exitFrom fallback timeframe <= 7 fallback flag is true fallback same t…" at bounding box center [642, 267] width 861 height 483
click at [400, 414] on div "loopFrom exitFrom fallback timeframe <= 7 fallback flag is true fallback same t…" at bounding box center [642, 267] width 861 height 483
drag, startPoint x: 363, startPoint y: 383, endPoint x: 366, endPoint y: 355, distance: 27.6
click at [366, 360] on div "loopFrom exitFrom fallback timeframe <= 7 fallback flag is true fallback same t…" at bounding box center [642, 267] width 861 height 483
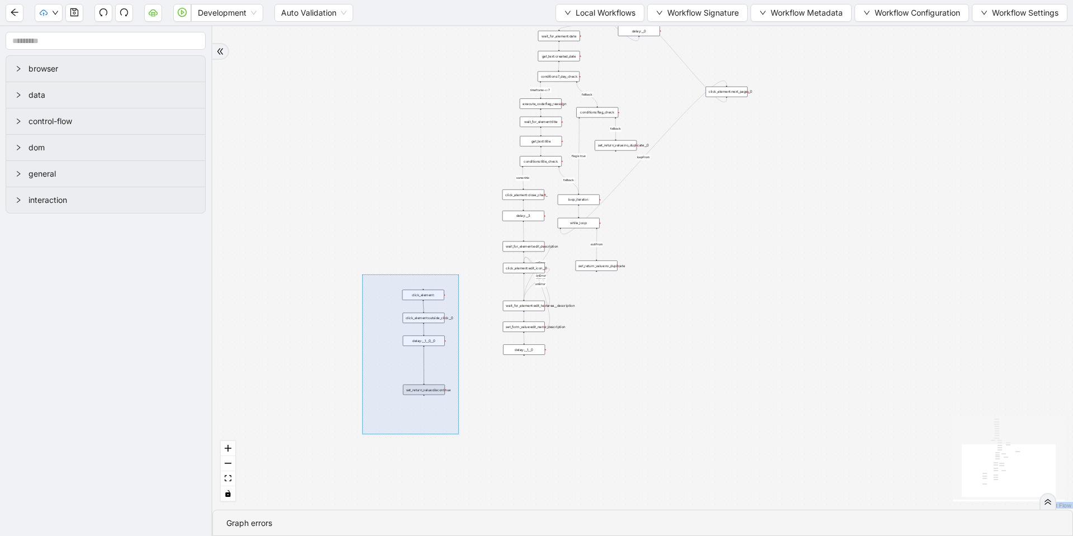
drag, startPoint x: 378, startPoint y: 311, endPoint x: 406, endPoint y: 320, distance: 29.9
click at [459, 434] on div "loopFrom exitFrom fallback timeframe <= 7 fallback flag is true fallback same t…" at bounding box center [642, 267] width 861 height 483
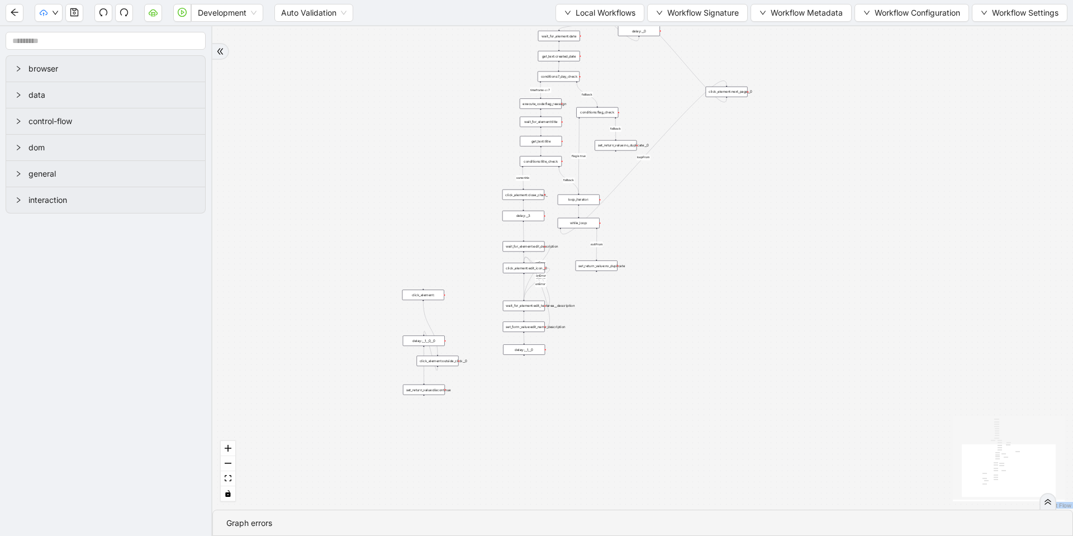
drag, startPoint x: 420, startPoint y: 362, endPoint x: 424, endPoint y: 377, distance: 14.9
click at [443, 367] on div "click_element:outside_click__0" at bounding box center [437, 361] width 42 height 11
click at [364, 345] on div "loopFrom exitFrom fallback timeframe <= 7 fallback flag is true fallback same t…" at bounding box center [642, 267] width 861 height 483
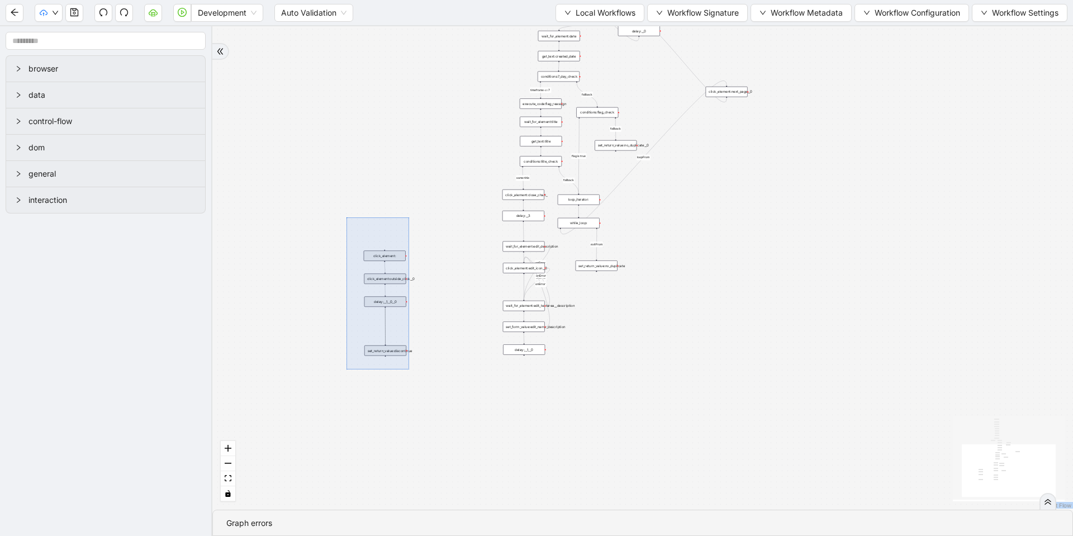
drag, startPoint x: 344, startPoint y: 227, endPoint x: 416, endPoint y: 382, distance: 171.0
click at [416, 382] on div "loopFrom exitFrom fallback timeframe <= 7 fallback flag is true fallback same t…" at bounding box center [642, 267] width 861 height 483
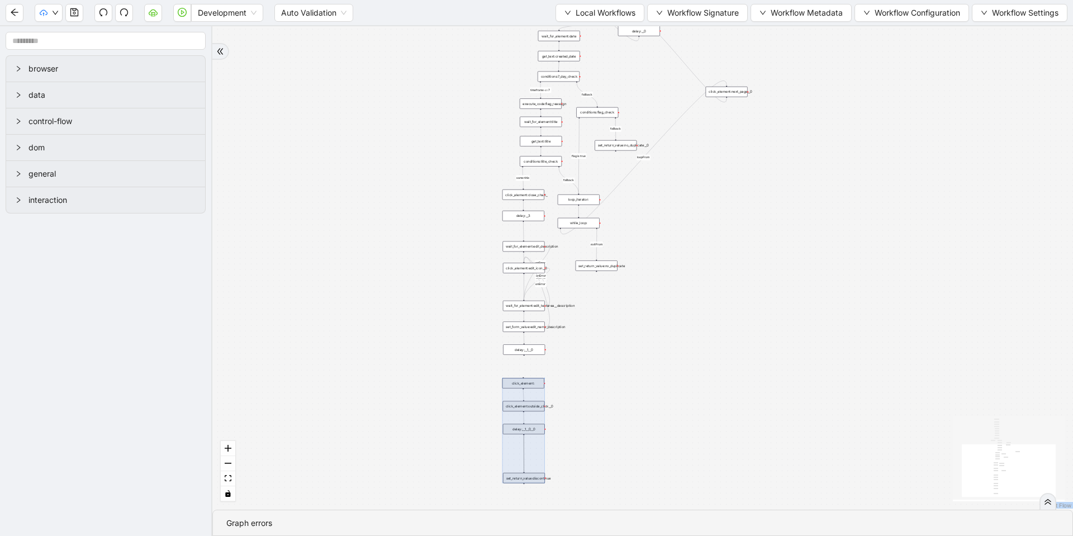
drag, startPoint x: 373, startPoint y: 286, endPoint x: 511, endPoint y: 413, distance: 188.3
click at [511, 413] on div at bounding box center [523, 430] width 42 height 105
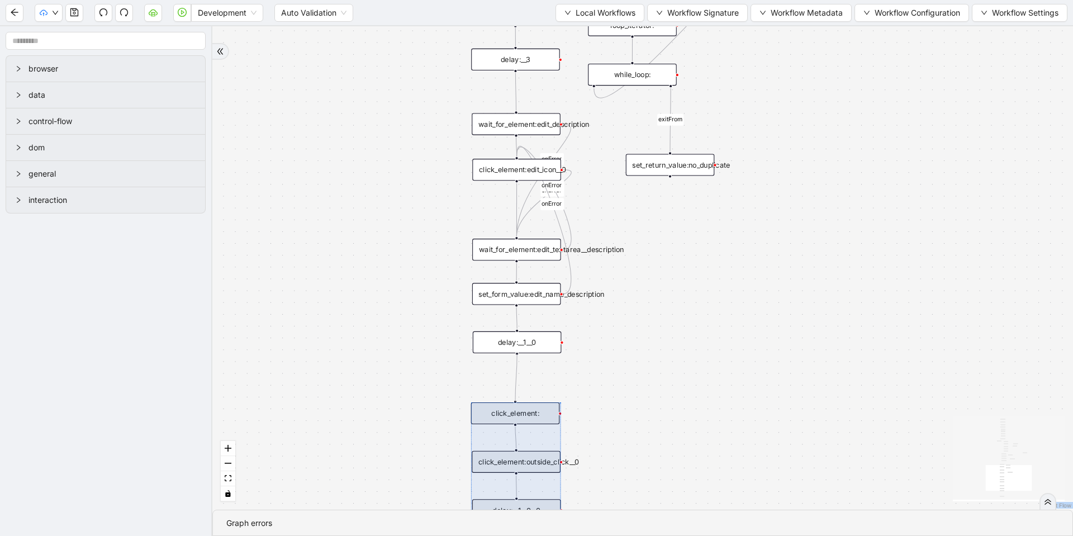
drag, startPoint x: 516, startPoint y: 352, endPoint x: 554, endPoint y: 440, distance: 95.9
click at [518, 400] on div "loopFrom exitFrom fallback timeframe <= 7 fallback flag is true fallback same t…" at bounding box center [642, 267] width 861 height 483
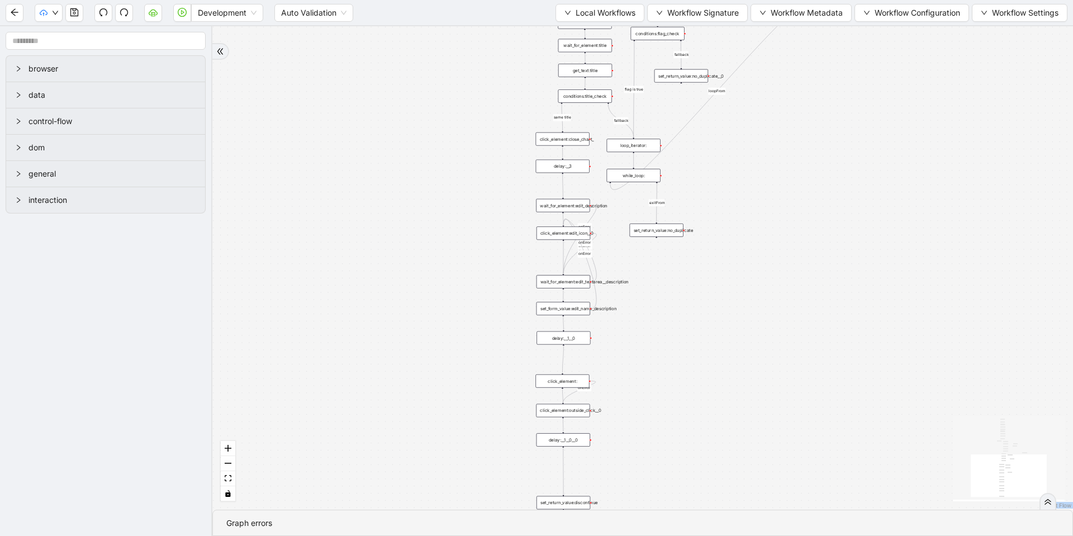
drag, startPoint x: 649, startPoint y: 388, endPoint x: 652, endPoint y: 249, distance: 138.6
click at [652, 251] on div "loopFrom exitFrom fallback timeframe <= 7 fallback flag is true fallback same t…" at bounding box center [642, 267] width 861 height 483
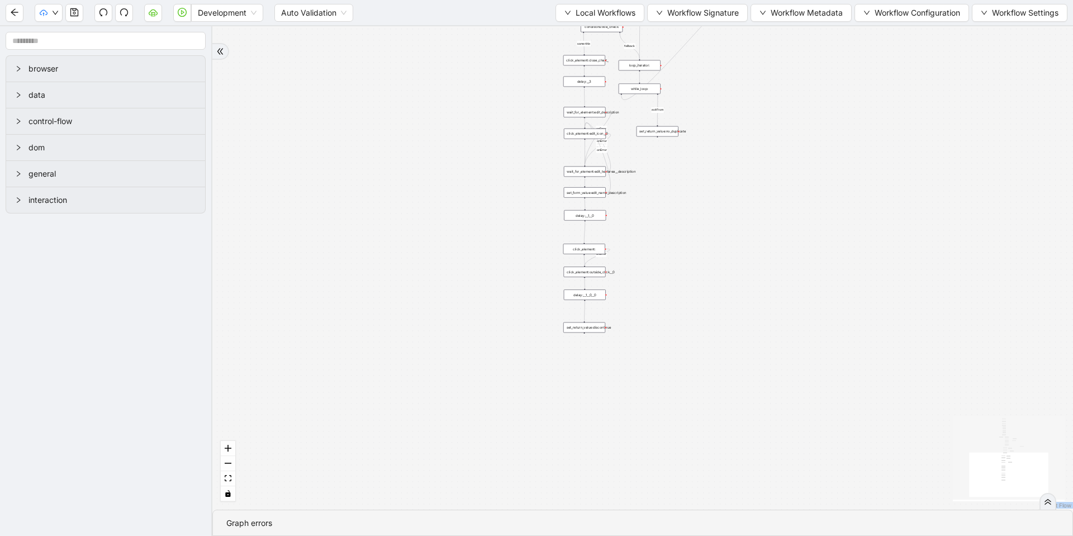
drag, startPoint x: 594, startPoint y: 343, endPoint x: 593, endPoint y: 327, distance: 16.2
click at [593, 327] on div "set_return_value:discontinue" at bounding box center [584, 327] width 42 height 11
drag, startPoint x: 657, startPoint y: 293, endPoint x: 657, endPoint y: 370, distance: 76.6
click at [657, 370] on div "loopFrom exitFrom fallback timeframe <= 7 fallback flag is true fallback same t…" at bounding box center [642, 267] width 861 height 483
drag, startPoint x: 758, startPoint y: 219, endPoint x: 750, endPoint y: 255, distance: 37.7
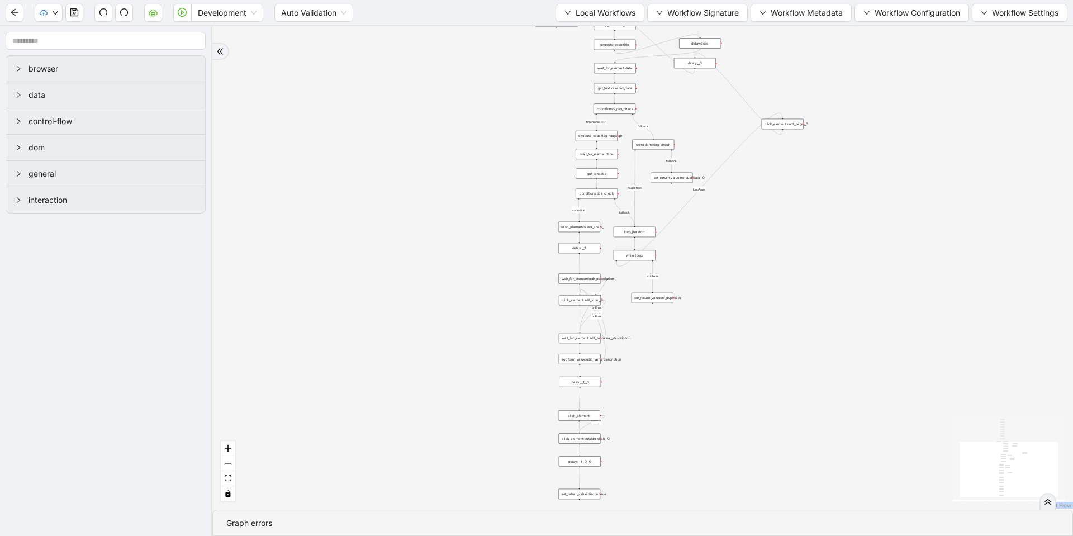
click at [750, 255] on div "loopFrom exitFrom fallback timeframe <= 7 fallback flag is true fallback same t…" at bounding box center [642, 267] width 861 height 483
click at [906, 11] on span "Workflow Configuration" at bounding box center [918, 13] width 86 height 12
click at [875, 36] on span "Type" at bounding box center [909, 35] width 99 height 12
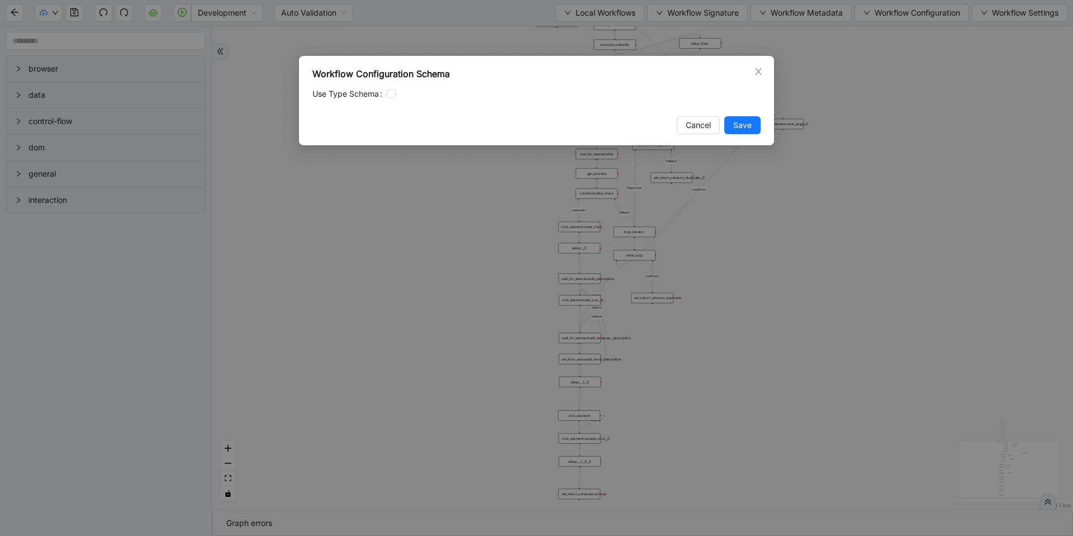
drag, startPoint x: 861, startPoint y: 58, endPoint x: 851, endPoint y: 64, distance: 12.3
click at [861, 58] on div "Workflow Configuration Schema Use Type Schema Cancel Save" at bounding box center [536, 268] width 1073 height 536
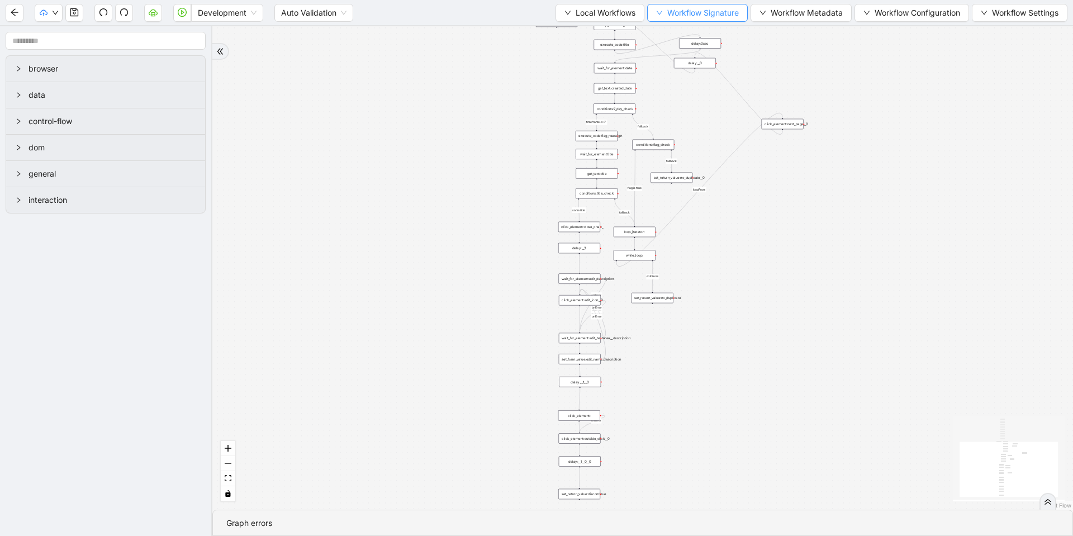
click at [695, 16] on span "Workflow Signature" at bounding box center [703, 13] width 72 height 12
click at [680, 40] on div "Parameters" at bounding box center [693, 35] width 97 height 18
click at [674, 51] on span "Type" at bounding box center [693, 52] width 75 height 12
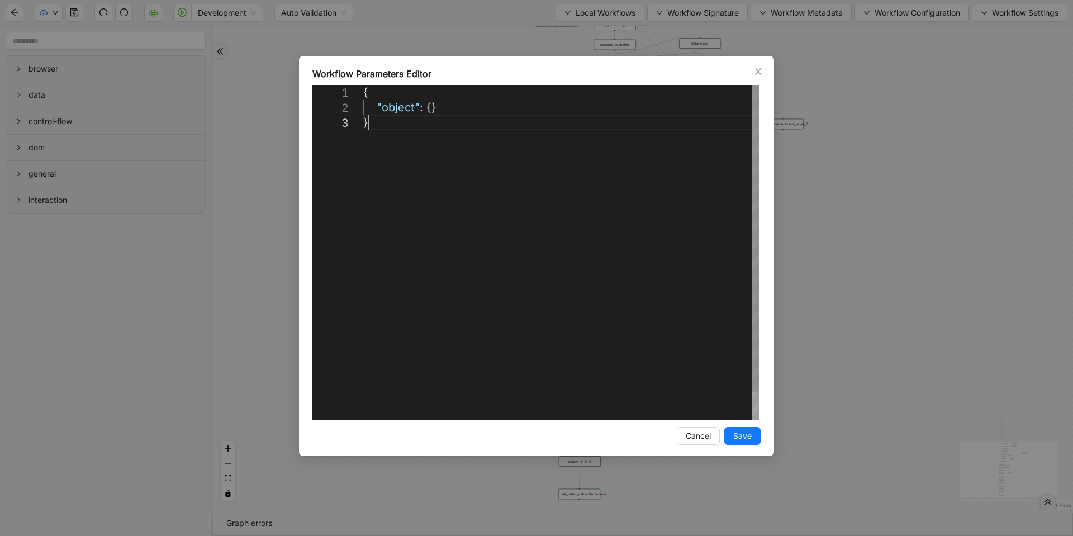
click at [643, 239] on div "{ "object" : {} }" at bounding box center [561, 268] width 396 height 366
paste textarea "**********"
type textarea "**********"
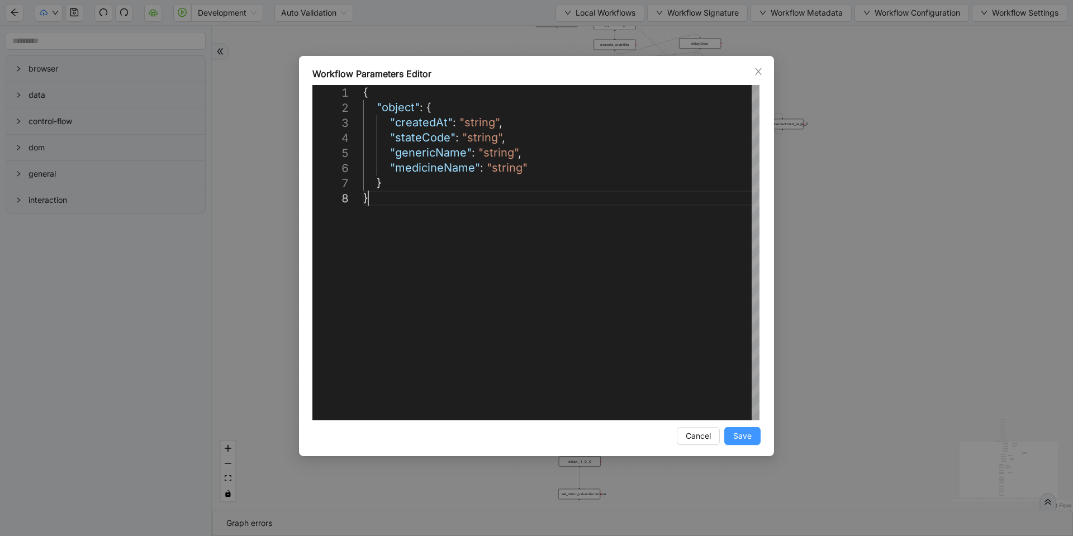
click at [743, 434] on span "Save" at bounding box center [742, 436] width 18 height 12
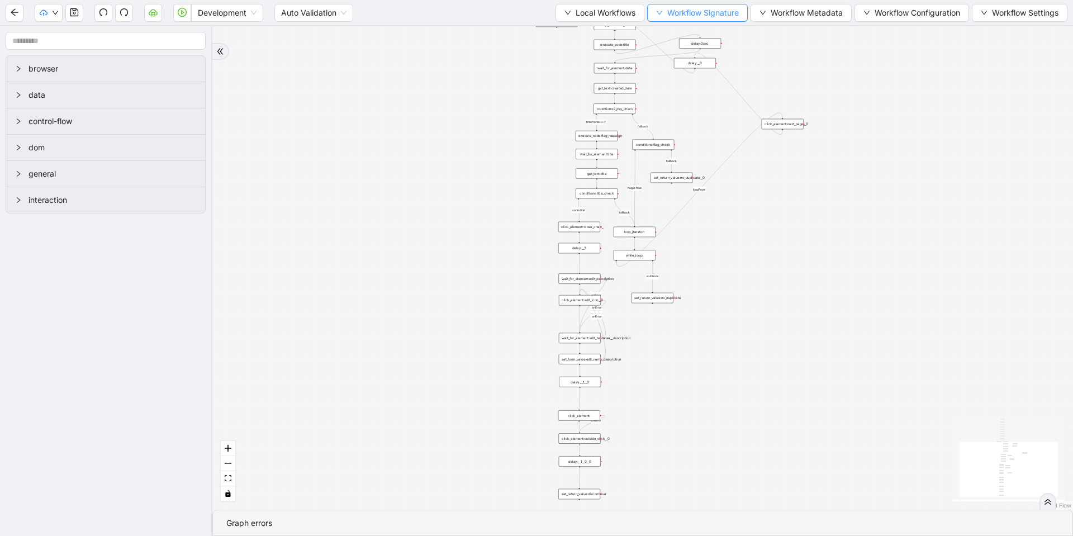
click at [690, 5] on button "Workflow Signature" at bounding box center [697, 13] width 101 height 18
click at [674, 131] on li "Type" at bounding box center [693, 124] width 88 height 18
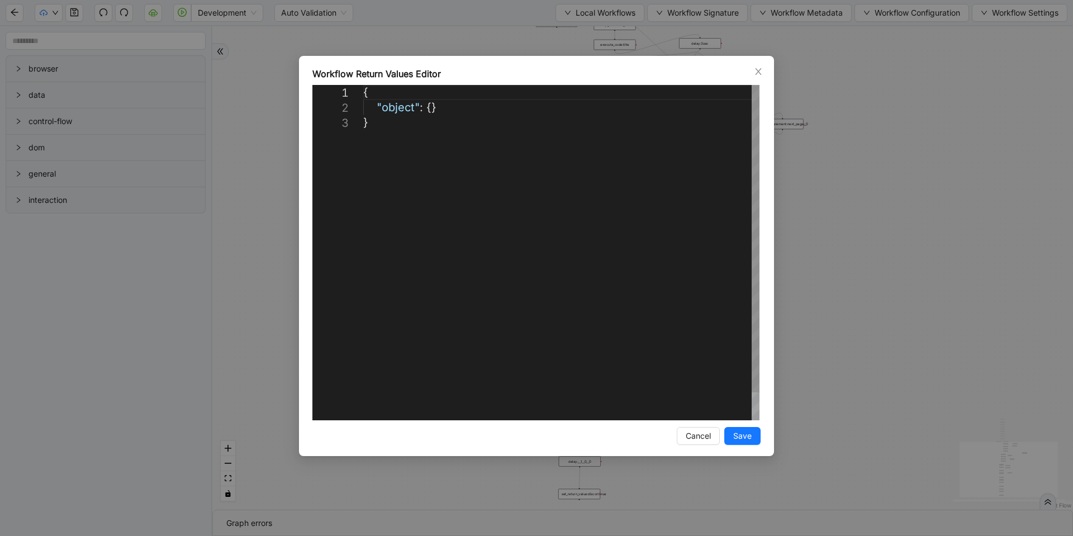
click at [600, 180] on div "{ "object" : {} }" at bounding box center [561, 268] width 396 height 366
paste textarea "**********"
type textarea "**********"
click at [741, 432] on span "Save" at bounding box center [742, 436] width 18 height 12
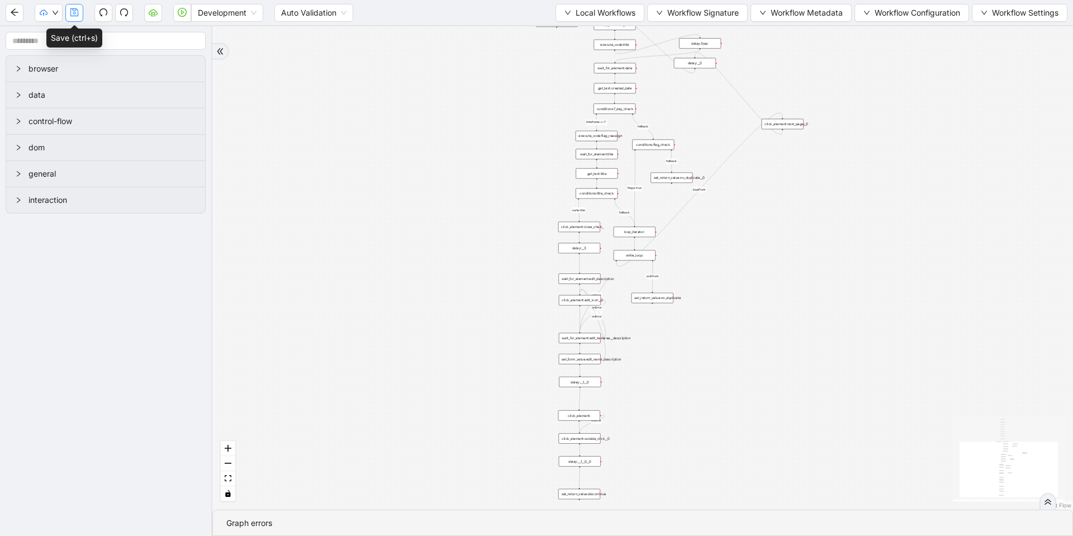
click at [68, 15] on button "button" at bounding box center [74, 13] width 18 height 18
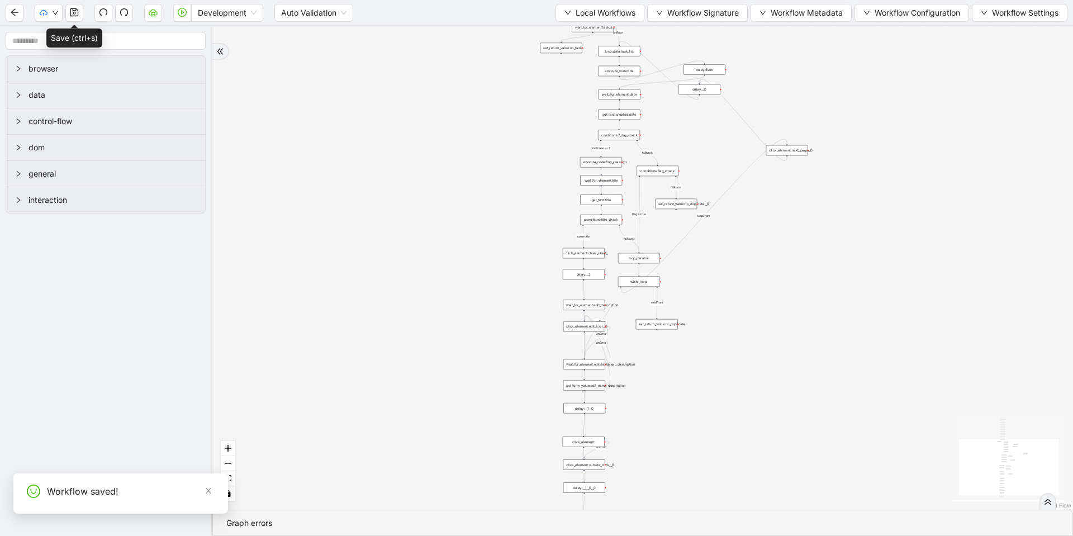
drag, startPoint x: 388, startPoint y: 135, endPoint x: 404, endPoint y: 313, distance: 179.0
click at [404, 313] on div "loopFrom exitFrom fallback timeframe <= 7 fallback flag is true fallback same t…" at bounding box center [642, 267] width 861 height 483
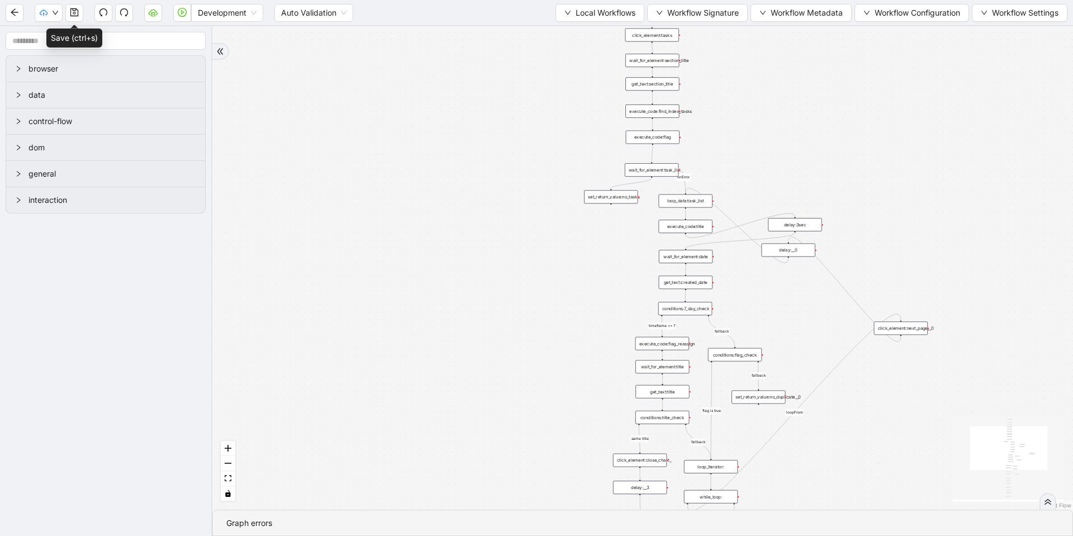
drag, startPoint x: 421, startPoint y: 226, endPoint x: 222, endPoint y: 215, distance: 199.8
click at [222, 215] on div "loopFrom exitFrom fallback timeframe <= 7 fallback flag is true fallback same t…" at bounding box center [642, 267] width 861 height 483
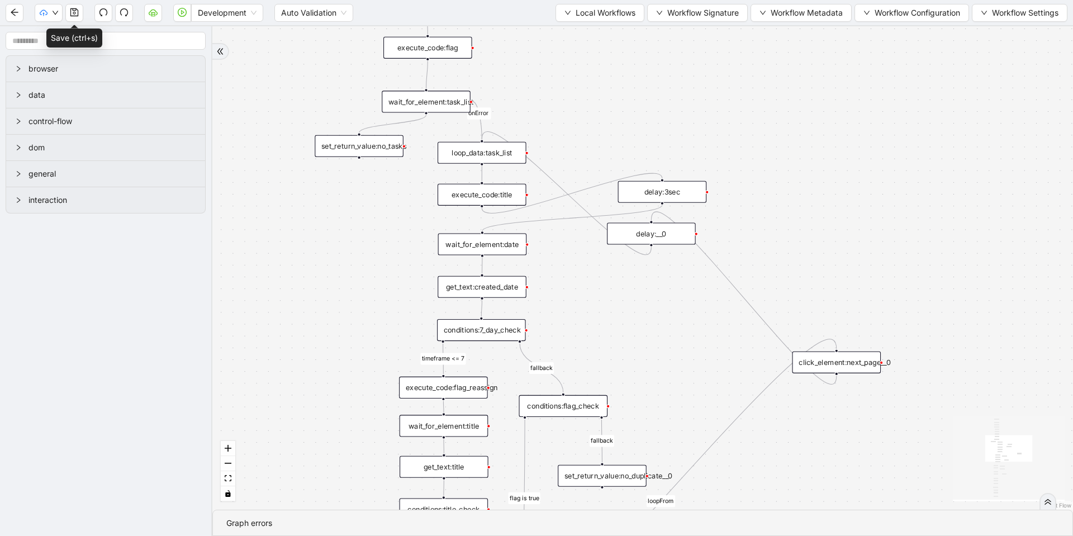
click at [492, 163] on div "loop_data:task_list" at bounding box center [482, 153] width 89 height 22
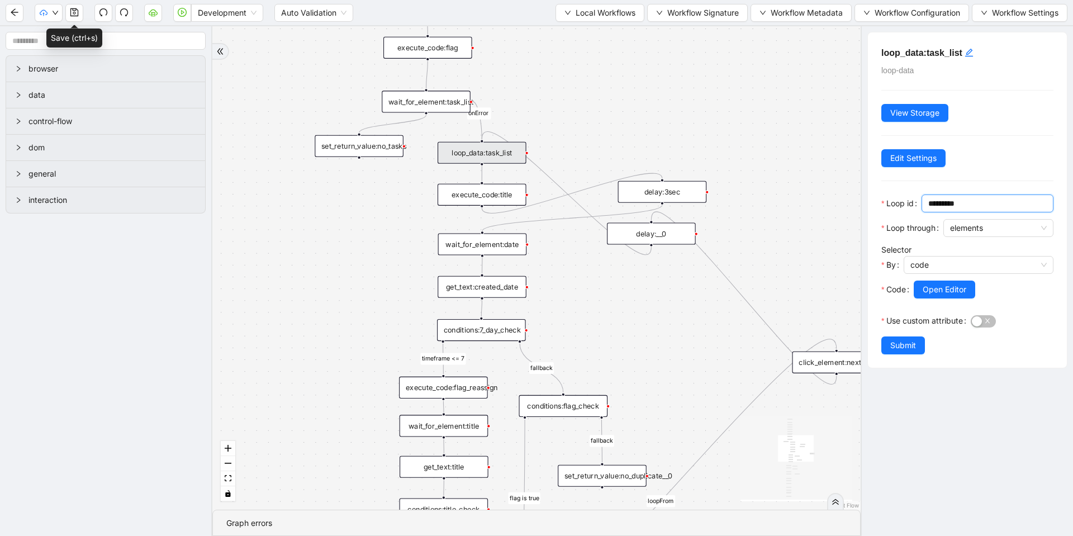
drag, startPoint x: 969, startPoint y: 202, endPoint x: 921, endPoint y: 204, distance: 47.5
click at [921, 204] on div "Loop id *********" at bounding box center [967, 206] width 172 height 25
click at [765, 162] on div "loopFrom exitFrom fallback timeframe <= 7 fallback flag is true fallback same t…" at bounding box center [536, 267] width 648 height 483
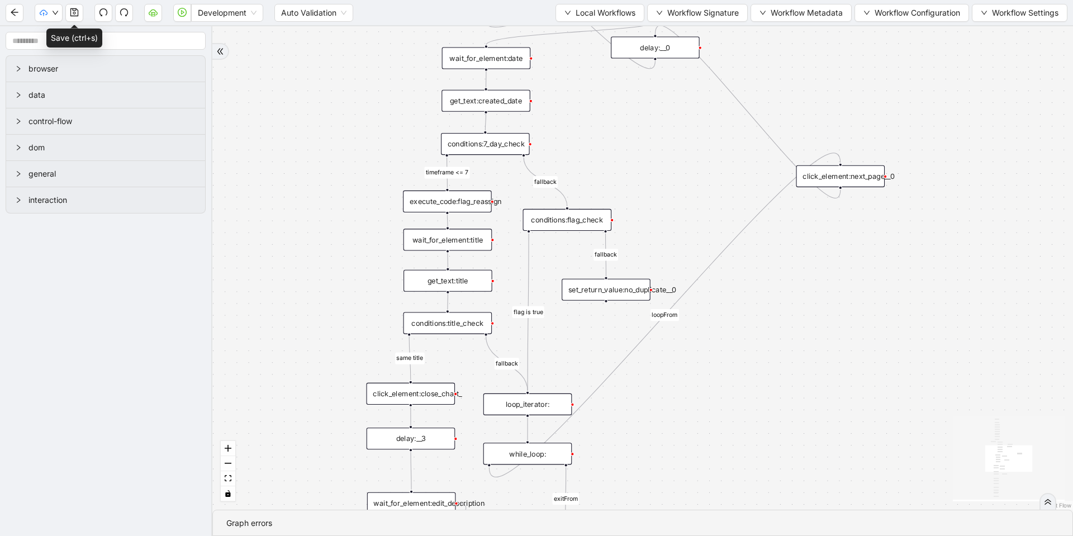
drag, startPoint x: 680, startPoint y: 395, endPoint x: 683, endPoint y: 202, distance: 193.4
click at [683, 202] on div "loopFrom exitFrom fallback timeframe <= 7 fallback flag is true fallback same t…" at bounding box center [642, 267] width 861 height 483
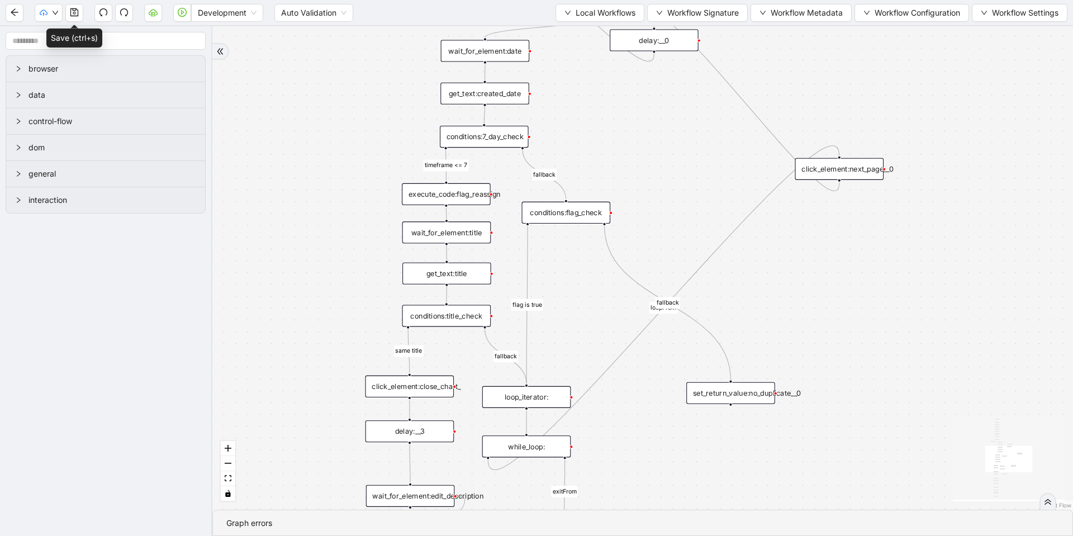
drag, startPoint x: 610, startPoint y: 282, endPoint x: 735, endPoint y: 392, distance: 167.5
click at [735, 392] on div "set_return_value:no_duplicate__0" at bounding box center [730, 393] width 89 height 22
click at [622, 273] on icon "Edge from conditions:flag_check to set_return_value:no_duplicate__0" at bounding box center [668, 303] width 126 height 154
click at [595, 267] on div "loopFrom exitFrom fallback timeframe <= 7 fallback flag is true fallback same t…" at bounding box center [642, 267] width 861 height 483
click at [605, 259] on div "loopFrom exitFrom fallback timeframe <= 7 fallback flag is true fallback same t…" at bounding box center [642, 267] width 861 height 483
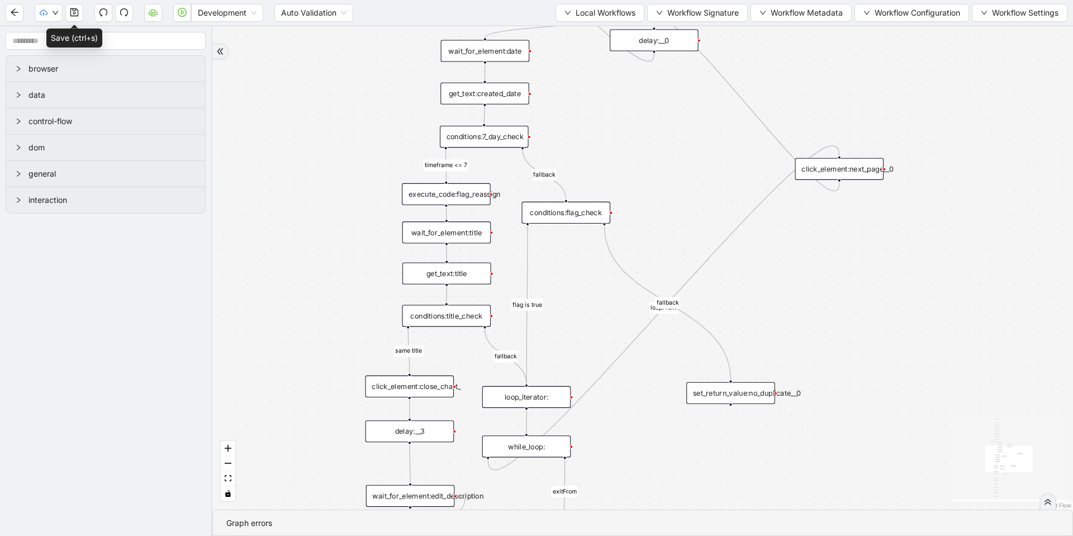
click at [610, 257] on icon "Edge from conditions:flag_check to set_return_value:no_duplicate__0" at bounding box center [668, 303] width 126 height 154
click at [607, 242] on icon "plus-circle" at bounding box center [604, 239] width 15 height 15
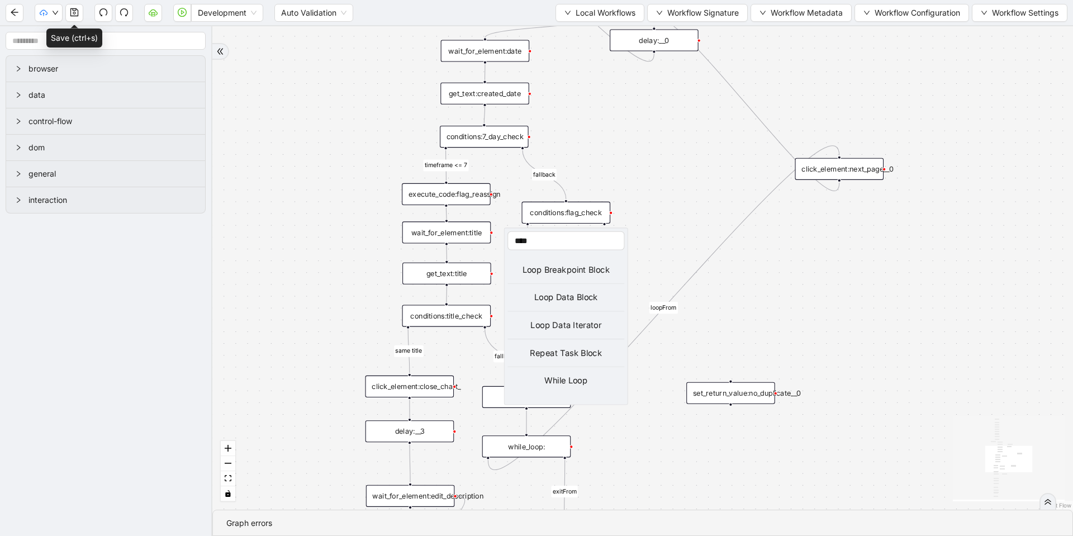
type input "****"
click at [577, 269] on div "Loop Breakpoint Block" at bounding box center [565, 269] width 117 height 13
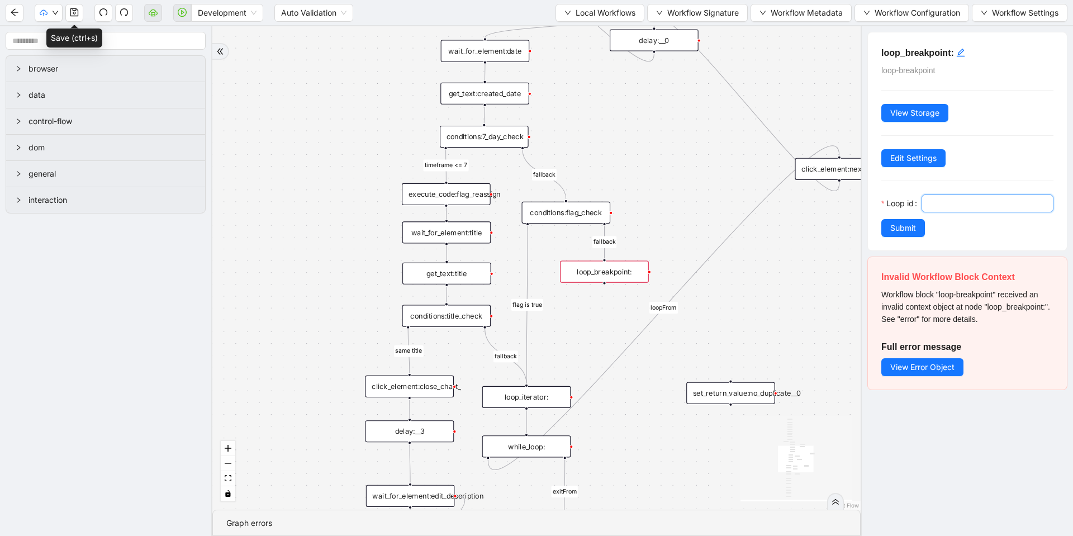
click at [967, 207] on input "Loop id" at bounding box center [986, 203] width 116 height 12
paste input "*********"
type input "*********"
click at [896, 231] on span "Submit" at bounding box center [903, 228] width 26 height 12
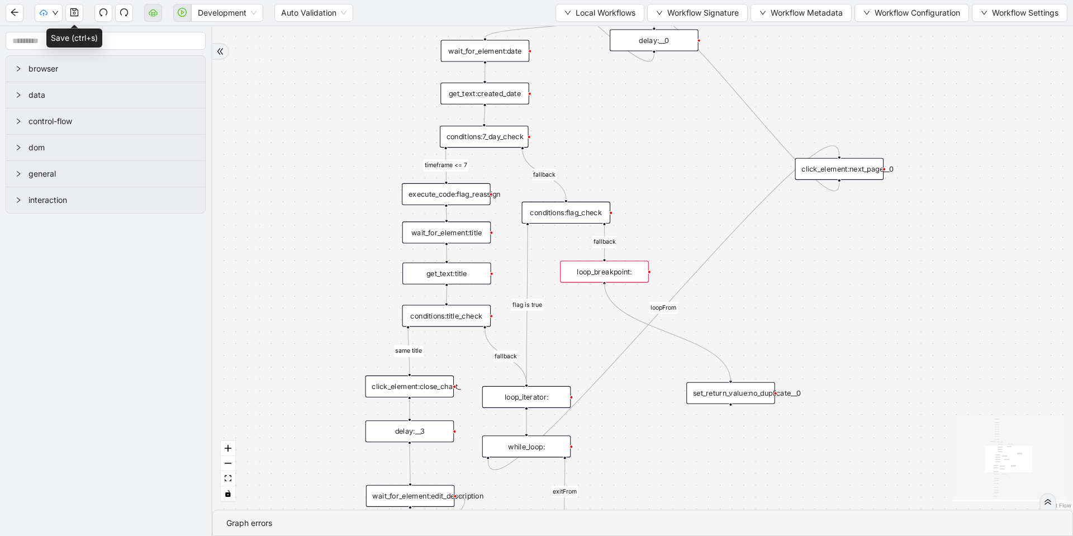
drag, startPoint x: 616, startPoint y: 305, endPoint x: 819, endPoint y: 331, distance: 204.0
click at [734, 378] on div "loopFrom exitFrom fallback timeframe <= 7 fallback flag is true same title onEr…" at bounding box center [642, 267] width 861 height 483
click at [605, 273] on div "loop_breakpoint:" at bounding box center [604, 272] width 89 height 22
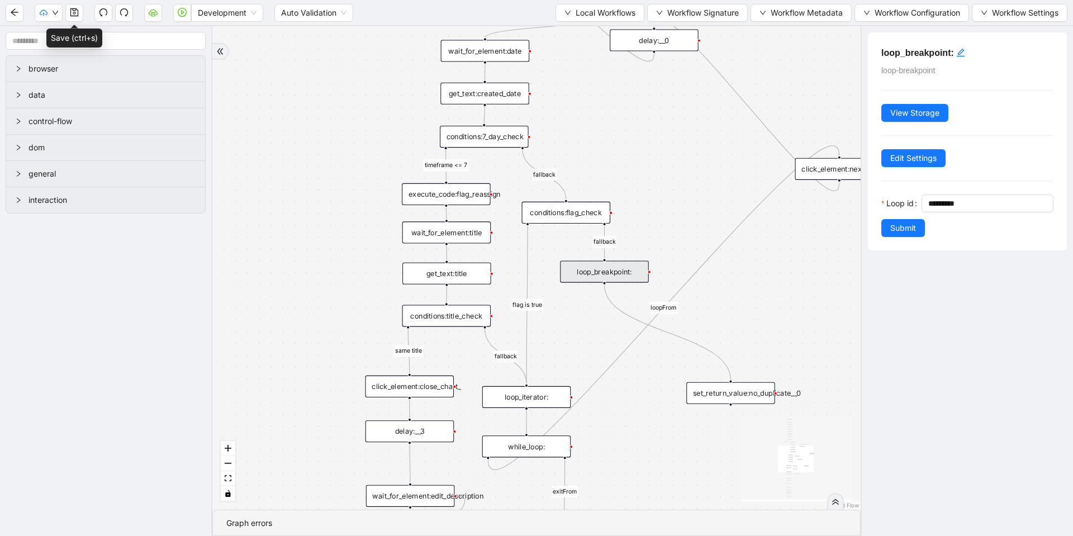
click at [687, 201] on div "loopFrom exitFrom fallback timeframe <= 7 fallback flag is true same title onEr…" at bounding box center [536, 267] width 648 height 483
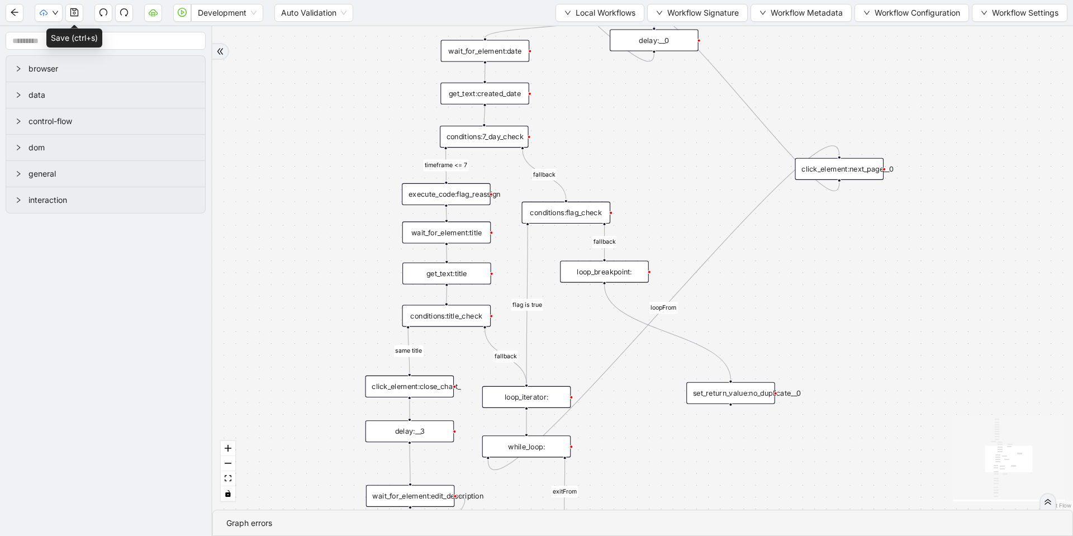
click at [568, 211] on div "conditions:flag_check" at bounding box center [566, 213] width 89 height 22
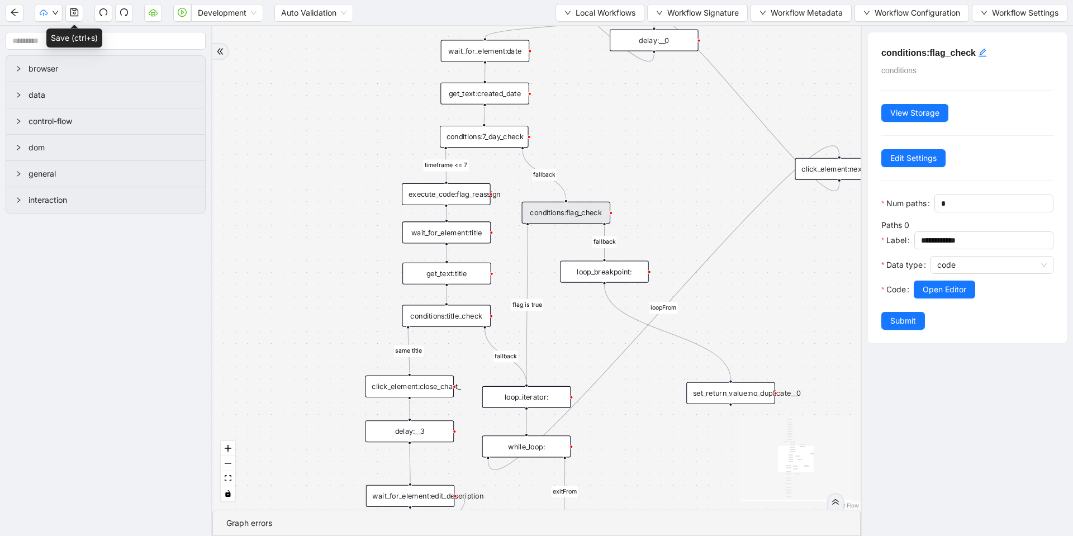
click at [764, 293] on div "loopFrom exitFrom fallback timeframe <= 7 fallback flag is true same title onEr…" at bounding box center [536, 267] width 648 height 483
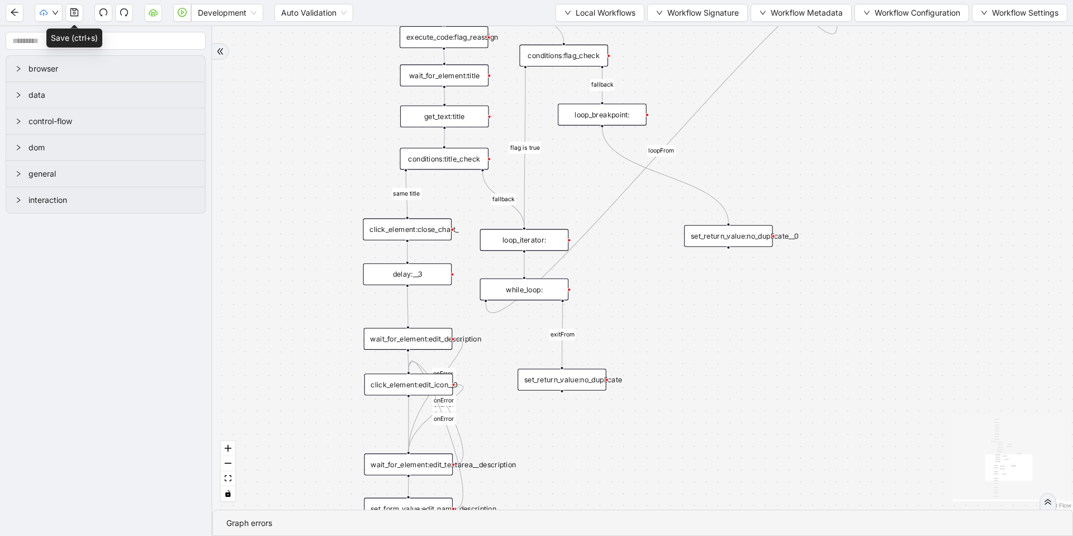
drag, startPoint x: 645, startPoint y: 395, endPoint x: 642, endPoint y: 285, distance: 109.6
click at [642, 285] on div "loopFrom exitFrom fallback timeframe <= 7 fallback flag is true same title onEr…" at bounding box center [642, 267] width 861 height 483
drag, startPoint x: 576, startPoint y: 378, endPoint x: 582, endPoint y: 417, distance: 39.7
click at [582, 417] on div "set_return_value:no_duplicate" at bounding box center [568, 419] width 89 height 22
click at [564, 356] on rect "Edge from while_loop: to set_return_value:no_duplicate" at bounding box center [565, 354] width 26 height 12
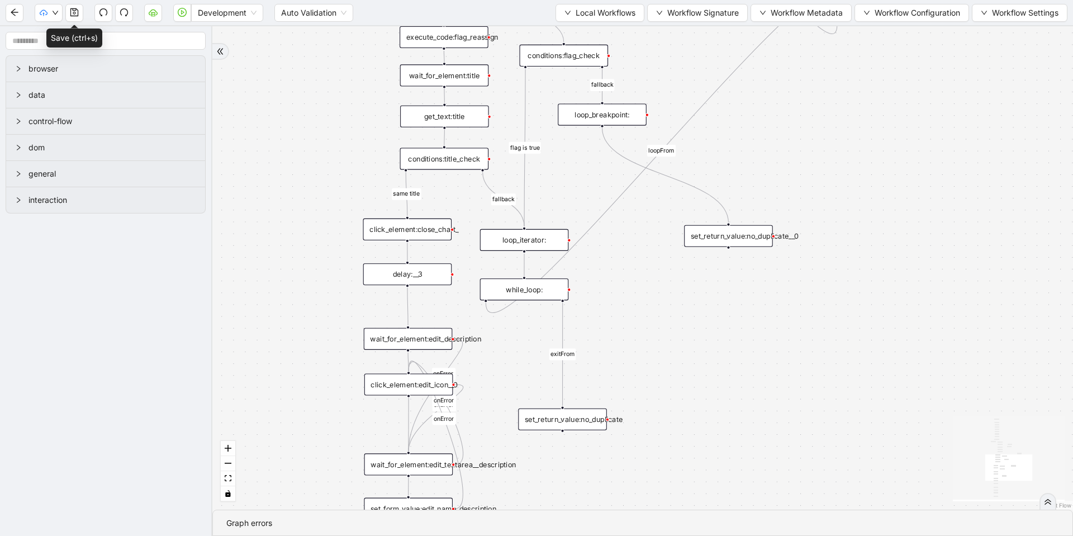
drag, startPoint x: 569, startPoint y: 426, endPoint x: 563, endPoint y: 426, distance: 5.6
click at [563, 426] on div "set_return_value:no_duplicate" at bounding box center [562, 420] width 89 height 22
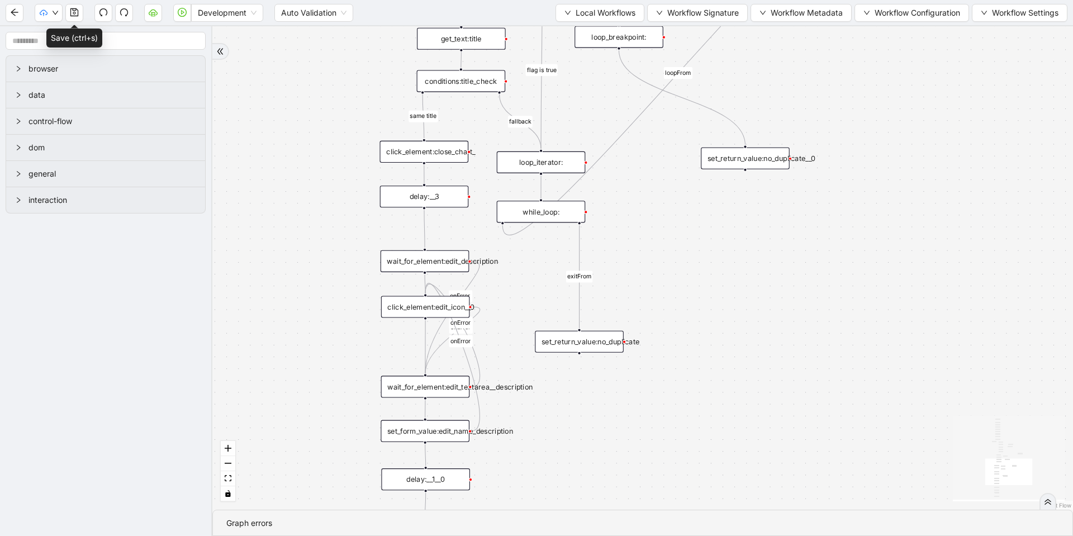
drag, startPoint x: 698, startPoint y: 407, endPoint x: 716, endPoint y: 318, distance: 90.8
click at [716, 318] on div "loopFrom exitFrom fallback timeframe <= 7 fallback flag is true same title onEr…" at bounding box center [642, 267] width 861 height 483
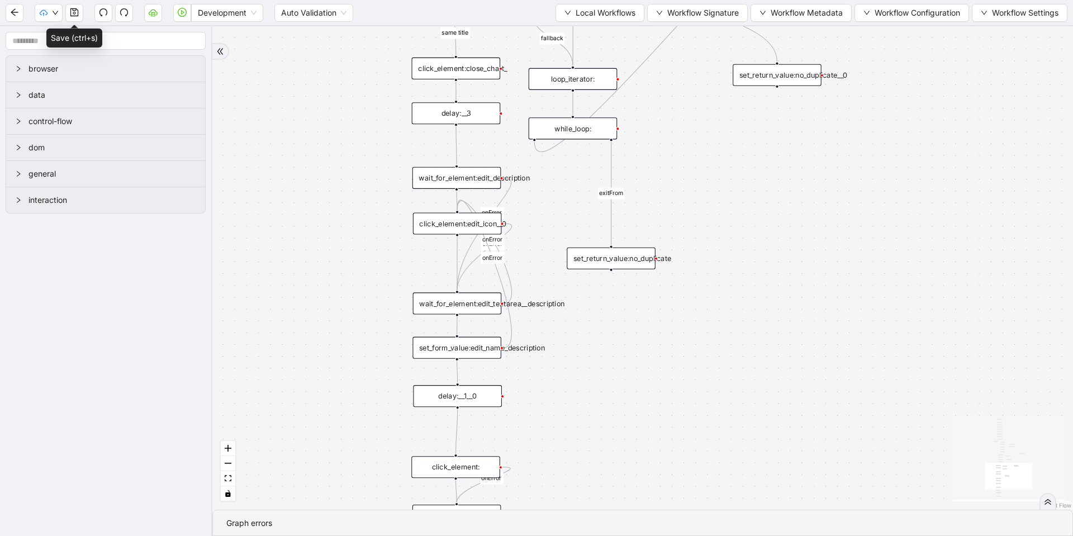
drag, startPoint x: 692, startPoint y: 410, endPoint x: 725, endPoint y: 301, distance: 113.9
click at [725, 301] on div "loopFrom exitFrom fallback timeframe <= 7 fallback flag is true same title onEr…" at bounding box center [642, 267] width 861 height 483
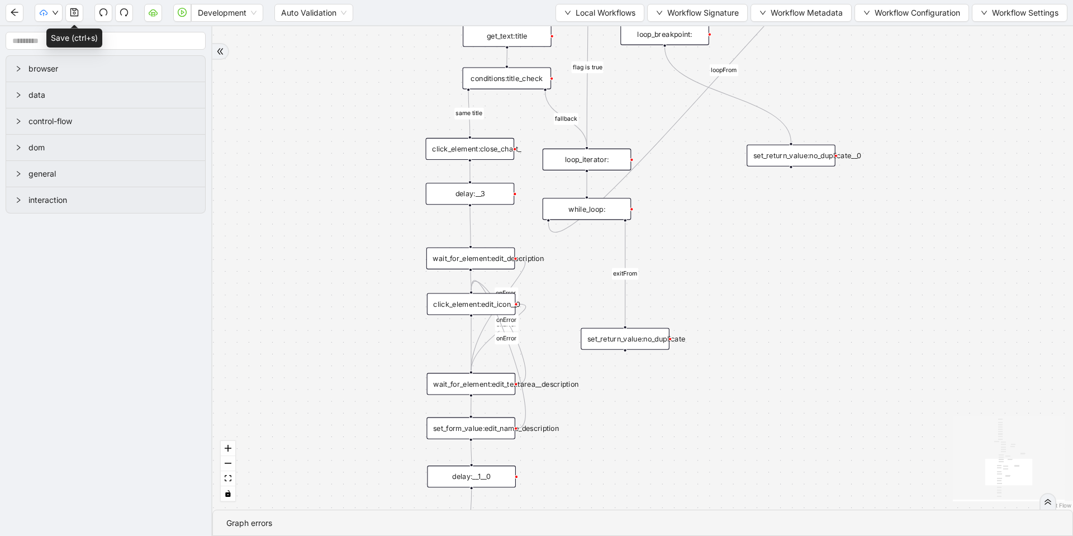
drag, startPoint x: 580, startPoint y: 339, endPoint x: 591, endPoint y: 456, distance: 117.9
click at [591, 456] on div "loopFrom exitFrom fallback timeframe <= 7 fallback flag is true same title onEr…" at bounding box center [642, 267] width 861 height 483
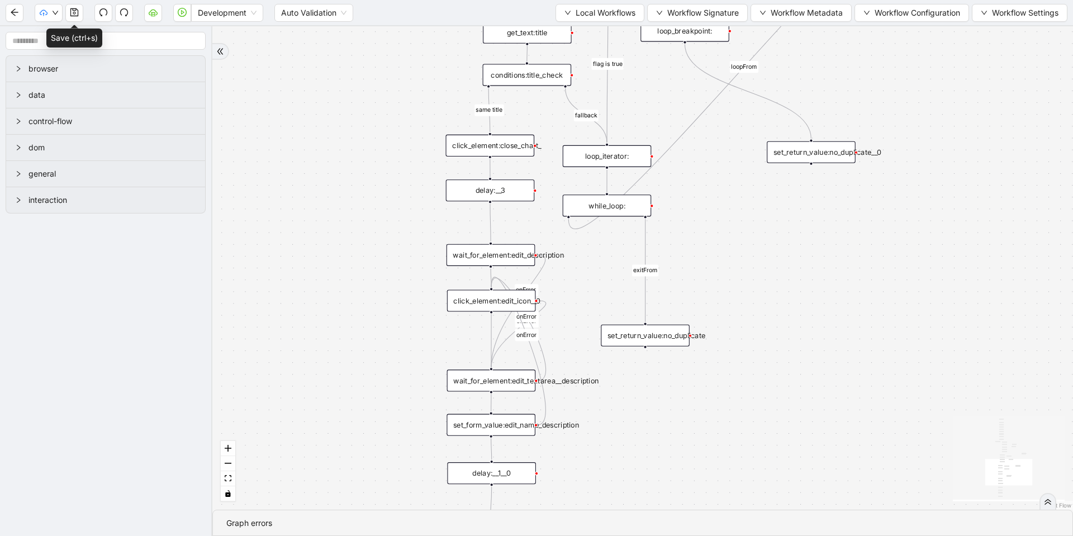
drag, startPoint x: 412, startPoint y: 117, endPoint x: 419, endPoint y: 65, distance: 51.9
click at [419, 65] on div "loopFrom exitFrom fallback timeframe <= 7 fallback flag is true same title onEr…" at bounding box center [642, 267] width 861 height 483
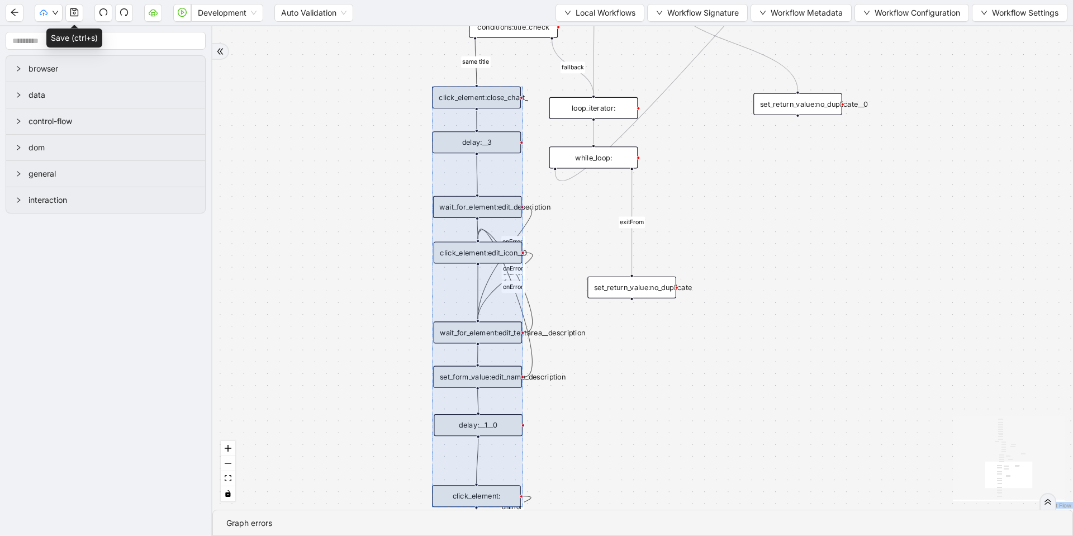
drag, startPoint x: 419, startPoint y: 76, endPoint x: 550, endPoint y: 504, distance: 447.3
click at [547, 513] on section "loopFrom exitFrom fallback timeframe <= 7 fallback flag is true same title onEr…" at bounding box center [642, 281] width 861 height 510
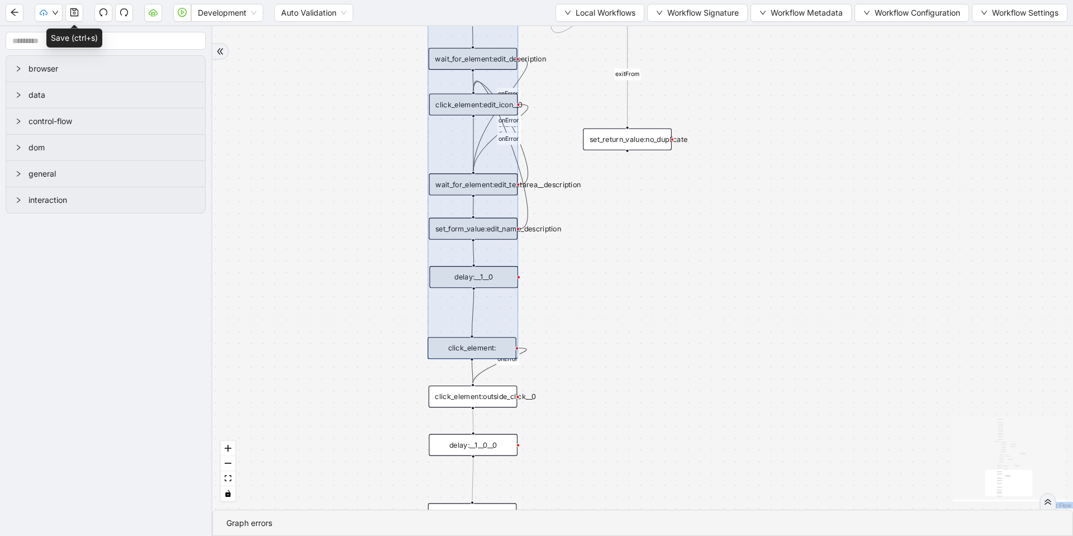
drag, startPoint x: 651, startPoint y: 349, endPoint x: 650, endPoint y: 317, distance: 31.9
click at [650, 317] on div "loopFrom exitFrom fallback timeframe <= 7 fallback flag is true same title onEr…" at bounding box center [642, 267] width 861 height 483
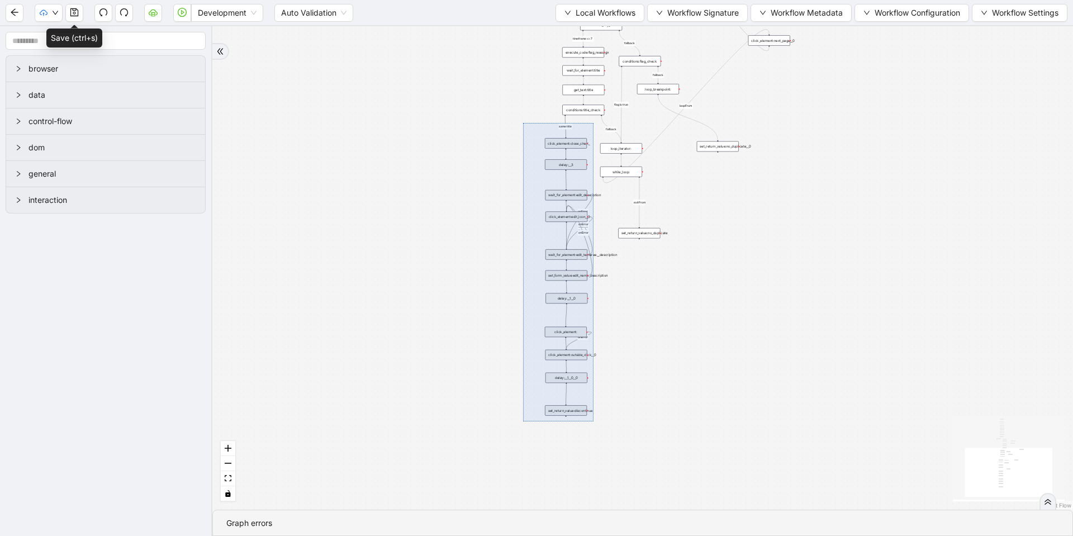
drag, startPoint x: 540, startPoint y: 149, endPoint x: 594, endPoint y: 421, distance: 277.4
click at [594, 421] on div "loopFrom exitFrom fallback timeframe <= 7 fallback flag is true same title onEr…" at bounding box center [642, 267] width 861 height 483
drag, startPoint x: 556, startPoint y: 175, endPoint x: 602, endPoint y: 425, distance: 254.1
click at [602, 425] on div "loopFrom exitFrom fallback timeframe <= 7 fallback flag is true same title onEr…" at bounding box center [642, 267] width 861 height 483
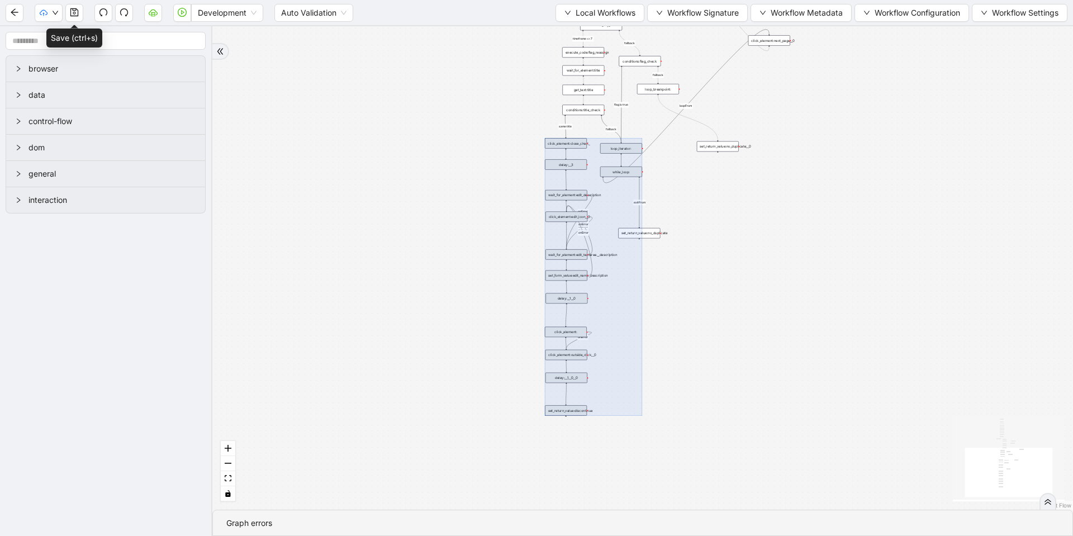
click at [593, 417] on div "loopFrom exitFrom fallback timeframe <= 7 fallback flag is true same title onEr…" at bounding box center [642, 267] width 861 height 483
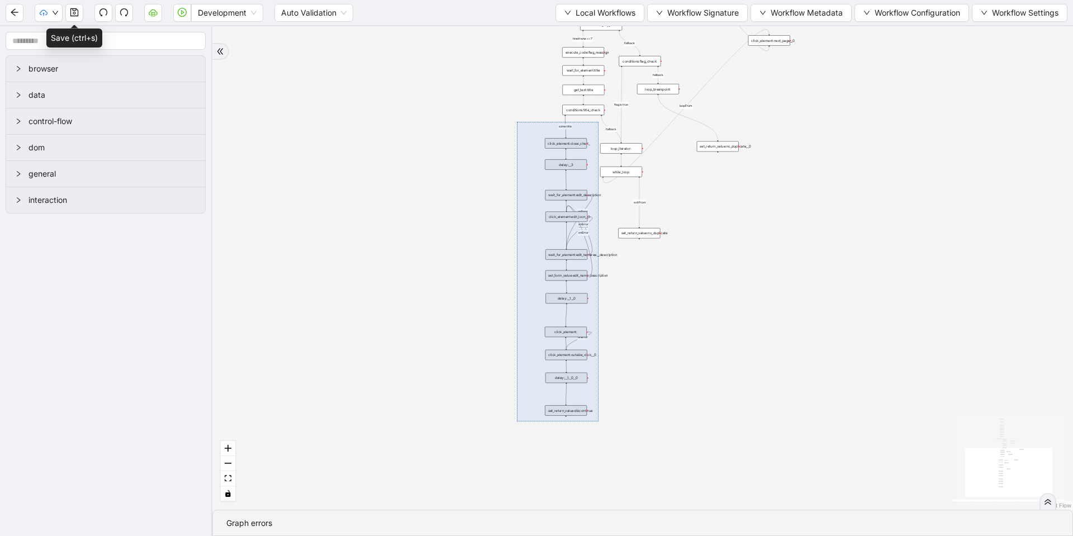
drag, startPoint x: 560, startPoint y: 237, endPoint x: 599, endPoint y: 421, distance: 188.4
click at [599, 421] on div "loopFrom exitFrom fallback timeframe <= 7 fallback flag is true same title onEr…" at bounding box center [642, 267] width 861 height 483
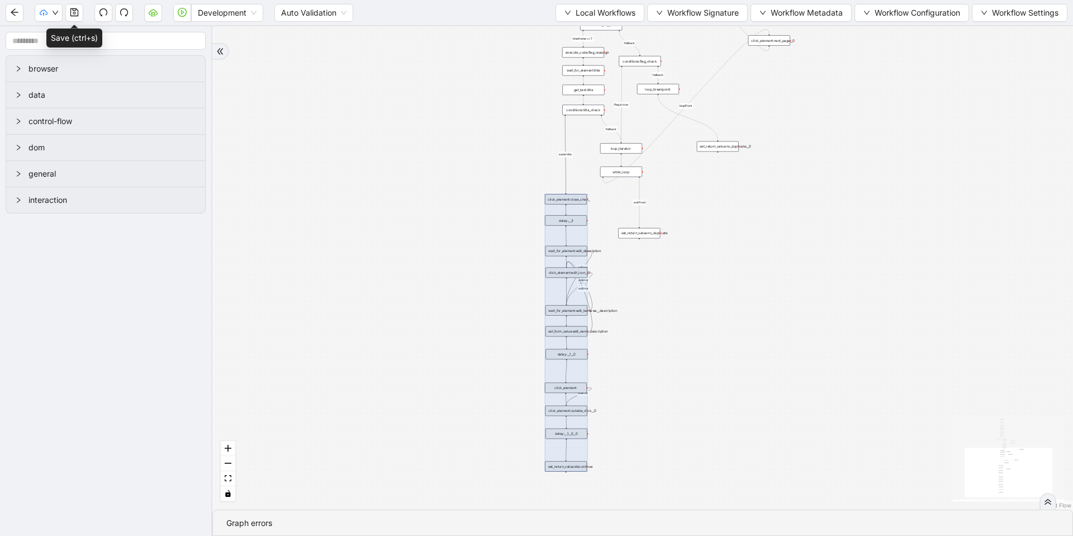
click at [487, 201] on div "loopFrom exitFrom fallback timeframe <= 7 fallback flag is true same title onEr…" at bounding box center [642, 267] width 861 height 483
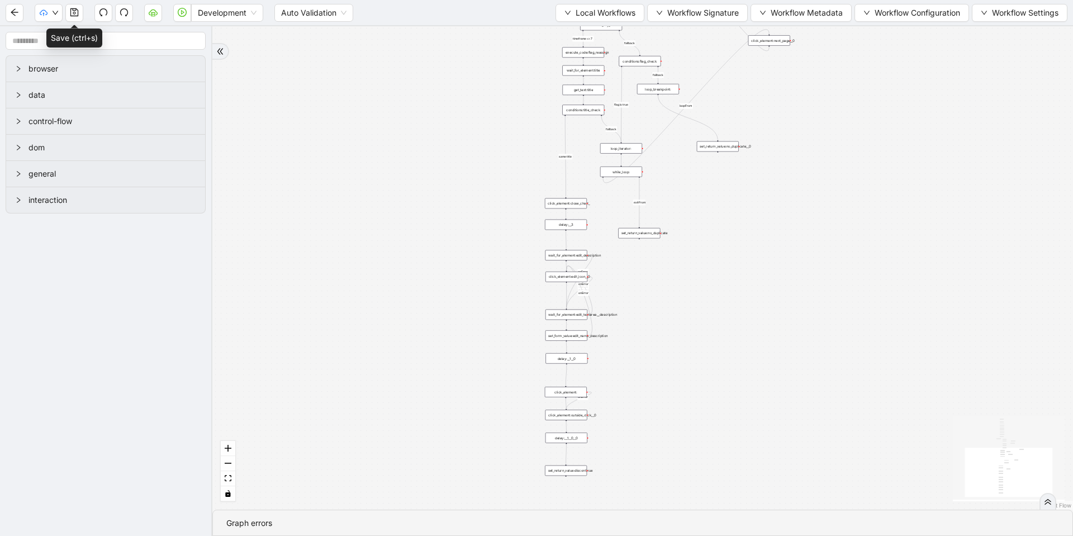
click at [564, 155] on rect "Edge from conditions:title_check to click_element:close_chart_" at bounding box center [565, 157] width 14 height 6
click at [565, 151] on icon "Edge from conditions:title_check to click_element:close_chart_" at bounding box center [565, 156] width 1 height 81
click at [567, 123] on icon "plus-circle" at bounding box center [565, 122] width 7 height 7
type input "****"
click at [582, 137] on div "Loop Breakpoint Block" at bounding box center [583, 137] width 55 height 6
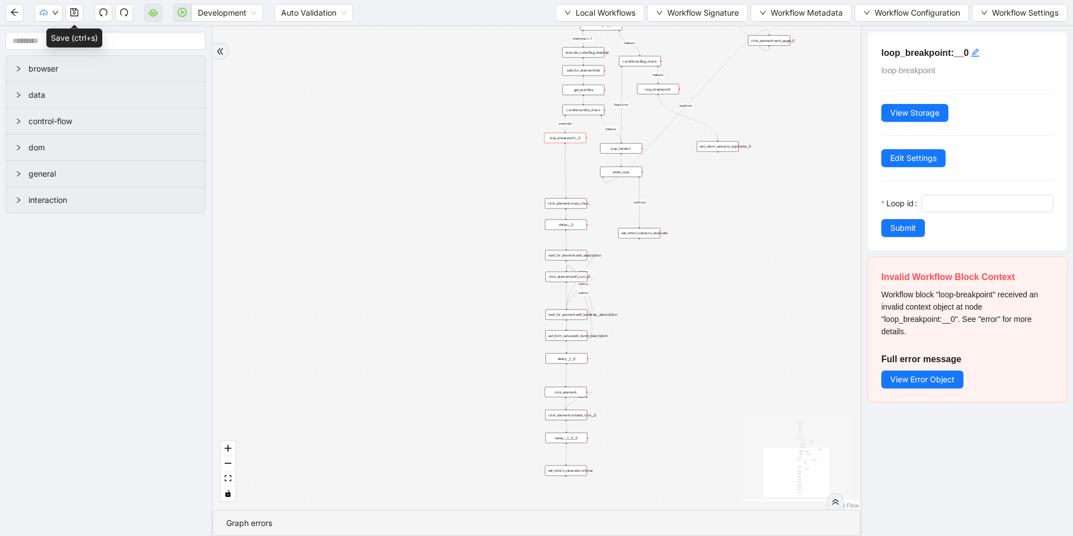
drag, startPoint x: 564, startPoint y: 143, endPoint x: 563, endPoint y: 200, distance: 57.0
click at [570, 136] on div "loop_breakpoint:__0" at bounding box center [565, 137] width 42 height 11
click at [939, 208] on input "Loop id" at bounding box center [986, 203] width 116 height 12
paste input "*********"
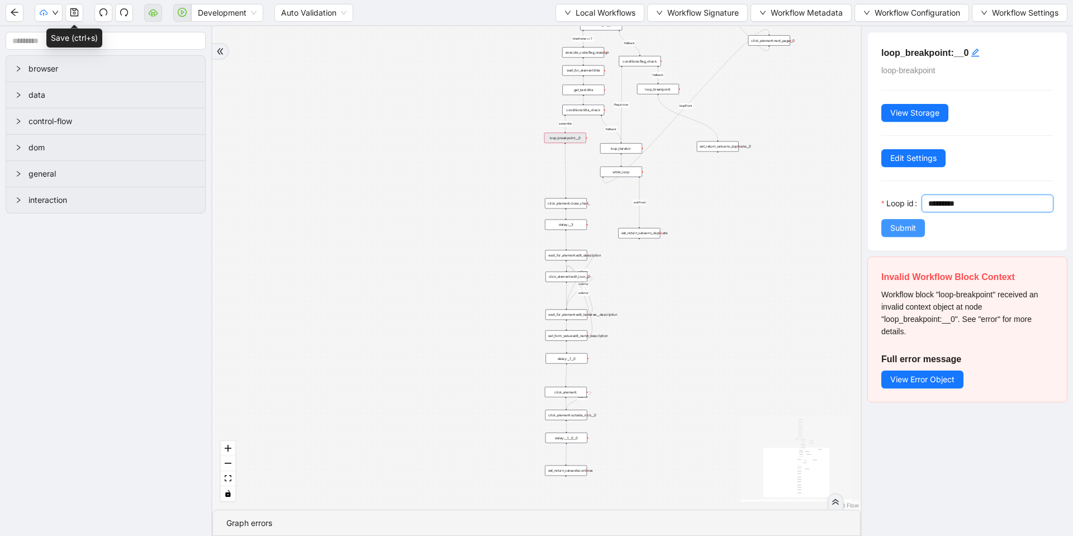
type input "*********"
click at [899, 220] on button "Submit" at bounding box center [903, 228] width 44 height 18
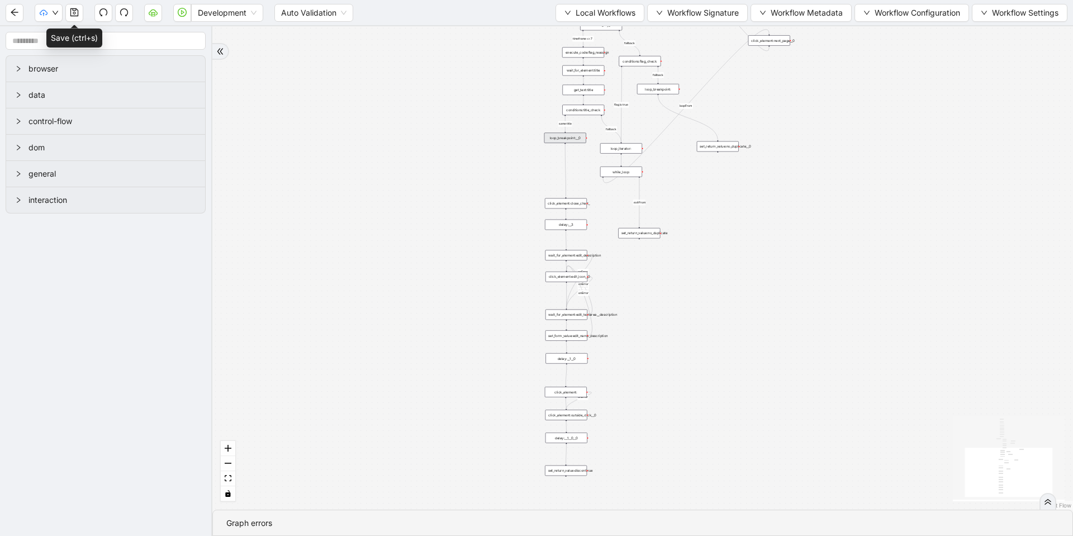
drag, startPoint x: 753, startPoint y: 220, endPoint x: 768, endPoint y: 314, distance: 95.1
click at [768, 314] on div "loopFrom exitFrom fallback timeframe <= 7 fallback flag is true onError onError…" at bounding box center [642, 267] width 861 height 483
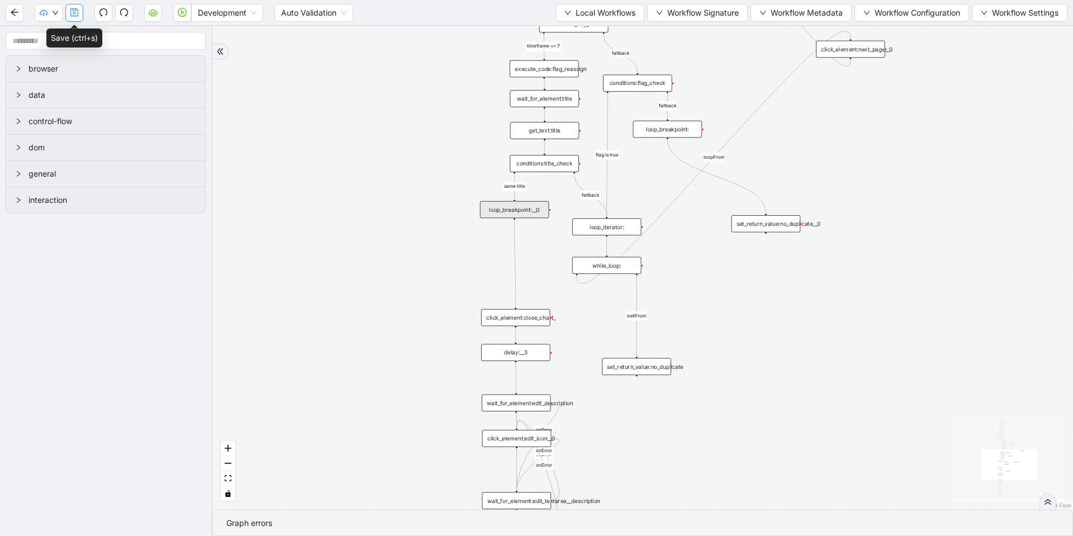
click at [70, 11] on icon "save" at bounding box center [74, 12] width 8 height 8
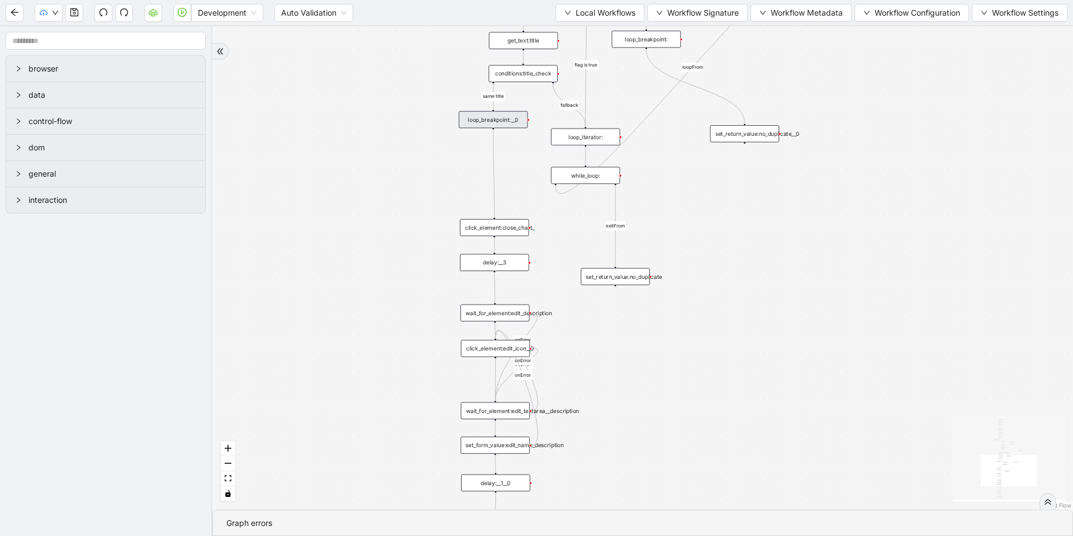
drag, startPoint x: 449, startPoint y: 411, endPoint x: 439, endPoint y: 441, distance: 31.6
click at [439, 462] on div "loopFrom exitFrom fallback timeframe <= 7 fallback flag is true onError onError…" at bounding box center [642, 267] width 861 height 483
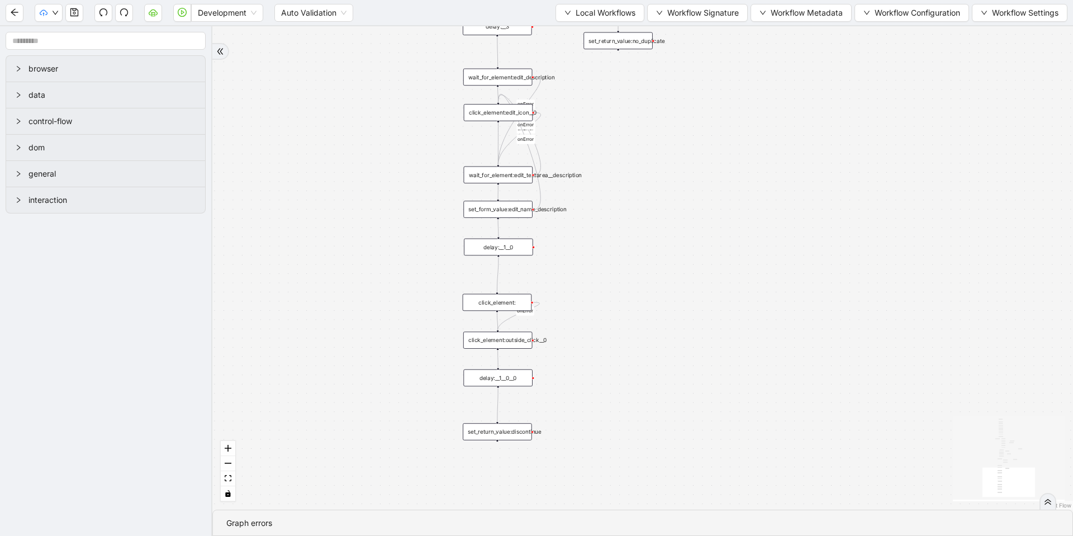
drag, startPoint x: 412, startPoint y: 422, endPoint x: 403, endPoint y: 49, distance: 373.4
click at [403, 49] on div "loopFrom exitFrom fallback timeframe <= 7 fallback flag is true onError onError…" at bounding box center [642, 267] width 861 height 483
click at [504, 433] on div "set_return_value:discontinue" at bounding box center [497, 431] width 69 height 17
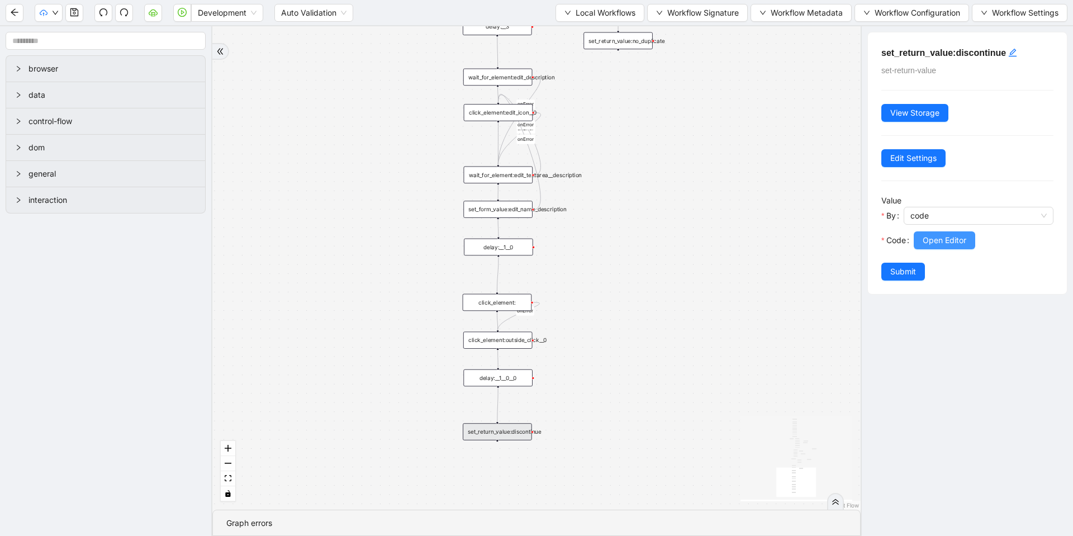
click at [923, 238] on span "Open Editor" at bounding box center [945, 240] width 44 height 12
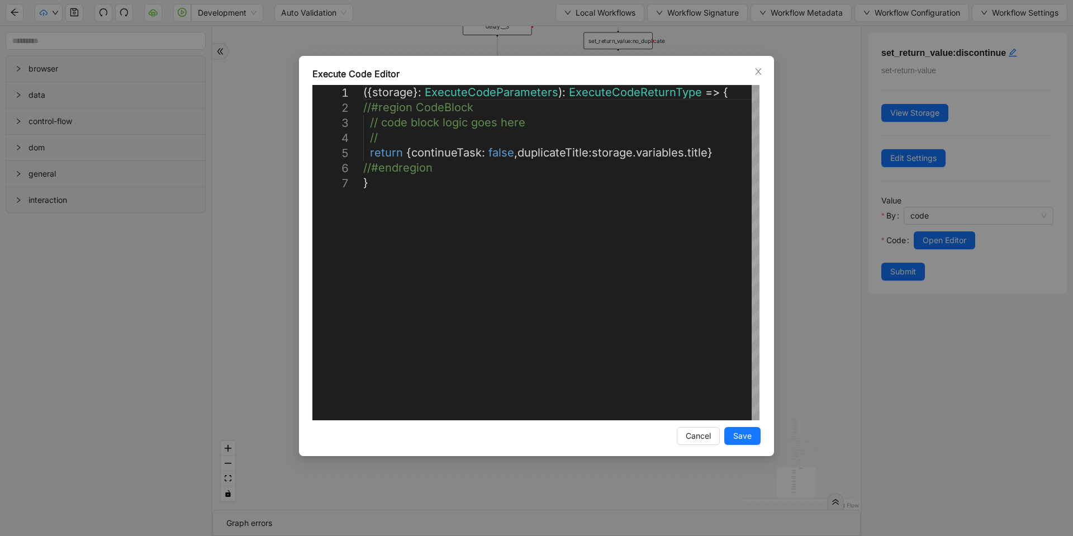
click at [848, 213] on div "**********" at bounding box center [536, 268] width 1073 height 536
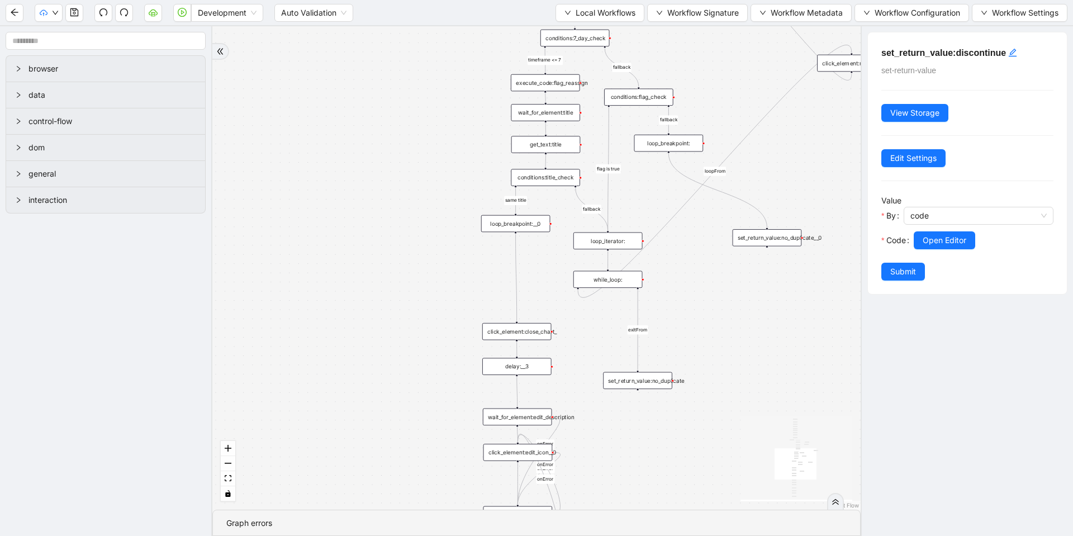
drag, startPoint x: 642, startPoint y: 152, endPoint x: 661, endPoint y: 400, distance: 248.3
click at [658, 474] on div "loopFrom exitFrom fallback timeframe <= 7 fallback flag is true onError onError…" at bounding box center [536, 267] width 648 height 483
drag, startPoint x: 714, startPoint y: 224, endPoint x: 643, endPoint y: 182, distance: 82.4
click at [643, 182] on div "set_return_value:no_duplicate__0" at bounding box center [668, 183] width 69 height 17
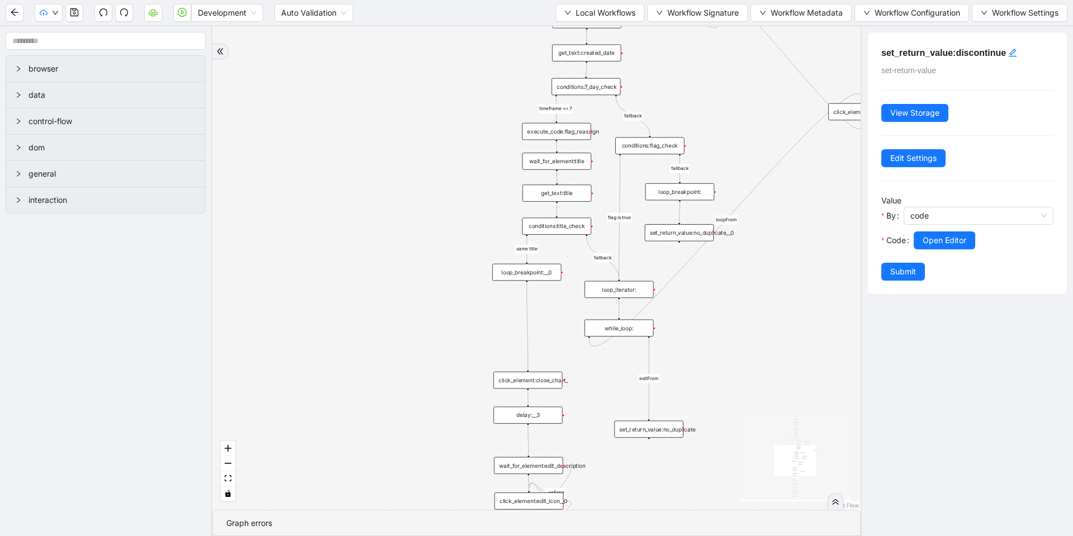
drag, startPoint x: 758, startPoint y: 240, endPoint x: 769, endPoint y: 275, distance: 36.9
click at [769, 275] on div "loopFrom exitFrom fallback timeframe <= 7 fallback flag is true onError onError…" at bounding box center [536, 267] width 648 height 483
click at [72, 16] on icon "save" at bounding box center [74, 12] width 9 height 9
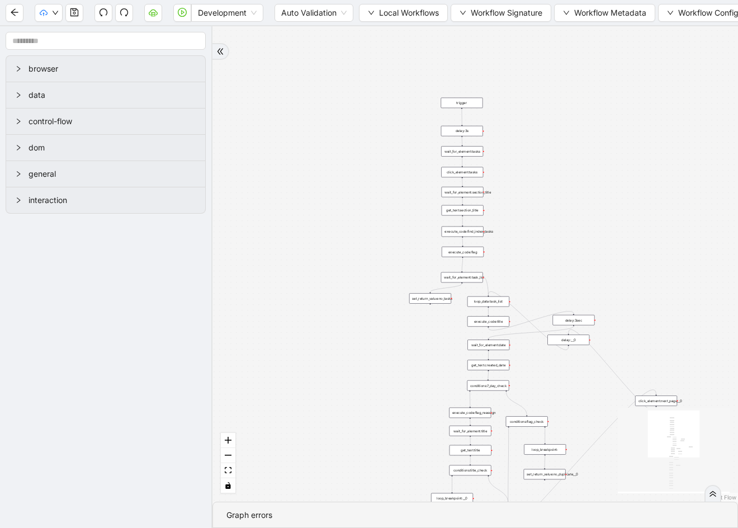
drag, startPoint x: 423, startPoint y: 104, endPoint x: 383, endPoint y: 417, distance: 315.5
click at [383, 417] on div "trigger click_element:tasks get_text:section_title execute_code:find_index_task…" at bounding box center [474, 263] width 525 height 475
